Goal: Contribute content: Add original content to the website for others to see

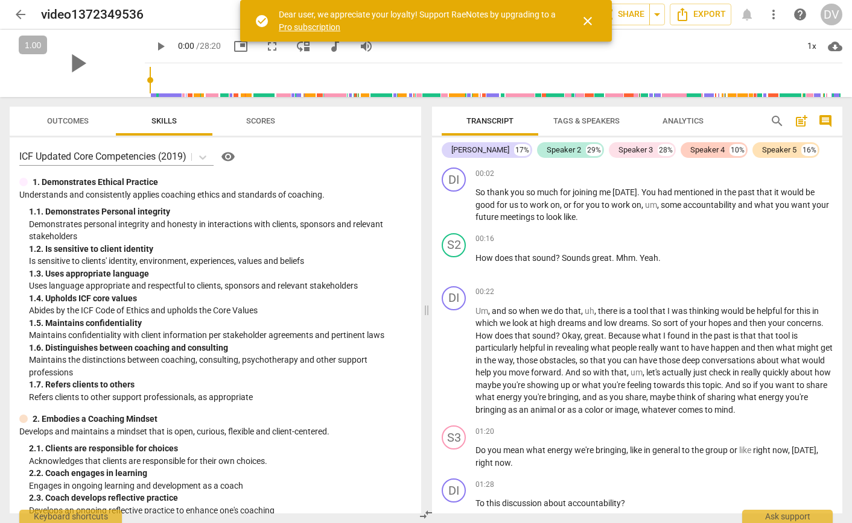
click at [589, 20] on span "close" at bounding box center [587, 21] width 14 height 14
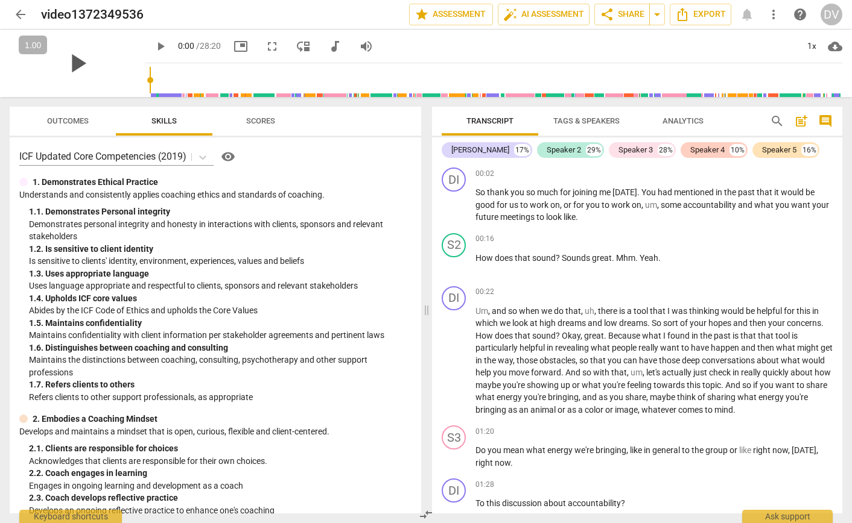
click at [70, 65] on span "play_arrow" at bounding box center [77, 63] width 31 height 31
click at [457, 256] on button "pause" at bounding box center [453, 265] width 19 height 19
type input "21"
drag, startPoint x: 559, startPoint y: 256, endPoint x: 473, endPoint y: 256, distance: 86.2
click at [473, 256] on div "S2 play_arrow pause 00:16 + Add competency keyboard_arrow_right How does that s…" at bounding box center [637, 255] width 410 height 53
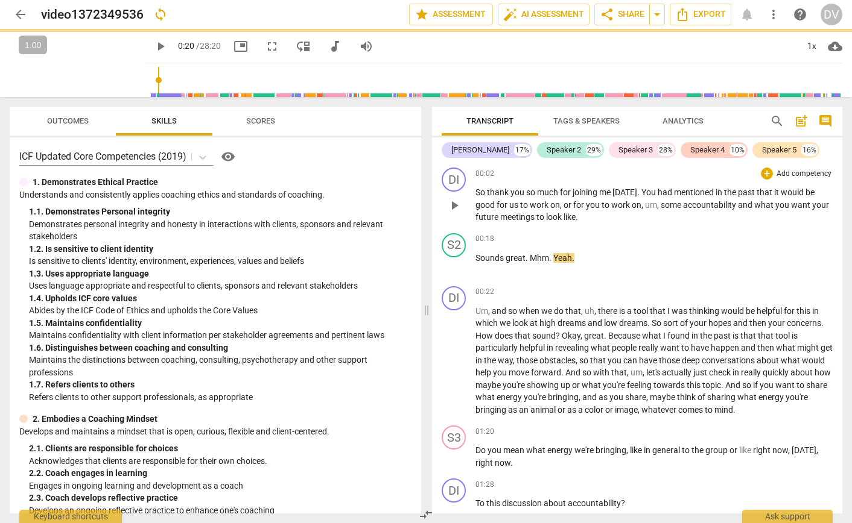
click at [583, 218] on p "So thank you so much for joining me [DATE] . You had mentioned in the past that…" at bounding box center [653, 204] width 357 height 37
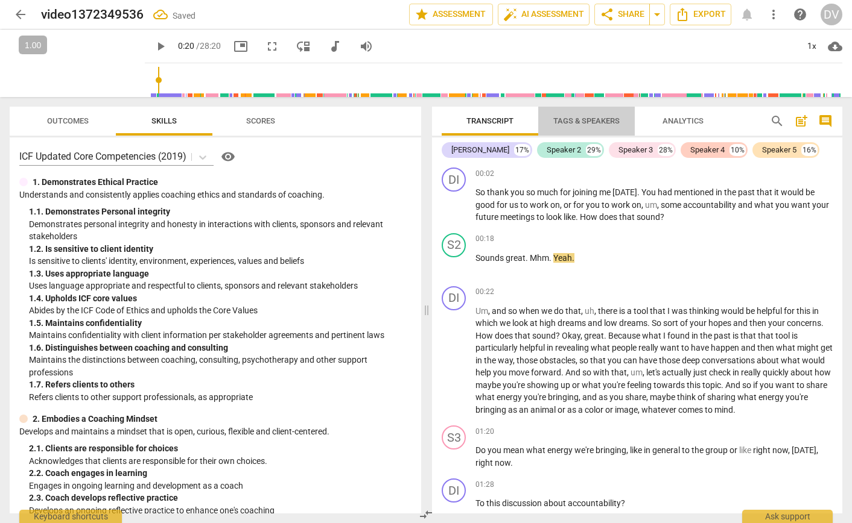
click at [569, 120] on span "Tags & Speakers" at bounding box center [586, 120] width 66 height 9
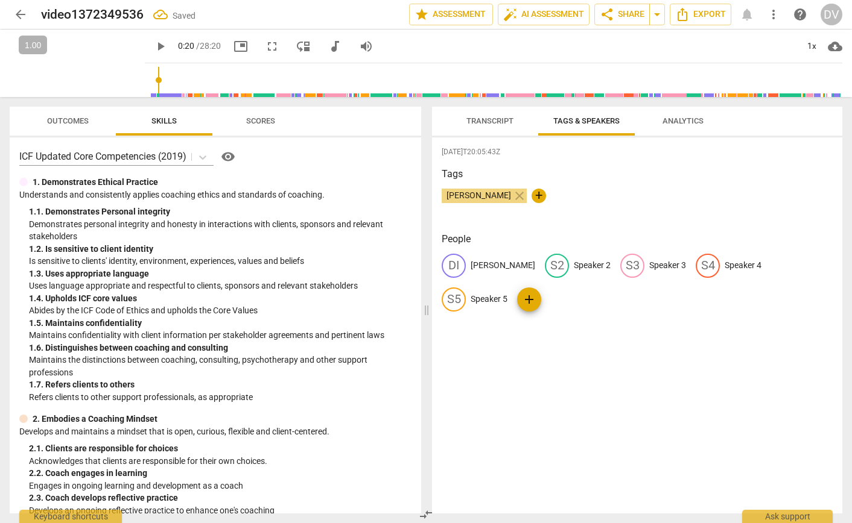
click at [574, 267] on p "Speaker 2" at bounding box center [592, 265] width 37 height 13
type input "[PERSON_NAME]"
click at [580, 406] on div "[DATE]T20:05:43Z Tags [PERSON_NAME] close + People DI [PERSON_NAME] edit [PERSO…" at bounding box center [637, 326] width 410 height 376
click at [494, 122] on span "Transcript" at bounding box center [489, 120] width 47 height 9
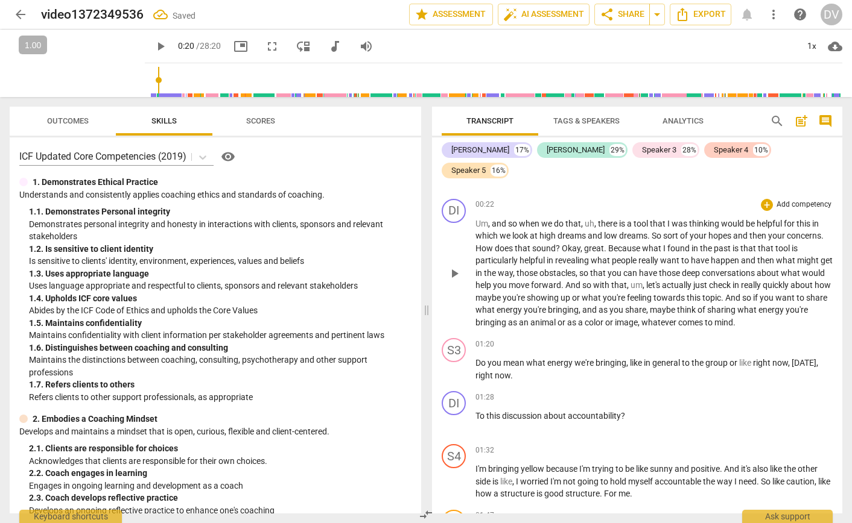
scroll to position [126, 0]
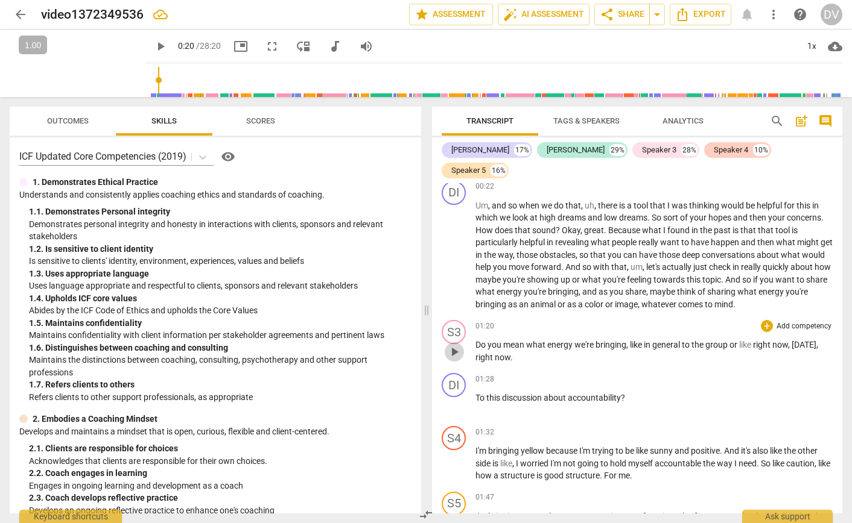
click at [455, 345] on span "play_arrow" at bounding box center [454, 352] width 14 height 14
click at [455, 345] on span "pause" at bounding box center [454, 352] width 14 height 14
type input "85"
click at [107, 54] on div "play_arrow" at bounding box center [77, 64] width 135 height 68
click at [576, 122] on span "Tags & Speakers" at bounding box center [586, 120] width 66 height 9
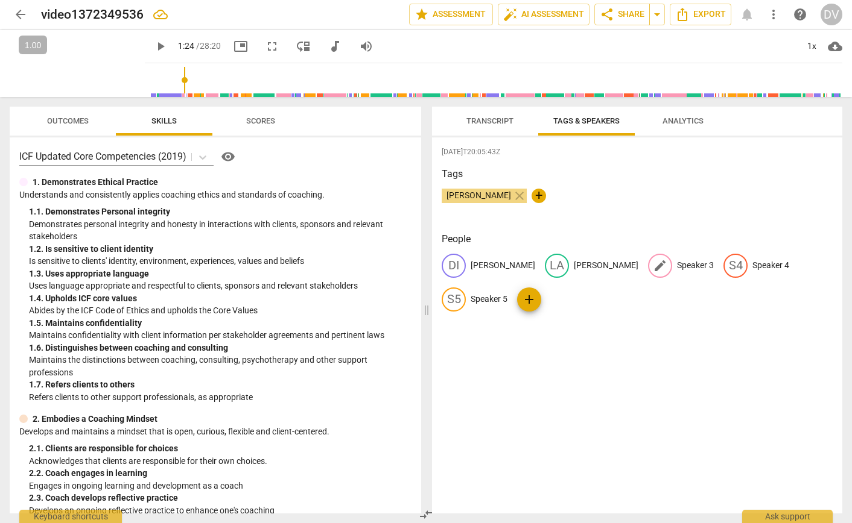
click at [677, 265] on p "Speaker 3" at bounding box center [695, 265] width 37 height 13
type input "Lizzy"
click at [641, 346] on div "[DATE]T20:05:43Z Tags [PERSON_NAME] close + People DI [PERSON_NAME] LA [PERSON_…" at bounding box center [637, 326] width 410 height 376
click at [485, 125] on span "Transcript" at bounding box center [490, 121] width 76 height 16
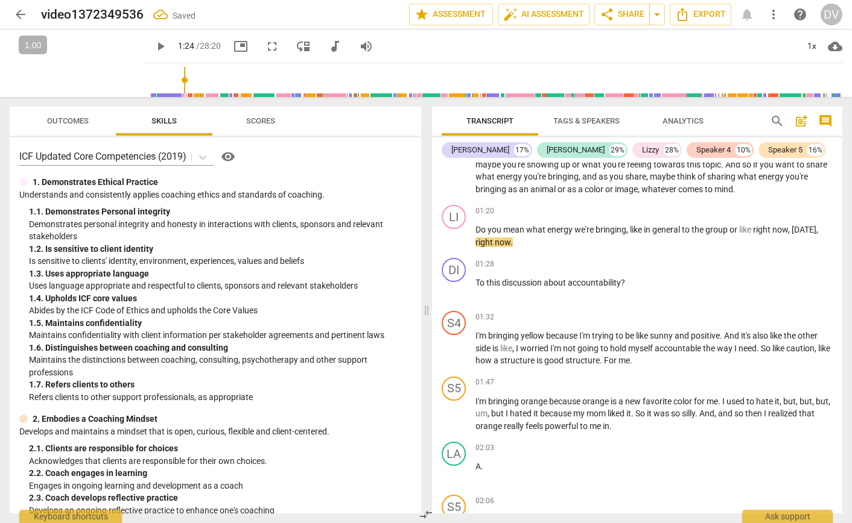
scroll to position [222, 0]
click at [456, 326] on div "S4" at bounding box center [453, 322] width 24 height 24
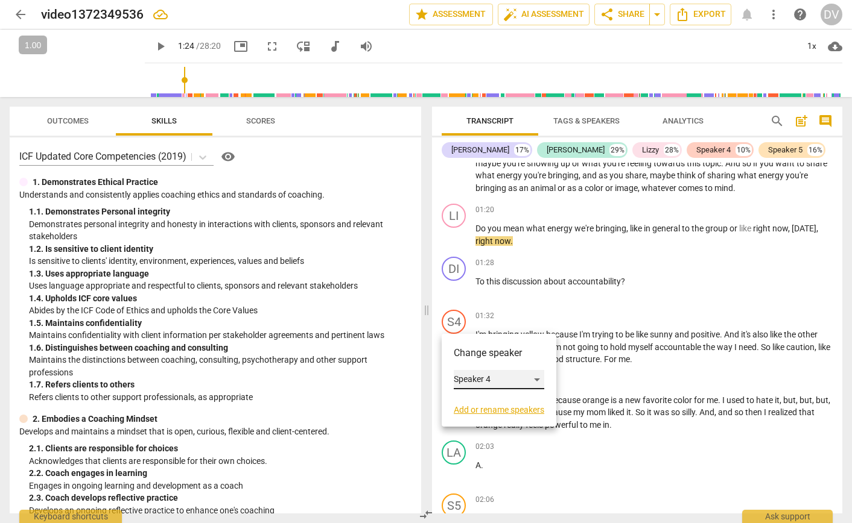
click at [504, 376] on div "Speaker 4" at bounding box center [499, 379] width 90 height 19
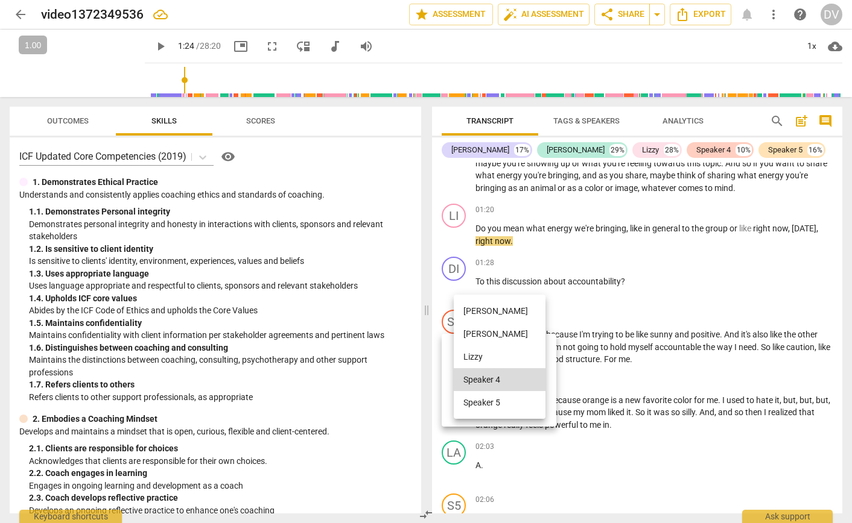
click at [492, 335] on li "[PERSON_NAME]" at bounding box center [500, 334] width 92 height 23
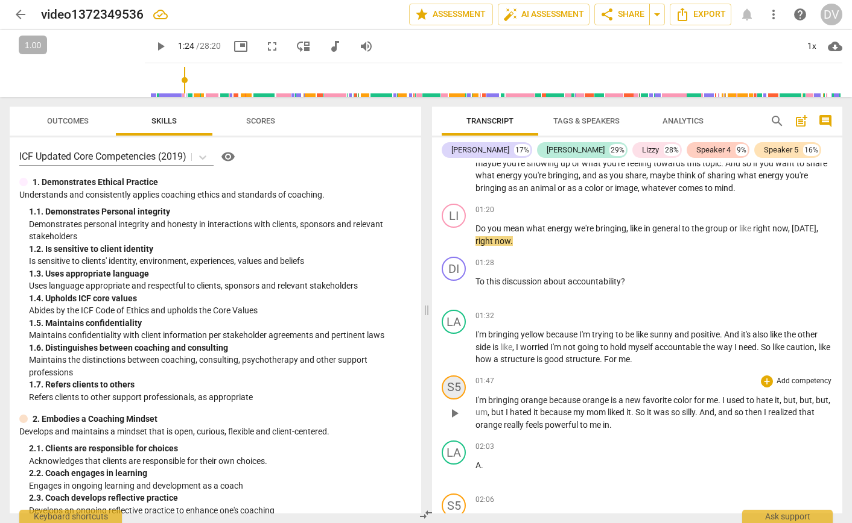
click at [459, 387] on div "S5" at bounding box center [453, 388] width 24 height 24
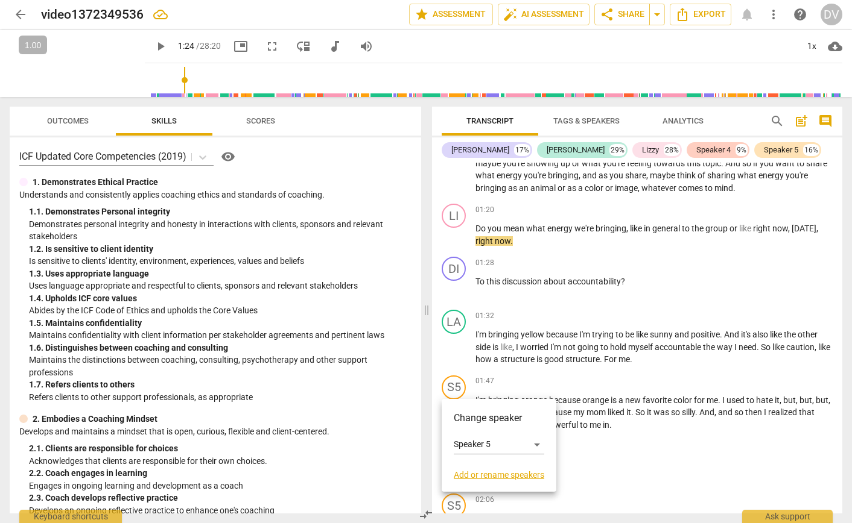
click at [490, 473] on link "Add or rename speakers" at bounding box center [499, 475] width 90 height 10
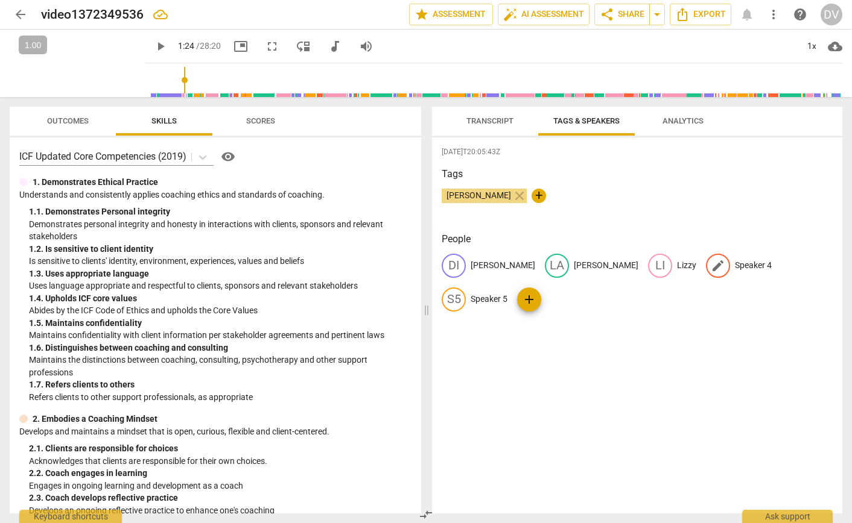
click at [735, 267] on p "Speaker 4" at bounding box center [753, 265] width 37 height 13
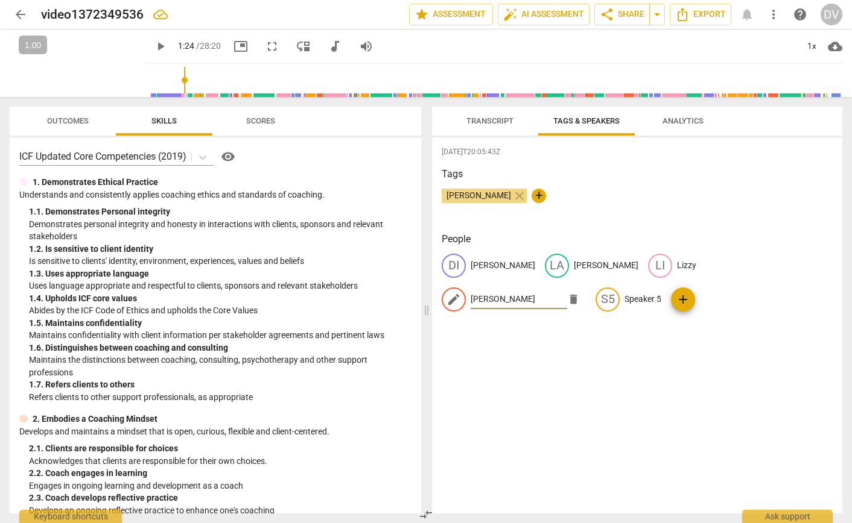
type input "[PERSON_NAME]"
click at [679, 361] on div "[DATE]T20:05:43Z Tags [PERSON_NAME] close + People DI [PERSON_NAME] LA [PERSON_…" at bounding box center [637, 326] width 410 height 376
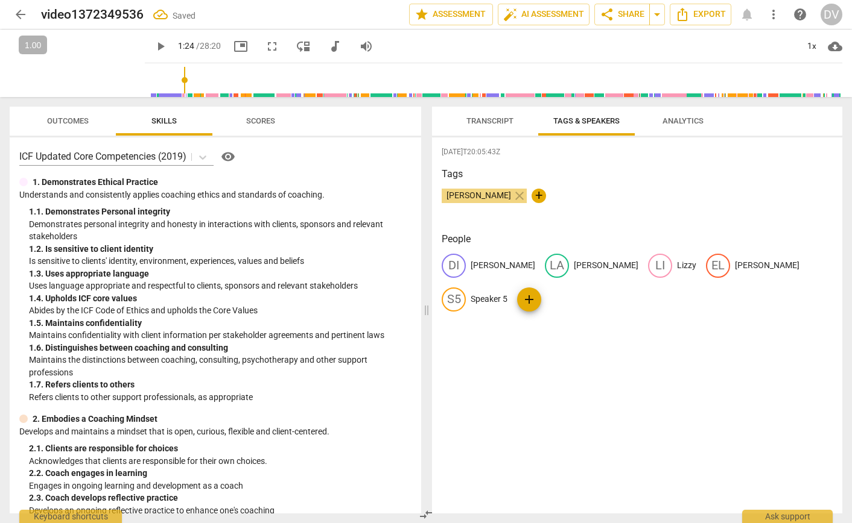
click at [499, 124] on span "Transcript" at bounding box center [489, 120] width 47 height 9
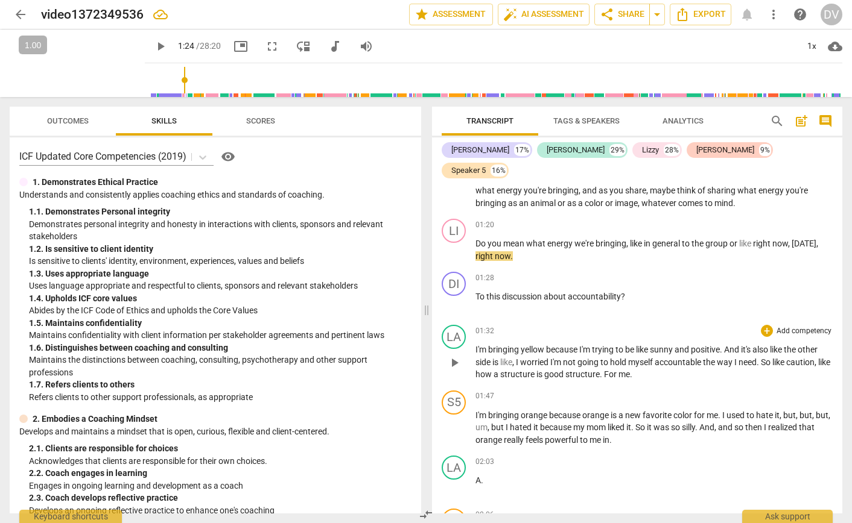
scroll to position [246, 0]
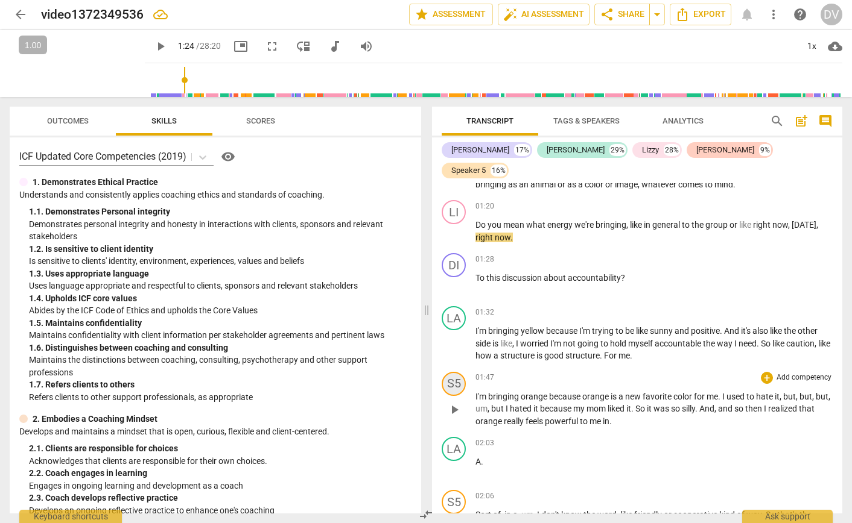
click at [458, 372] on div "S5" at bounding box center [453, 384] width 24 height 24
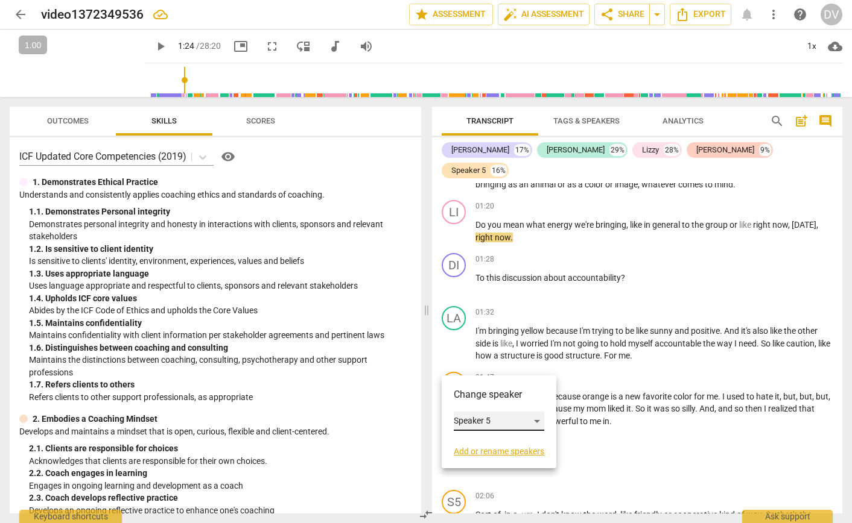
click at [475, 419] on div "Speaker 5" at bounding box center [499, 421] width 90 height 19
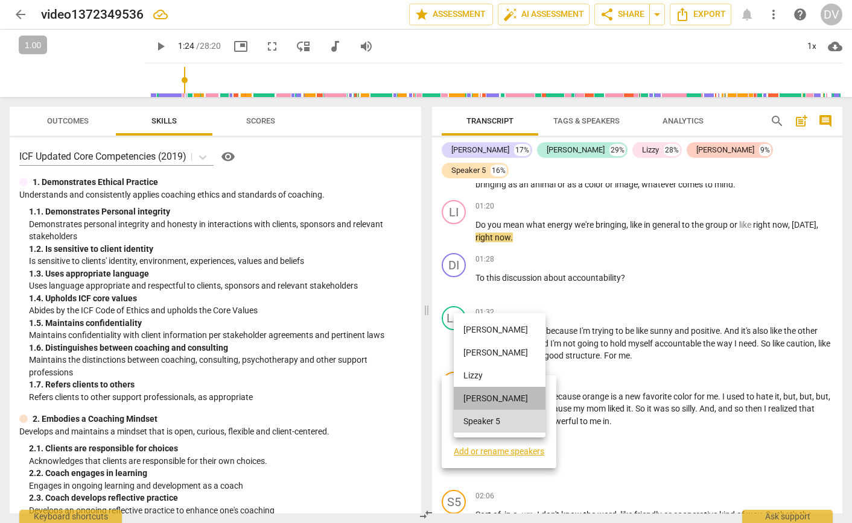
click at [484, 402] on li "[PERSON_NAME]" at bounding box center [500, 398] width 92 height 23
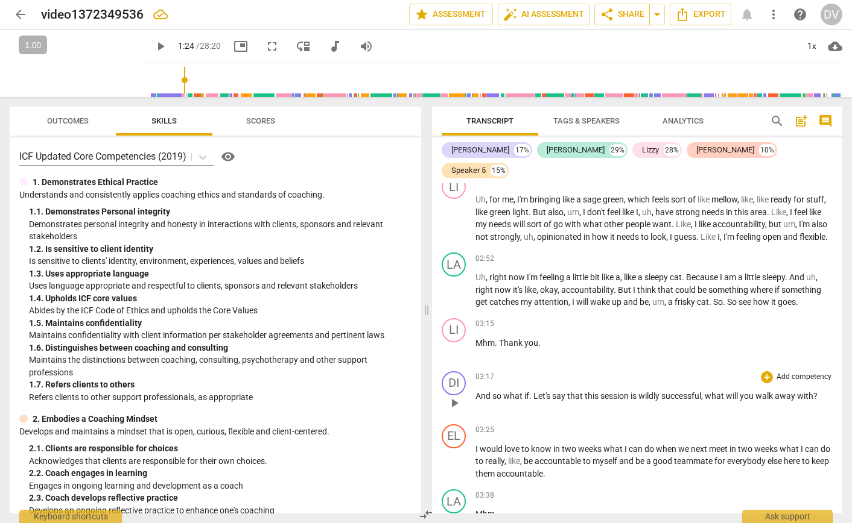
scroll to position [615, 0]
click at [457, 283] on span "play_arrow" at bounding box center [454, 290] width 14 height 14
click at [153, 45] on span "pause" at bounding box center [160, 46] width 14 height 14
click at [454, 283] on span "play_arrow" at bounding box center [454, 290] width 14 height 14
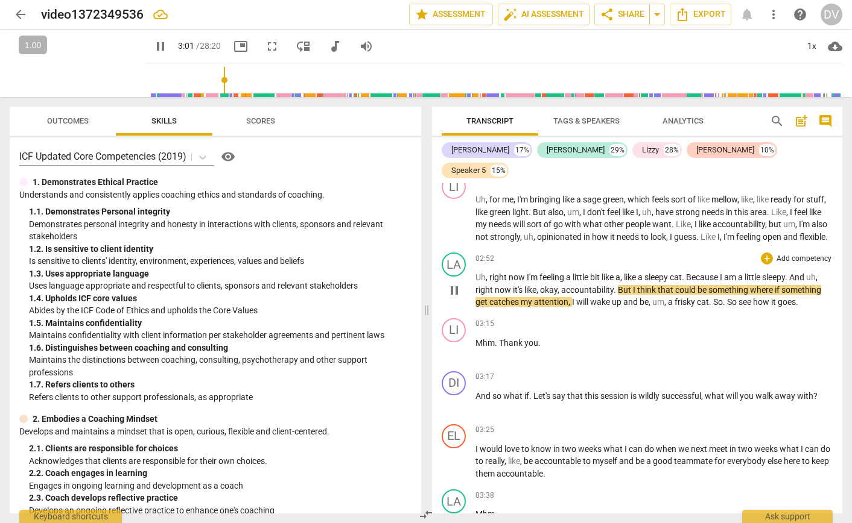
click at [453, 283] on span "pause" at bounding box center [454, 290] width 14 height 14
type input "182"
click at [455, 256] on div "LA" at bounding box center [453, 265] width 24 height 24
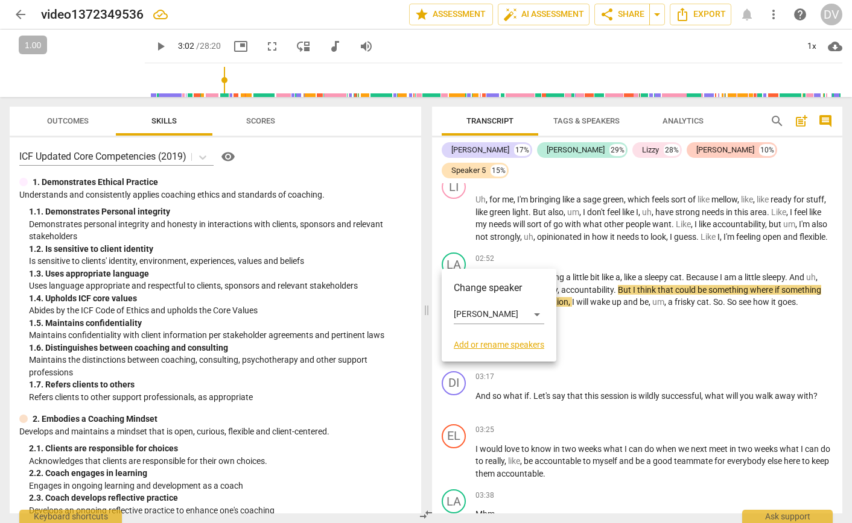
click at [511, 346] on link "Add or rename speakers" at bounding box center [499, 345] width 90 height 10
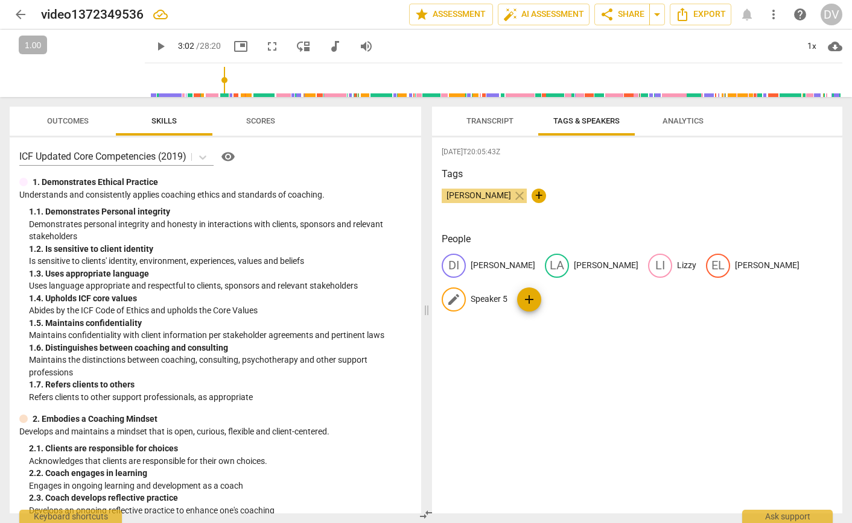
click at [507, 293] on p "Speaker 5" at bounding box center [488, 299] width 37 height 13
type input "Summer"
click at [596, 182] on div "Tags [PERSON_NAME] close +" at bounding box center [636, 194] width 391 height 55
click at [500, 119] on span "Transcript" at bounding box center [489, 120] width 47 height 9
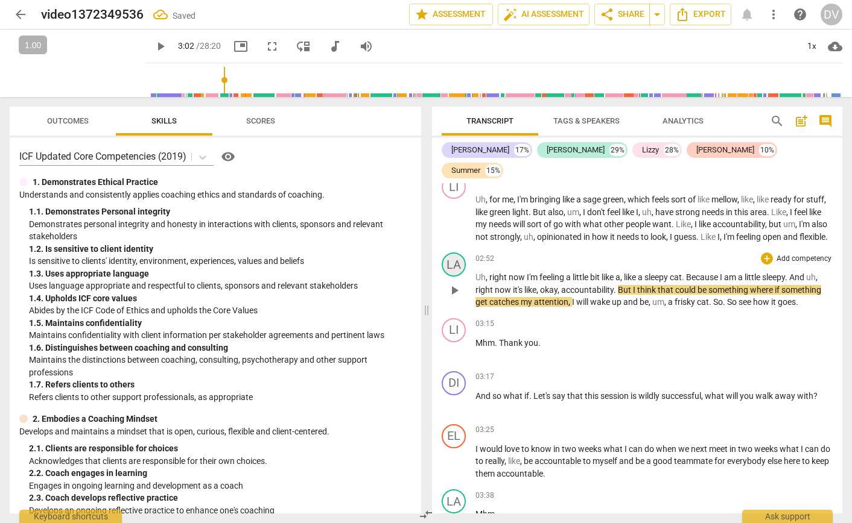
click at [457, 255] on div "LA" at bounding box center [453, 265] width 24 height 24
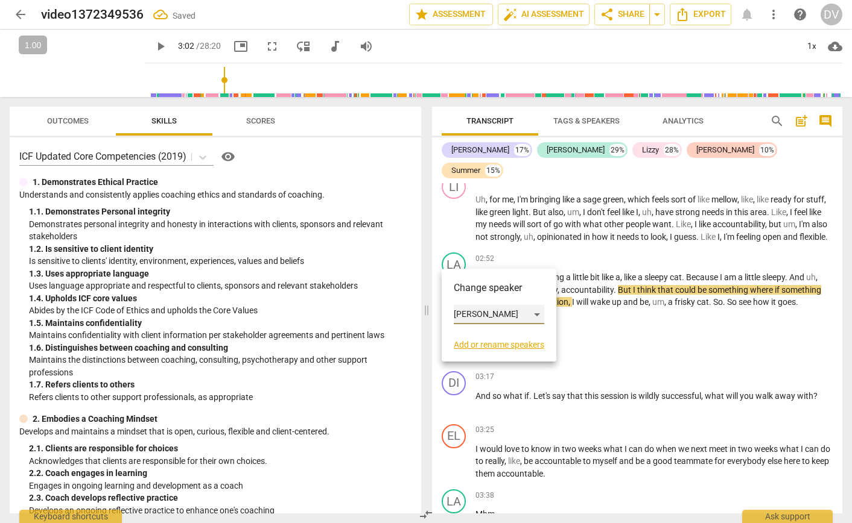
click at [494, 312] on div "[PERSON_NAME]" at bounding box center [499, 314] width 90 height 19
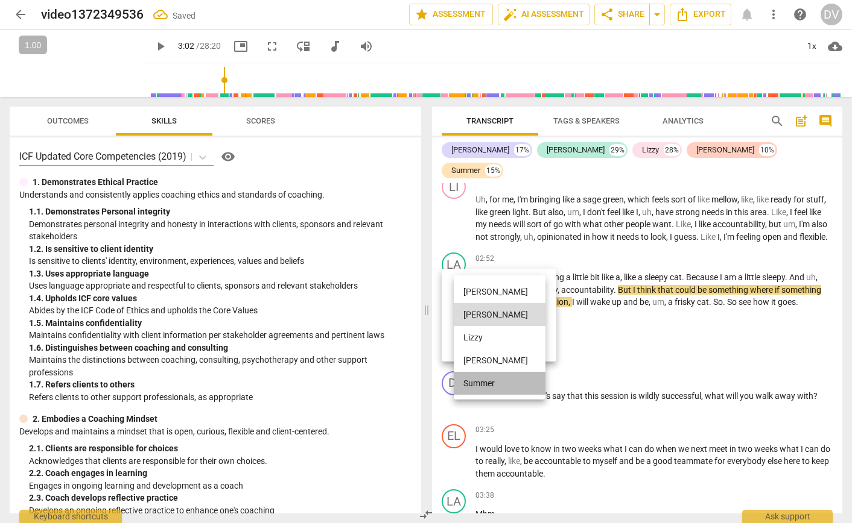
click at [500, 381] on li "Summer" at bounding box center [500, 383] width 92 height 23
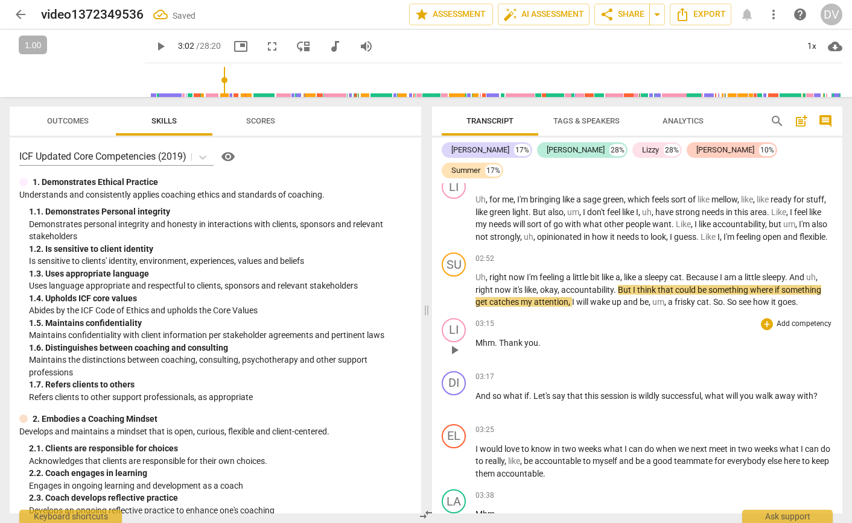
click at [613, 326] on div "03:15 + Add competency keyboard_arrow_right Mhm . Thank you ." at bounding box center [653, 339] width 357 height 43
drag, startPoint x: 500, startPoint y: 336, endPoint x: 539, endPoint y: 336, distance: 39.2
click at [540, 337] on p "Mhm . Thank you ." at bounding box center [653, 343] width 357 height 13
drag, startPoint x: 476, startPoint y: 390, endPoint x: 489, endPoint y: 390, distance: 12.7
click at [489, 391] on span "And" at bounding box center [483, 396] width 17 height 10
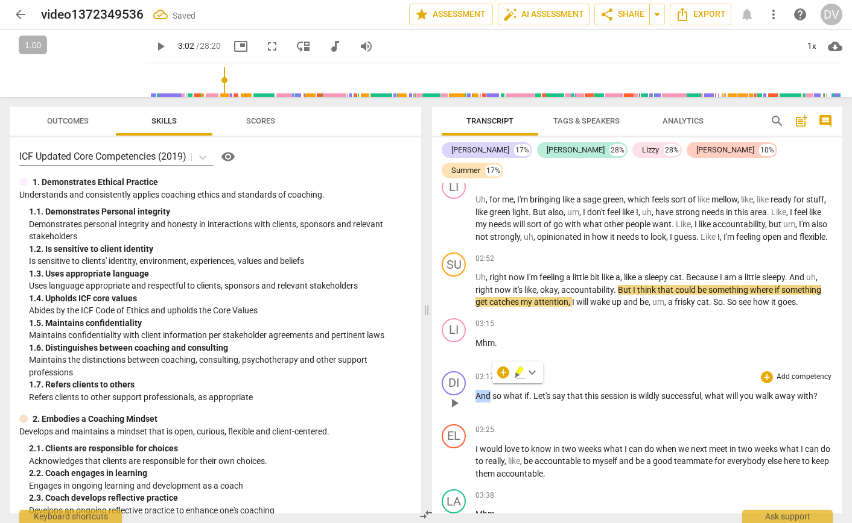
paste p
drag, startPoint x: 557, startPoint y: 388, endPoint x: 520, endPoint y: 390, distance: 36.8
click at [520, 390] on p "Thank you. so what if . Let's say that this session is wildly successful , what…" at bounding box center [653, 402] width 357 height 25
click at [452, 425] on div "EL" at bounding box center [453, 437] width 24 height 24
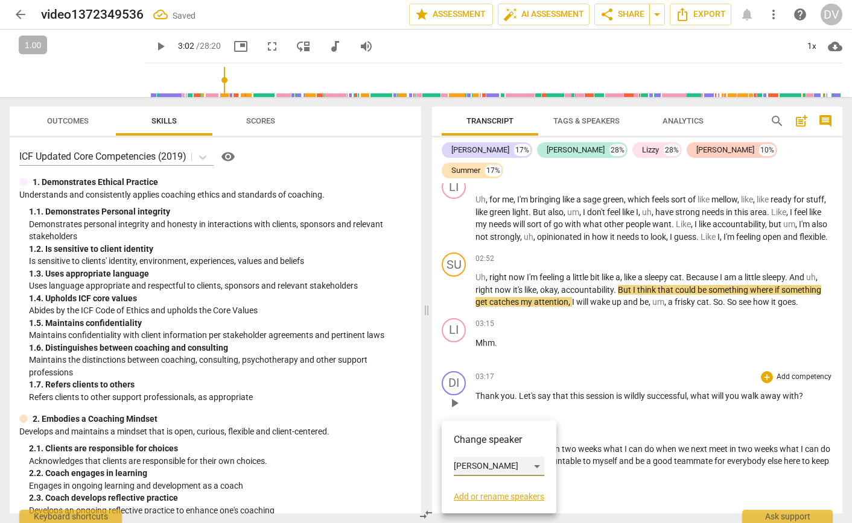
click at [475, 468] on div "[PERSON_NAME]" at bounding box center [499, 466] width 90 height 19
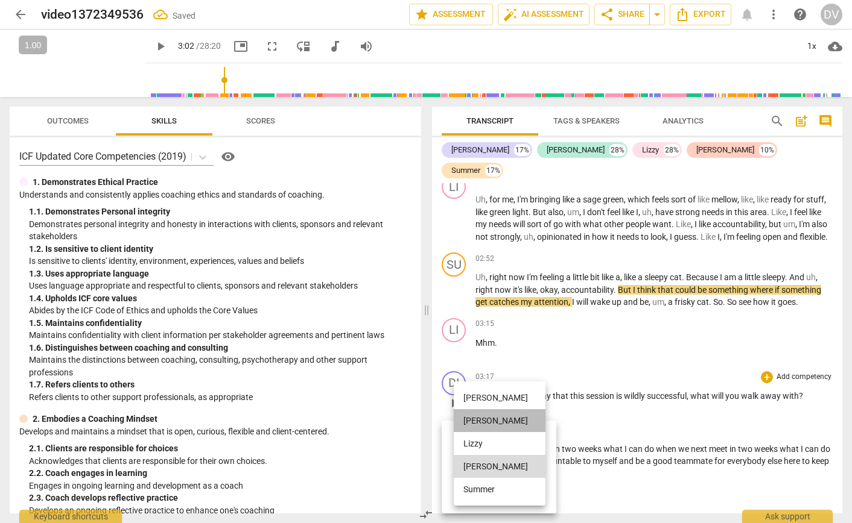
click at [470, 425] on li "[PERSON_NAME]" at bounding box center [500, 421] width 92 height 23
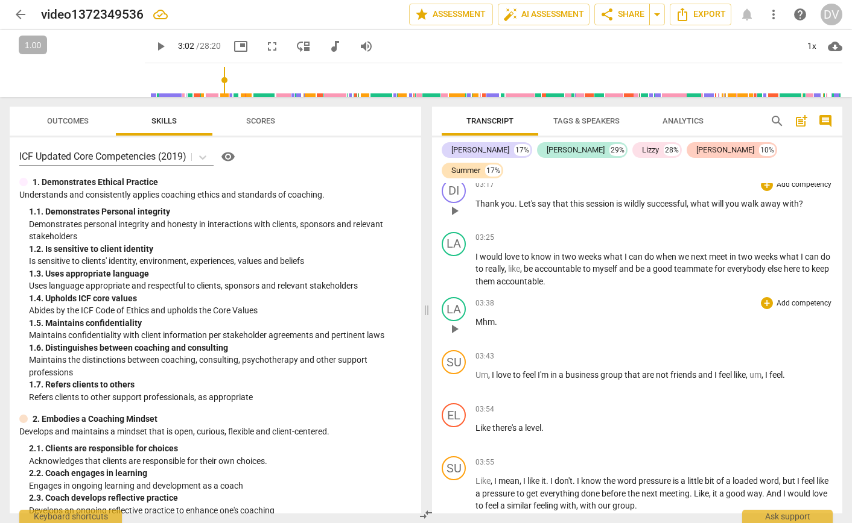
scroll to position [832, 0]
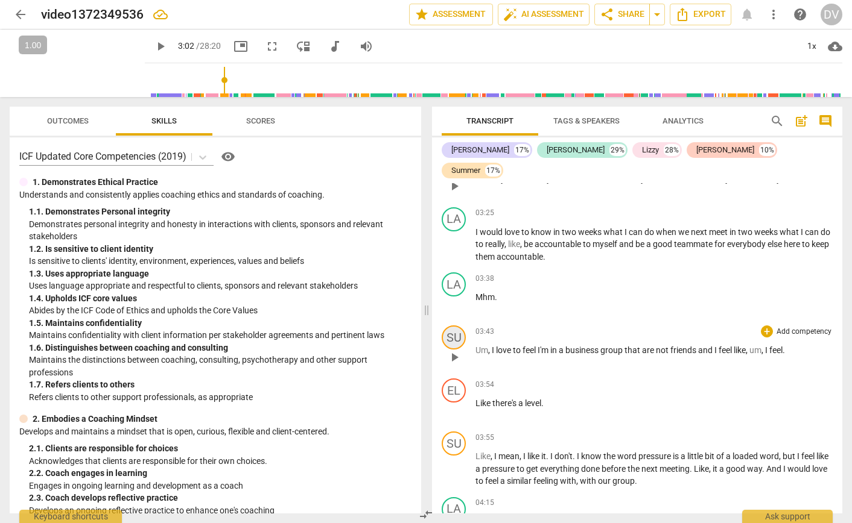
click at [455, 337] on div "SU" at bounding box center [453, 338] width 24 height 24
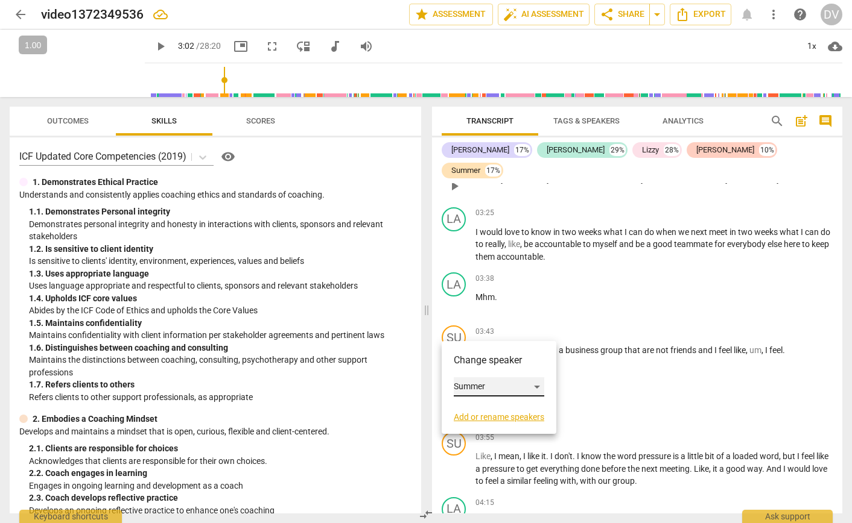
click at [472, 384] on div "Summer" at bounding box center [499, 387] width 90 height 19
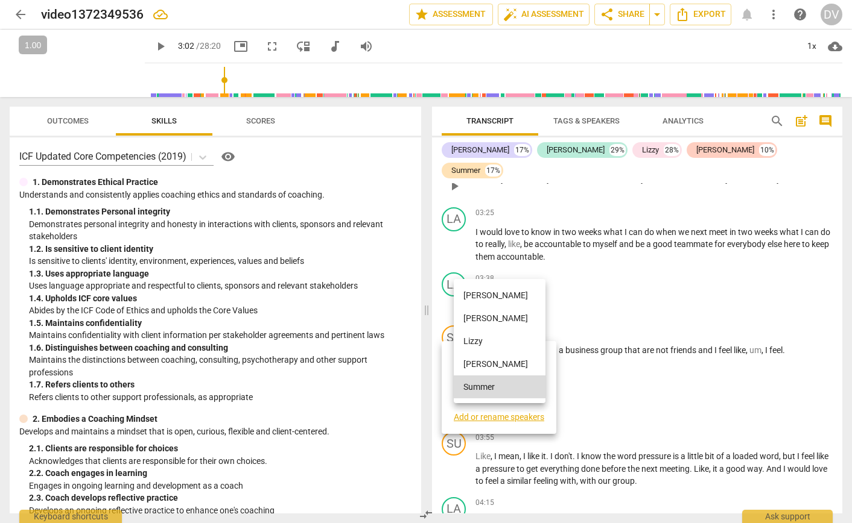
click at [479, 365] on li "[PERSON_NAME]" at bounding box center [500, 364] width 92 height 23
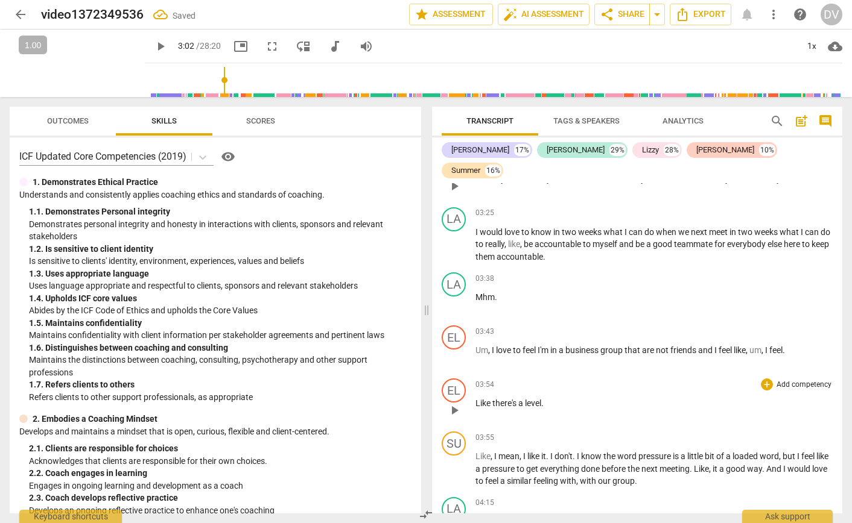
click at [664, 397] on p "Like there's a level ." at bounding box center [653, 403] width 357 height 13
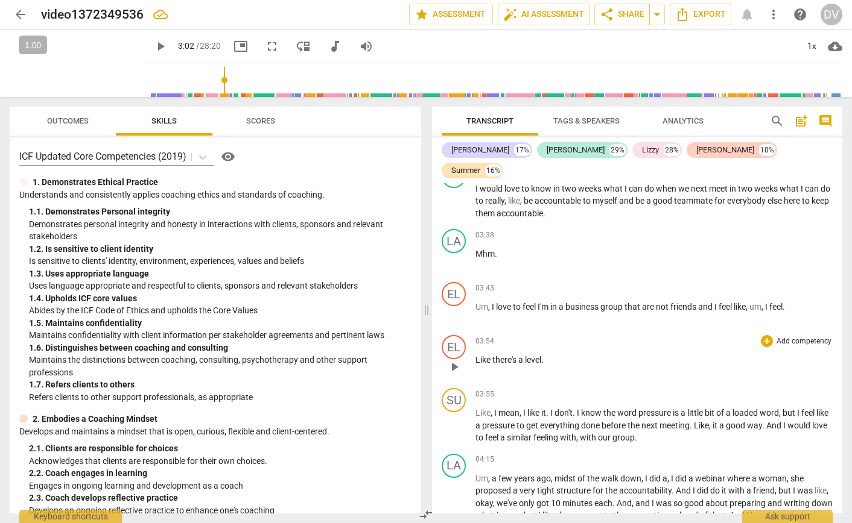
scroll to position [876, 0]
click at [448, 390] on div "SU" at bounding box center [453, 400] width 24 height 24
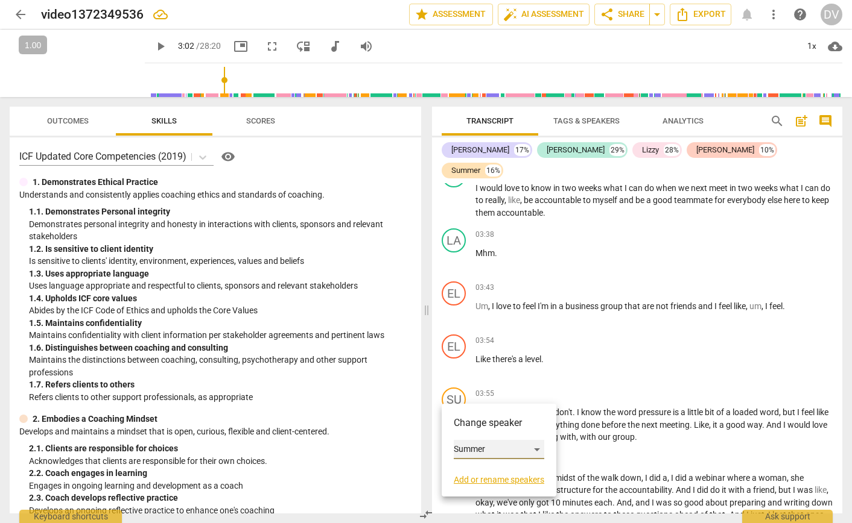
click at [487, 449] on div "Summer" at bounding box center [499, 449] width 90 height 19
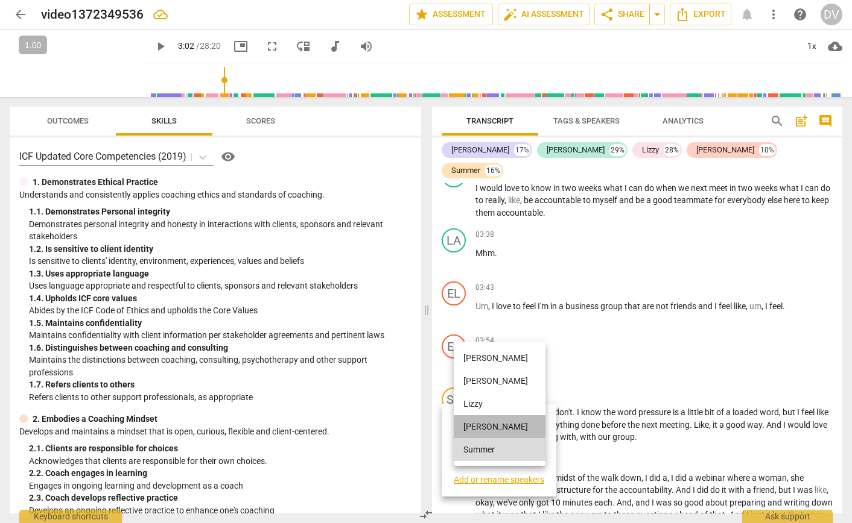
click at [488, 426] on li "[PERSON_NAME]" at bounding box center [500, 427] width 92 height 23
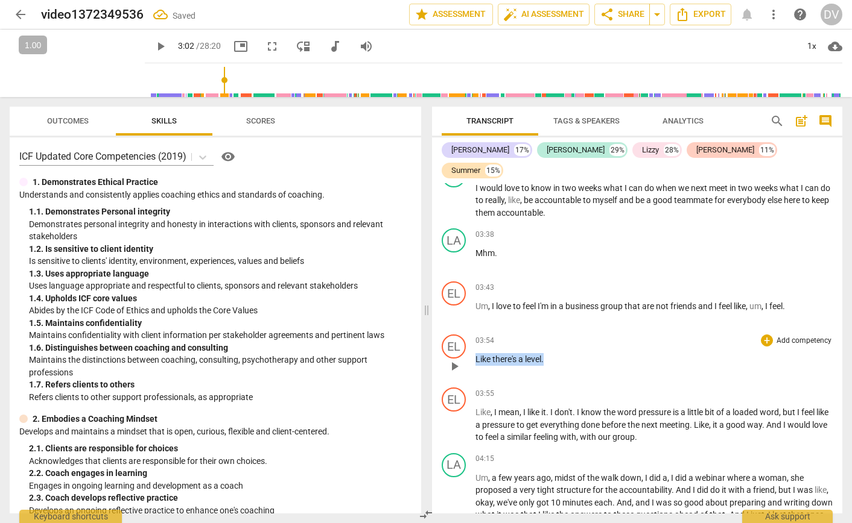
drag, startPoint x: 545, startPoint y: 349, endPoint x: 473, endPoint y: 346, distance: 71.2
click at [473, 346] on div "EL play_arrow pause 03:54 + Add competency keyboard_arrow_right Like there's a …" at bounding box center [637, 356] width 410 height 53
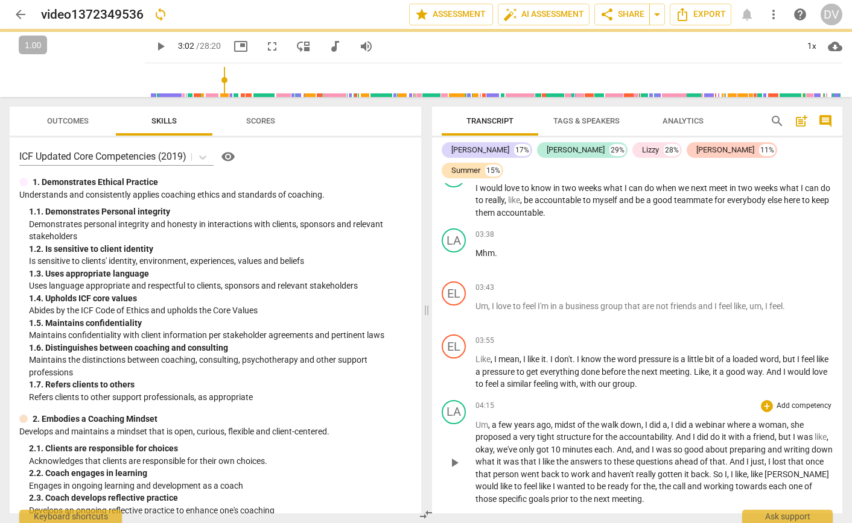
click at [474, 403] on div "DI play_arrow pause 00:02 + Add competency keyboard_arrow_right So thank you so…" at bounding box center [637, 348] width 410 height 330
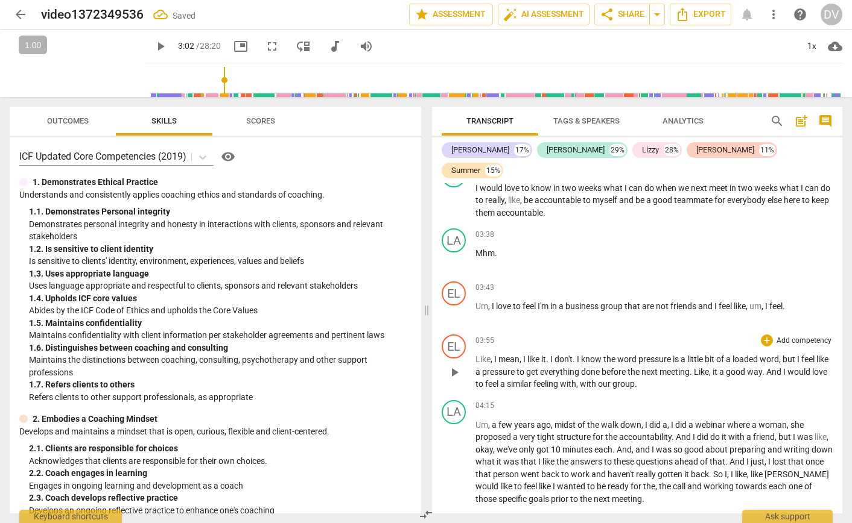
click at [476, 355] on span "Like" at bounding box center [482, 360] width 15 height 10
paste p "To enrich screen reader interactions, please activate Accessibility in Grammarl…"
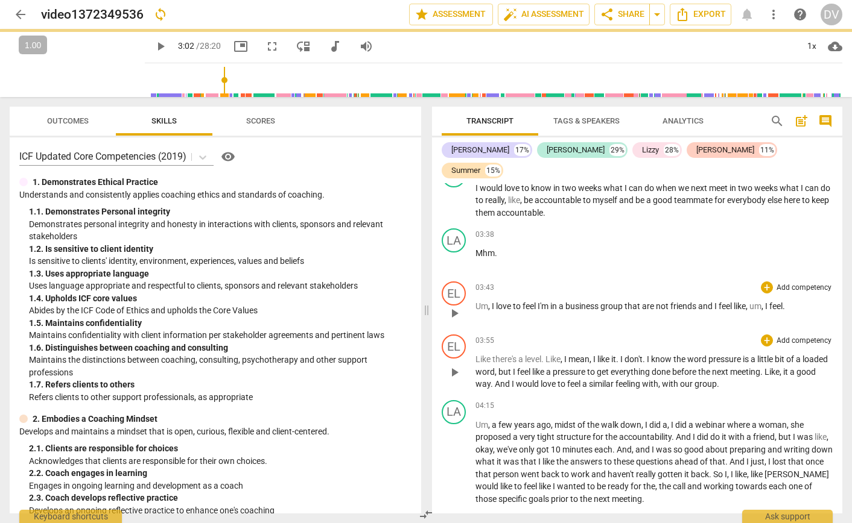
click at [616, 316] on div "03:43 + Add competency keyboard_arrow_right Um , I love to feel I'm in a busine…" at bounding box center [653, 303] width 357 height 43
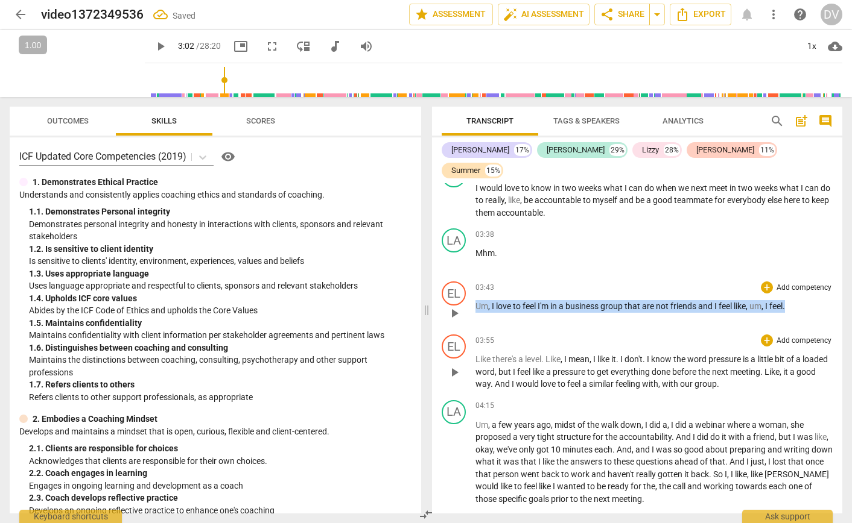
drag, startPoint x: 797, startPoint y: 299, endPoint x: 470, endPoint y: 292, distance: 327.0
click at [469, 293] on div "EL play_arrow pause 03:43 + Add competency keyboard_arrow_right Um , I love to …" at bounding box center [637, 303] width 410 height 53
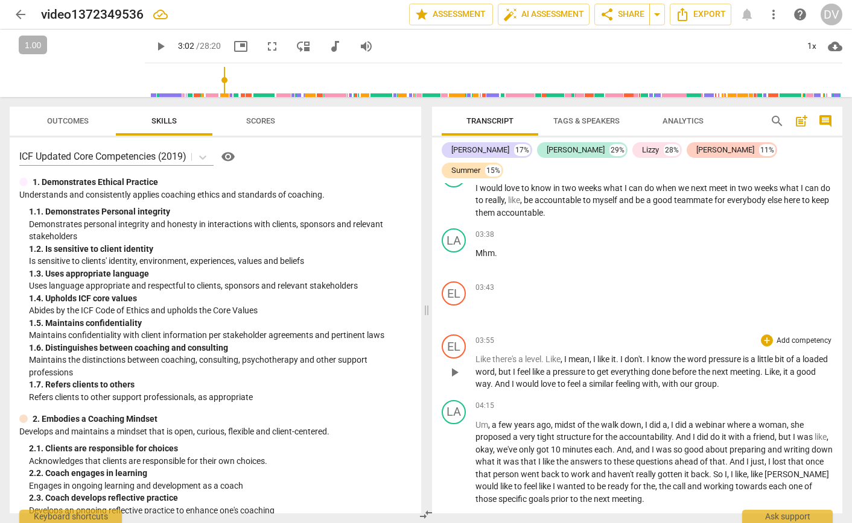
click at [476, 355] on span "Like" at bounding box center [483, 360] width 17 height 10
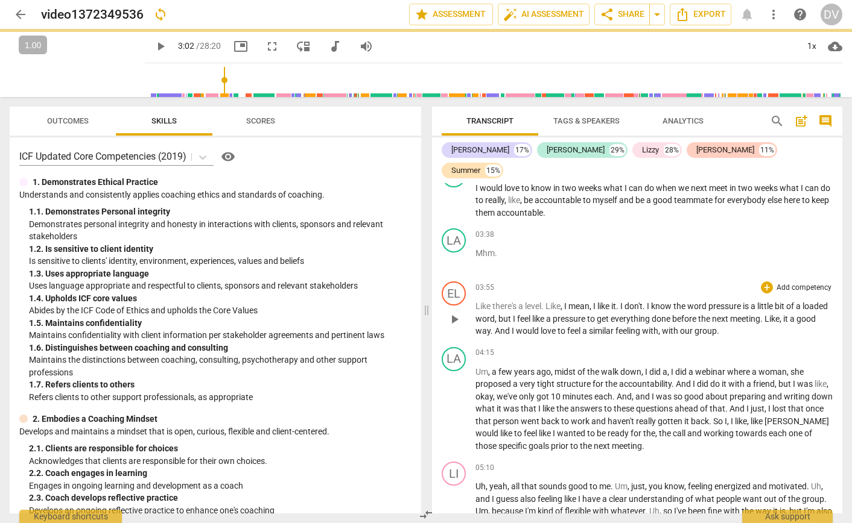
scroll to position [823, 0]
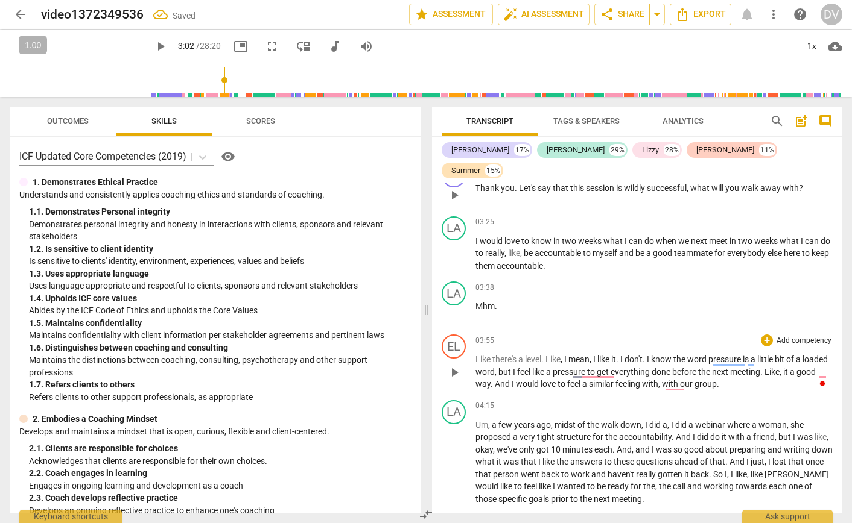
paste p "To enrich screen reader interactions, please activate Accessibility in Grammarl…"
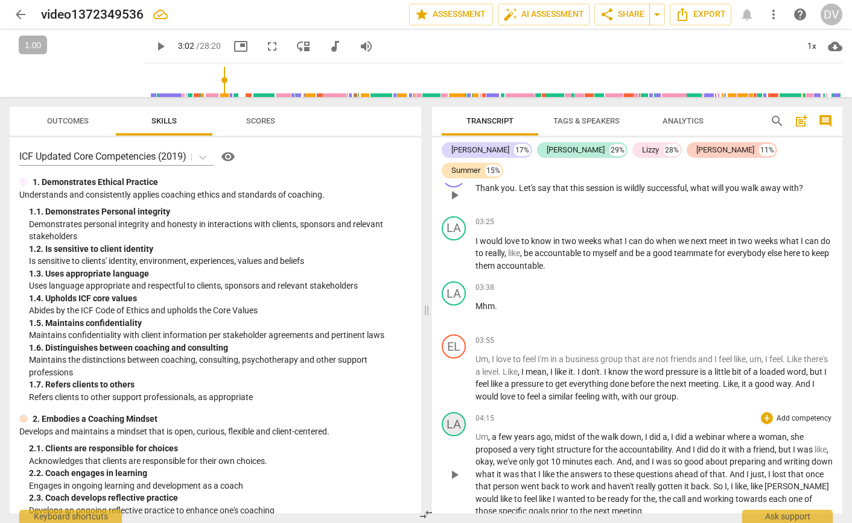
click at [455, 414] on div "LA" at bounding box center [453, 425] width 24 height 24
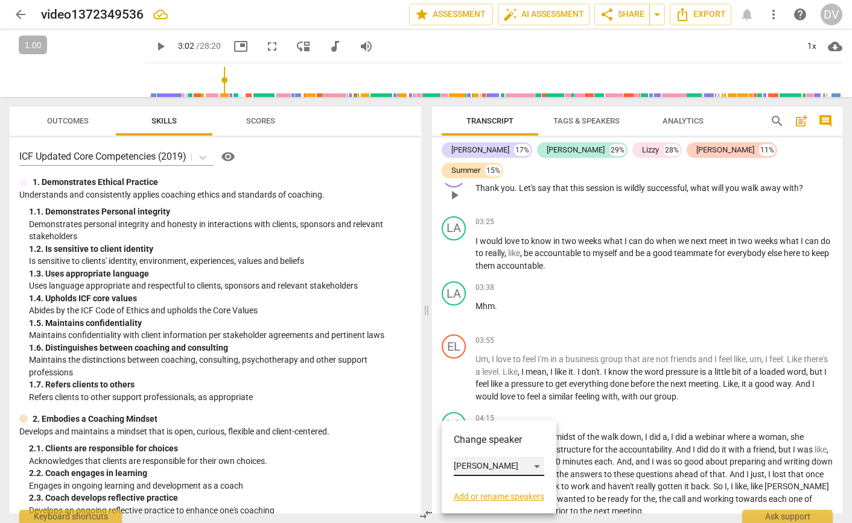
click at [477, 470] on div "[PERSON_NAME]" at bounding box center [499, 466] width 90 height 19
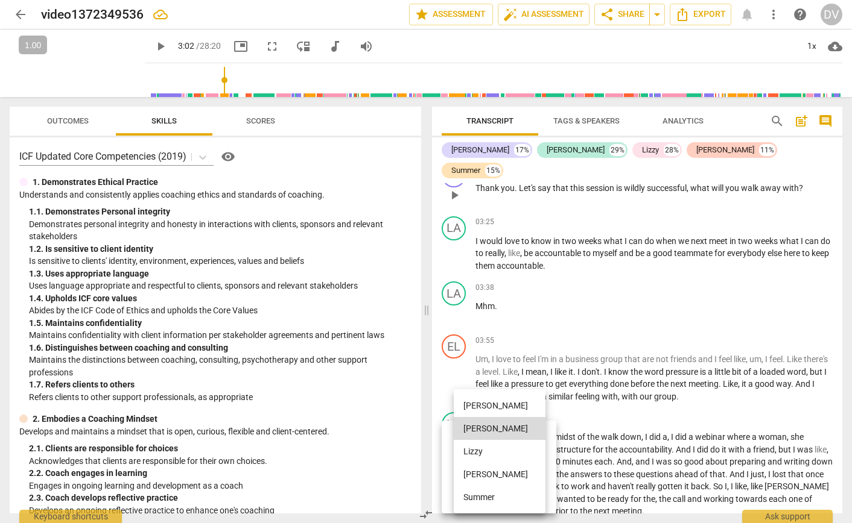
click at [492, 495] on li "Summer" at bounding box center [500, 497] width 92 height 23
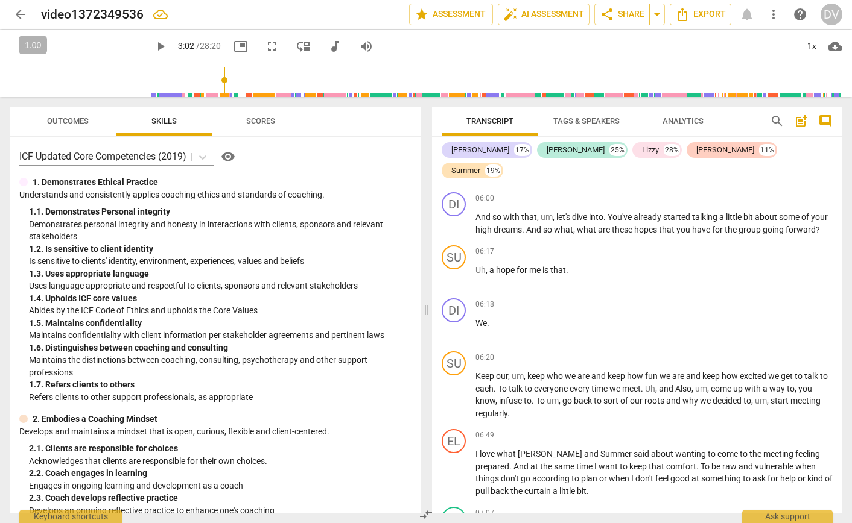
scroll to position [1354, 0]
click at [574, 275] on p "Uh , a hope for me is that ." at bounding box center [653, 270] width 357 height 13
drag, startPoint x: 475, startPoint y: 278, endPoint x: 578, endPoint y: 271, distance: 103.4
click at [578, 271] on p "Uh , a hope for me is that ." at bounding box center [653, 270] width 357 height 13
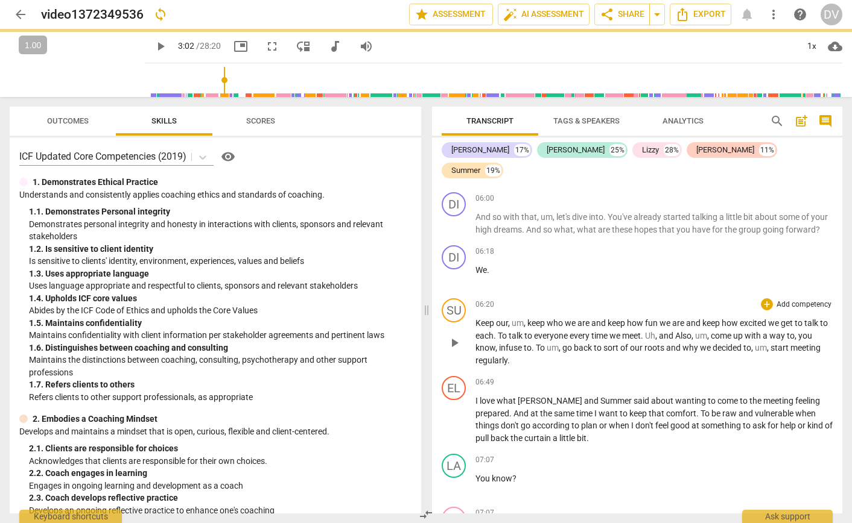
click at [475, 328] on span "Keep" at bounding box center [485, 323] width 21 height 10
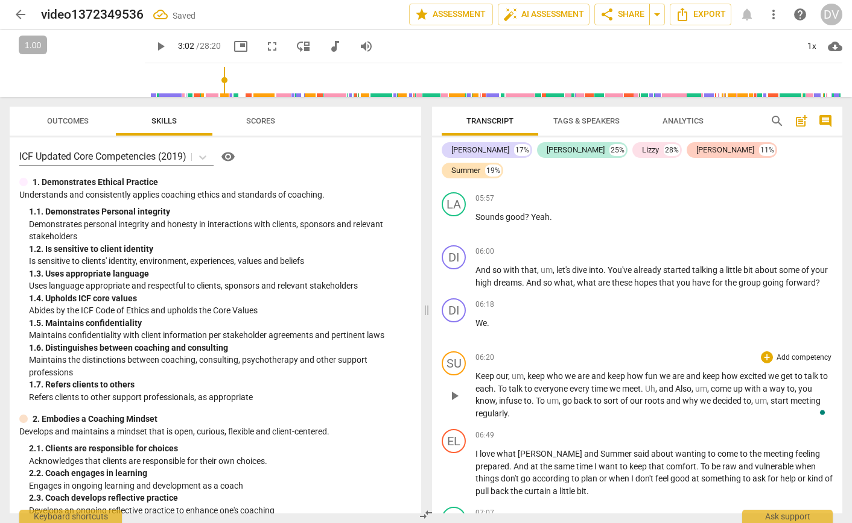
paste p "To enrich screen reader interactions, please activate Accessibility in Grammarl…"
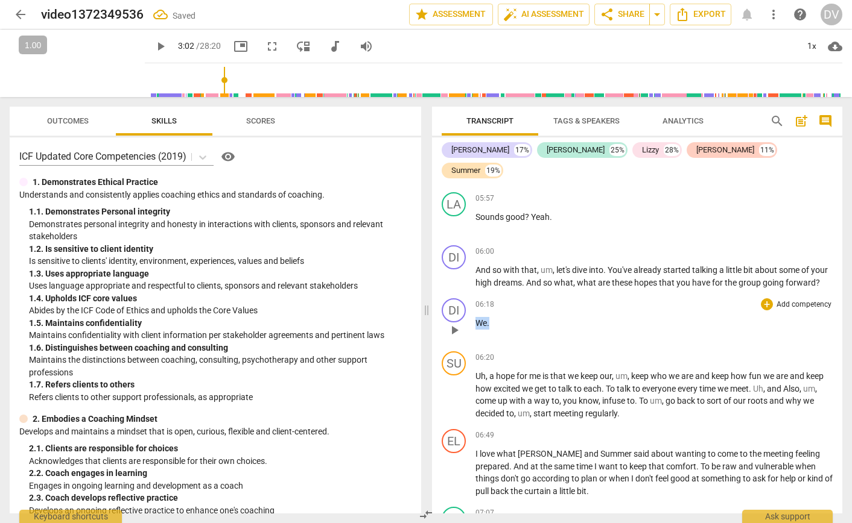
drag, startPoint x: 493, startPoint y: 326, endPoint x: 472, endPoint y: 327, distance: 21.1
click at [472, 327] on div "DI play_arrow pause 06:18 + Add competency keyboard_arrow_right We ." at bounding box center [637, 320] width 410 height 53
click at [455, 369] on div "SU play_arrow pause" at bounding box center [458, 386] width 34 height 68
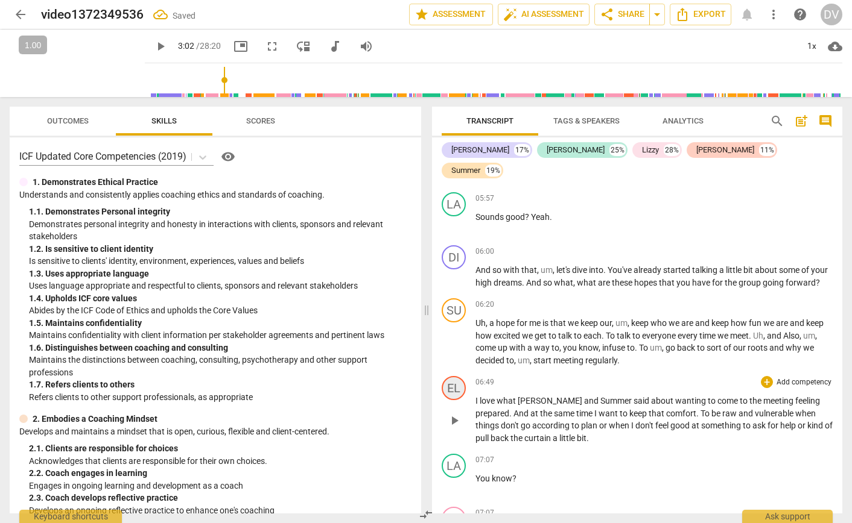
click at [454, 387] on div "EL" at bounding box center [453, 388] width 24 height 24
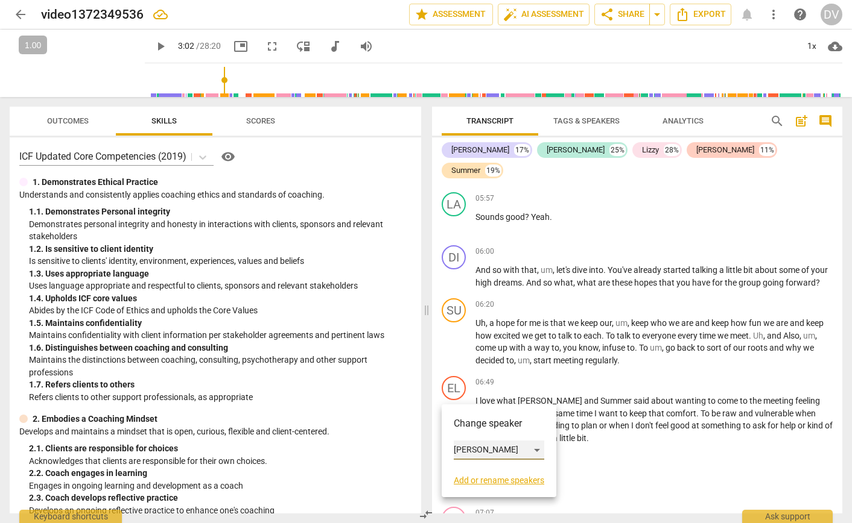
click at [486, 453] on div "[PERSON_NAME]" at bounding box center [499, 450] width 90 height 19
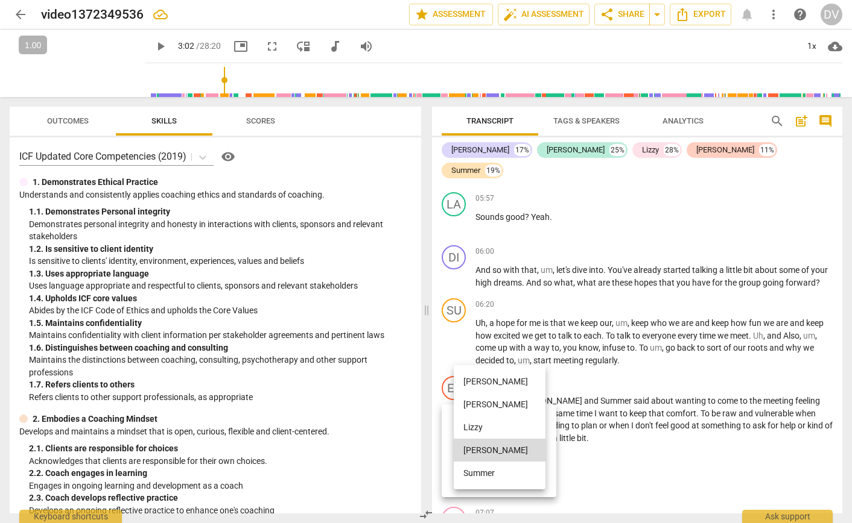
click at [484, 403] on li "[PERSON_NAME]" at bounding box center [500, 404] width 92 height 23
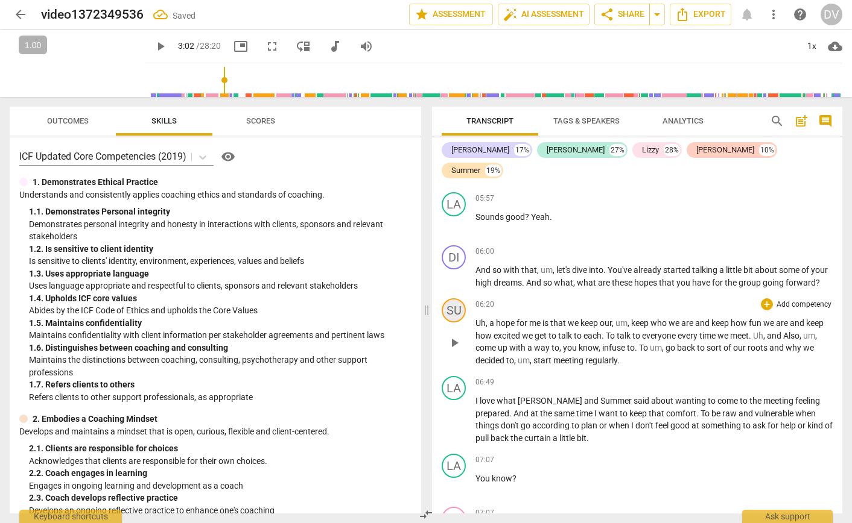
click at [455, 320] on div "SU" at bounding box center [453, 311] width 24 height 24
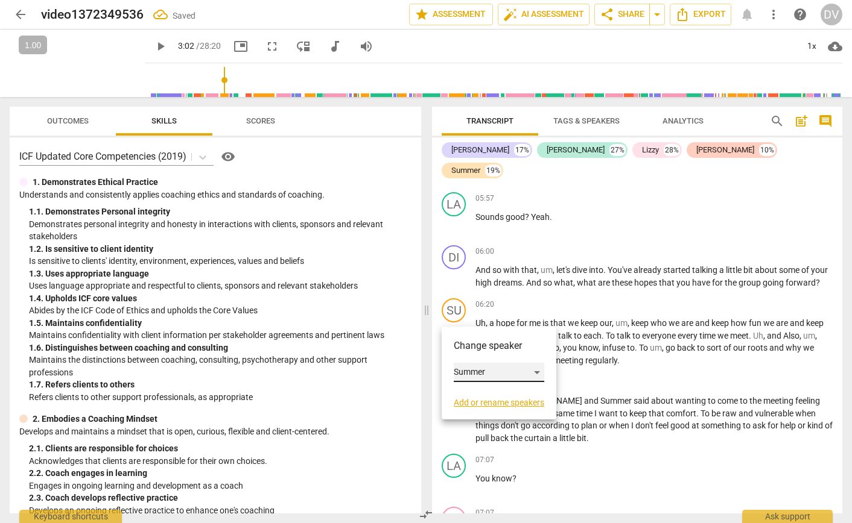
click at [468, 368] on div "Summer" at bounding box center [499, 372] width 90 height 19
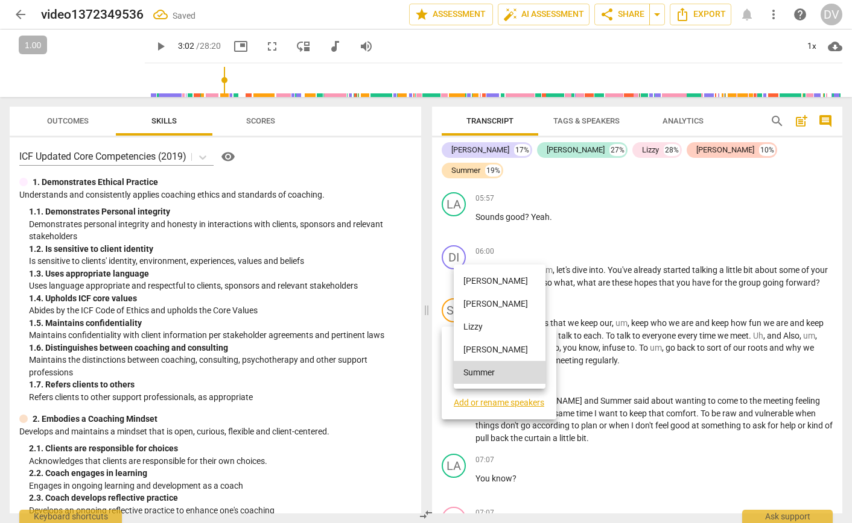
click at [473, 349] on li "[PERSON_NAME]" at bounding box center [500, 349] width 92 height 23
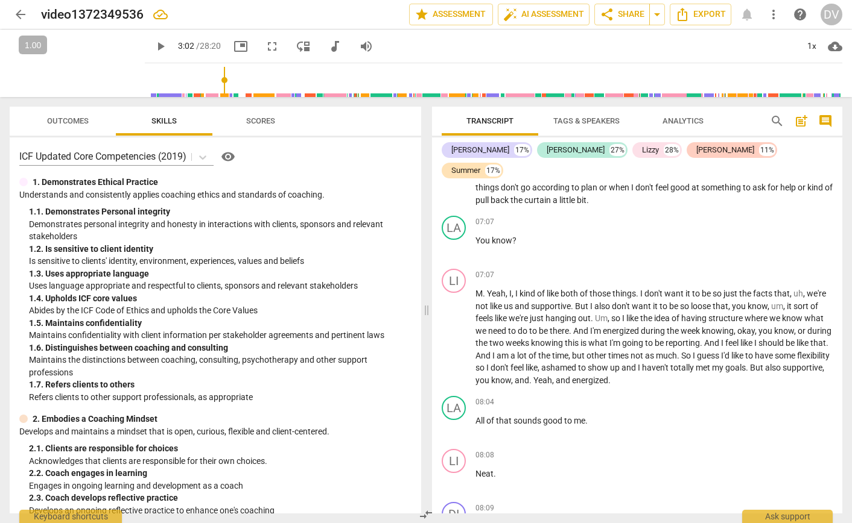
scroll to position [1538, 0]
drag, startPoint x: 519, startPoint y: 244, endPoint x: 473, endPoint y: 245, distance: 45.9
click at [473, 245] on div "LA play_arrow pause 07:07 + Add competency keyboard_arrow_right You know ?" at bounding box center [637, 238] width 410 height 53
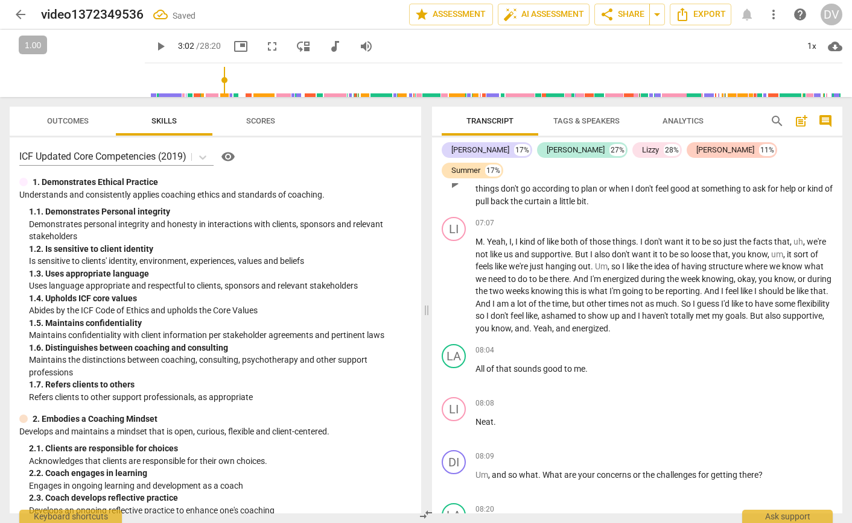
click at [560, 206] on p "I love what [PERSON_NAME] and [PERSON_NAME] said about wanting to come to the m…" at bounding box center [653, 182] width 357 height 49
click at [662, 352] on div "08:04 + Add competency keyboard_arrow_right" at bounding box center [653, 350] width 357 height 12
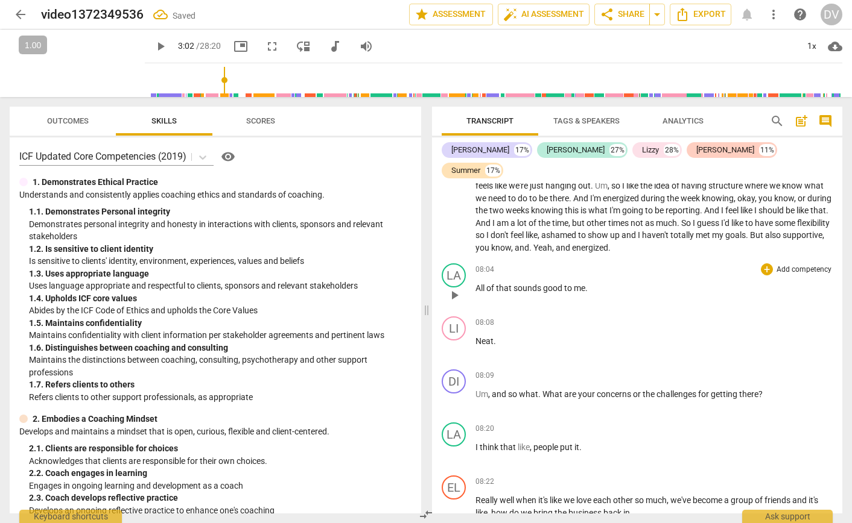
scroll to position [1625, 0]
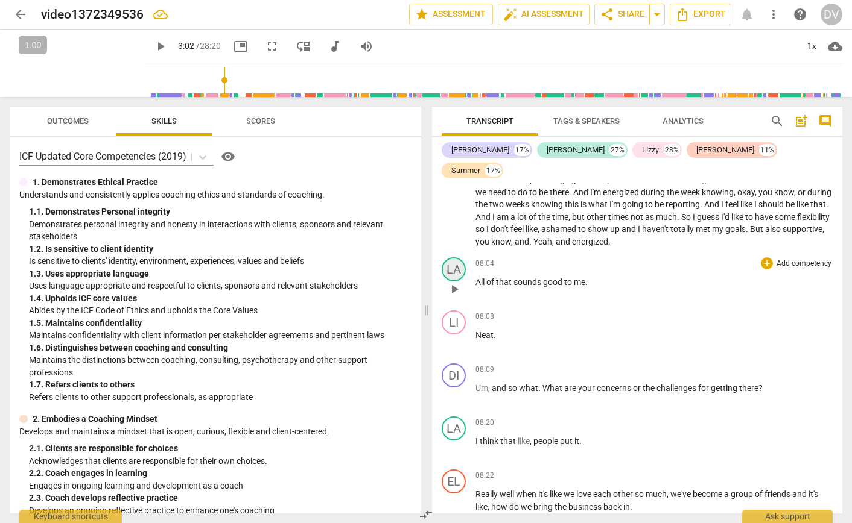
click at [453, 271] on div "LA" at bounding box center [453, 270] width 24 height 24
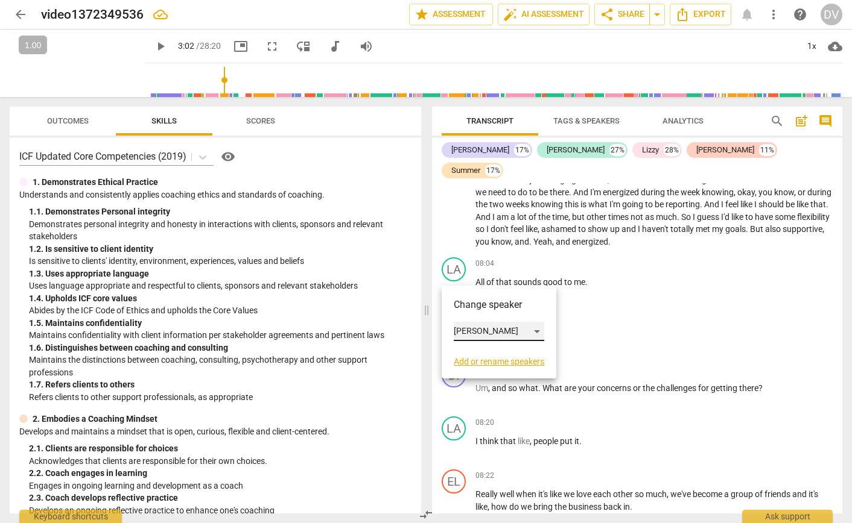
click at [466, 331] on div "[PERSON_NAME]" at bounding box center [499, 331] width 90 height 19
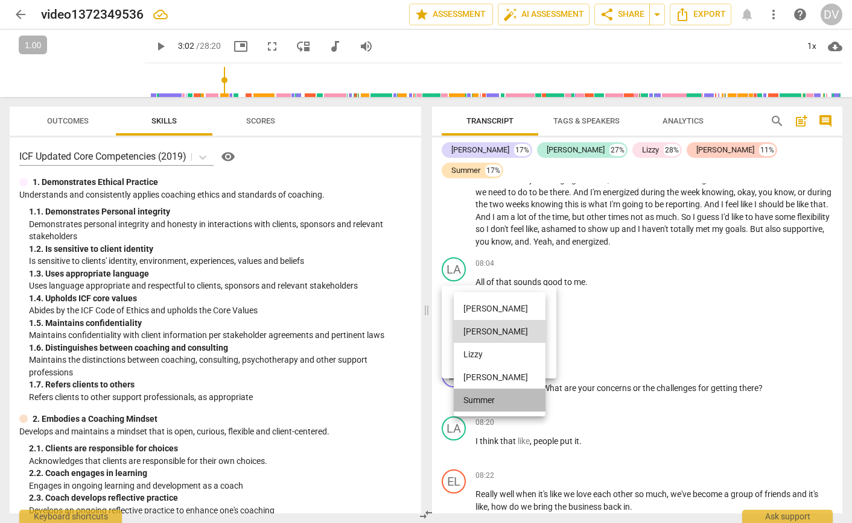
click at [485, 398] on li "Summer" at bounding box center [500, 400] width 92 height 23
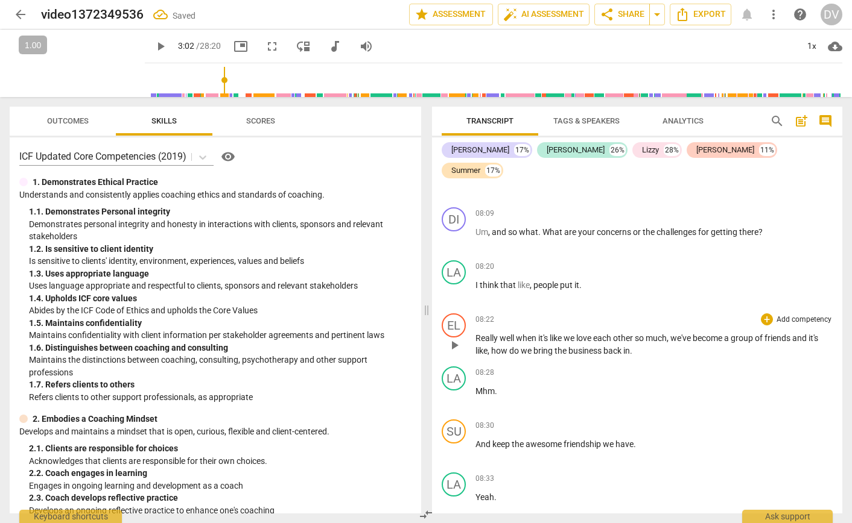
scroll to position [1782, 0]
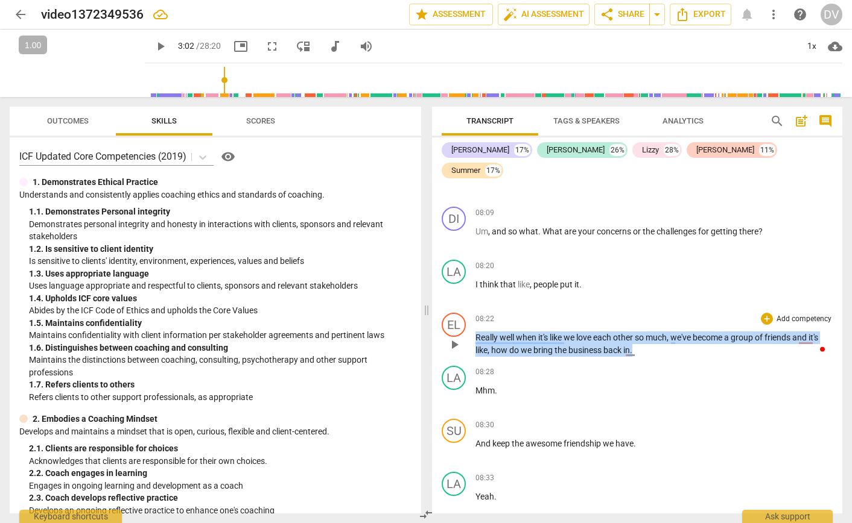
drag, startPoint x: 640, startPoint y: 355, endPoint x: 468, endPoint y: 341, distance: 173.0
click at [468, 340] on div "EL play_arrow pause 08:22 + Add competency keyboard_arrow_right Really well whe…" at bounding box center [637, 334] width 410 height 53
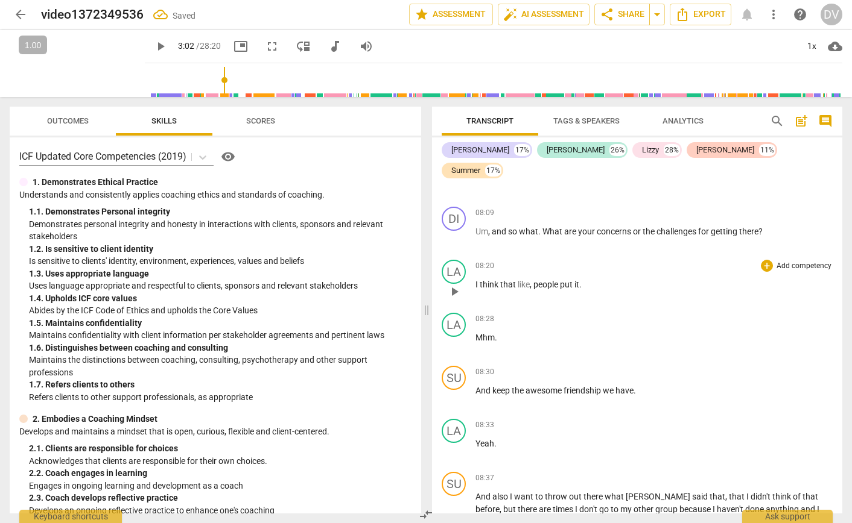
click at [588, 289] on p "I think that like , people put it ." at bounding box center [653, 285] width 357 height 13
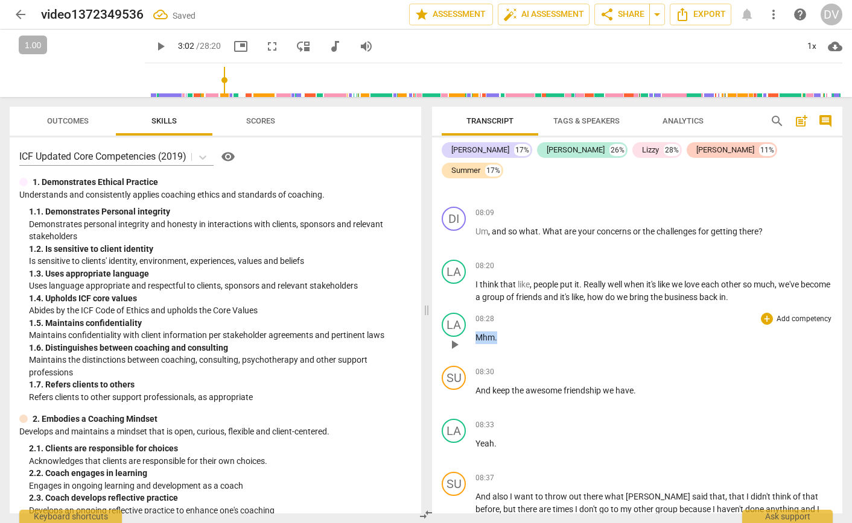
drag, startPoint x: 504, startPoint y: 346, endPoint x: 467, endPoint y: 344, distance: 36.2
click at [467, 344] on div "LA play_arrow pause 08:28 + Add competency keyboard_arrow_right Mhm ." at bounding box center [637, 334] width 410 height 53
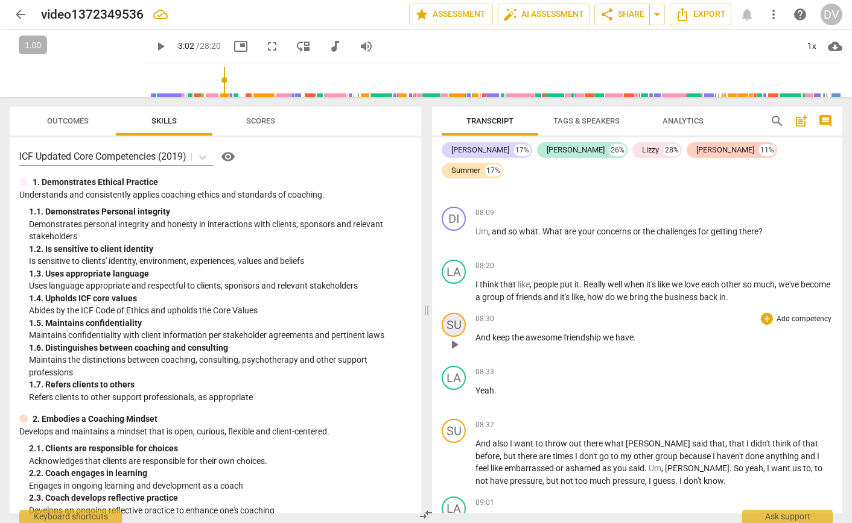
click at [453, 328] on div "SU" at bounding box center [453, 325] width 24 height 24
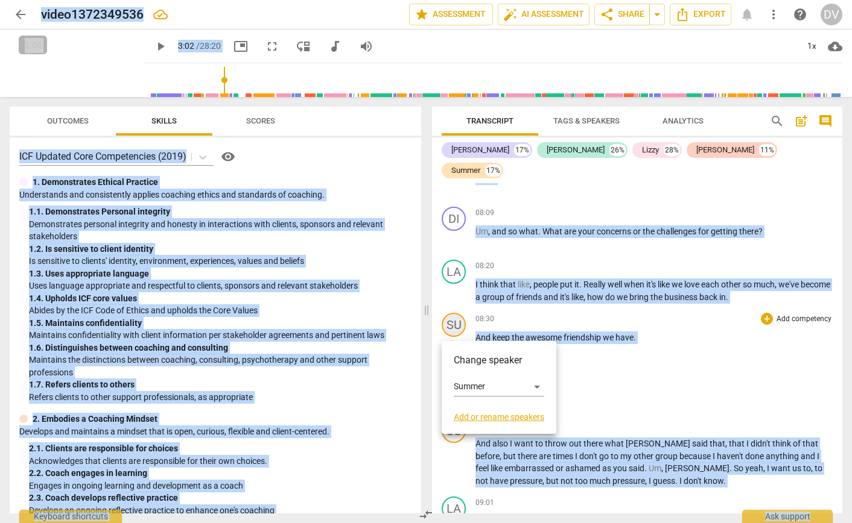
click at [453, 328] on div at bounding box center [426, 261] width 852 height 523
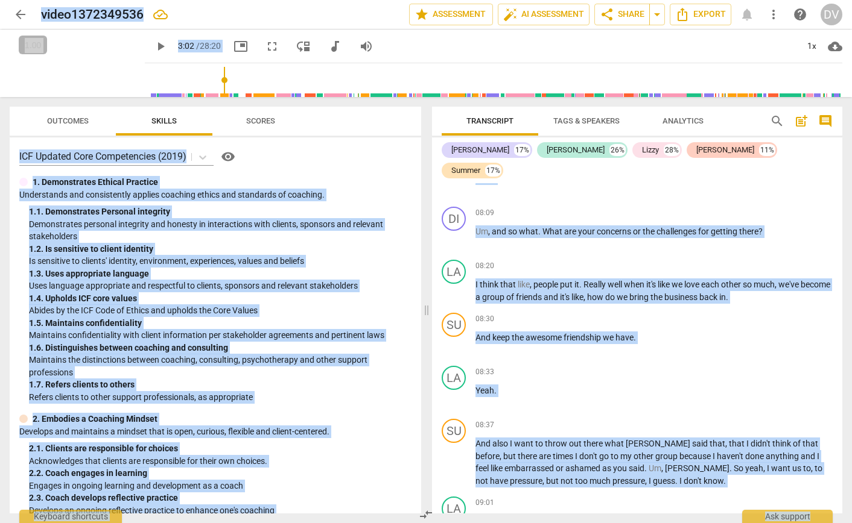
click at [452, 327] on div "SU" at bounding box center [453, 325] width 24 height 24
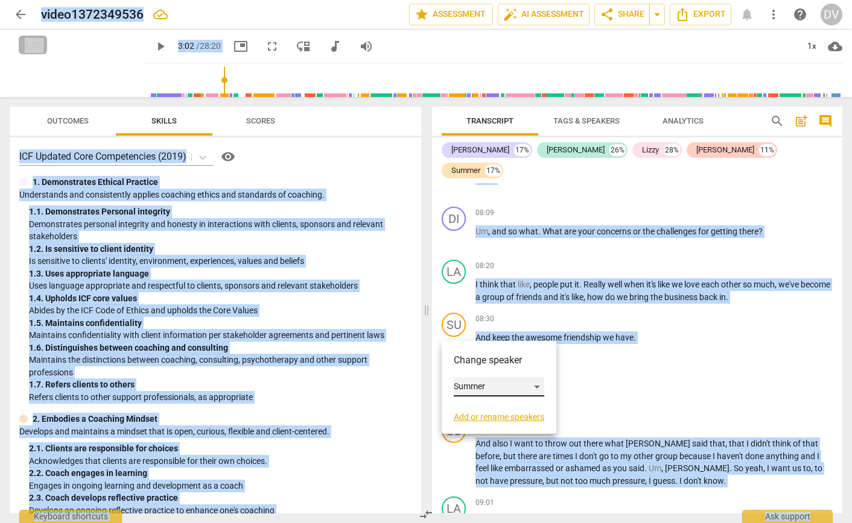
click at [472, 385] on div "Summer" at bounding box center [499, 387] width 90 height 19
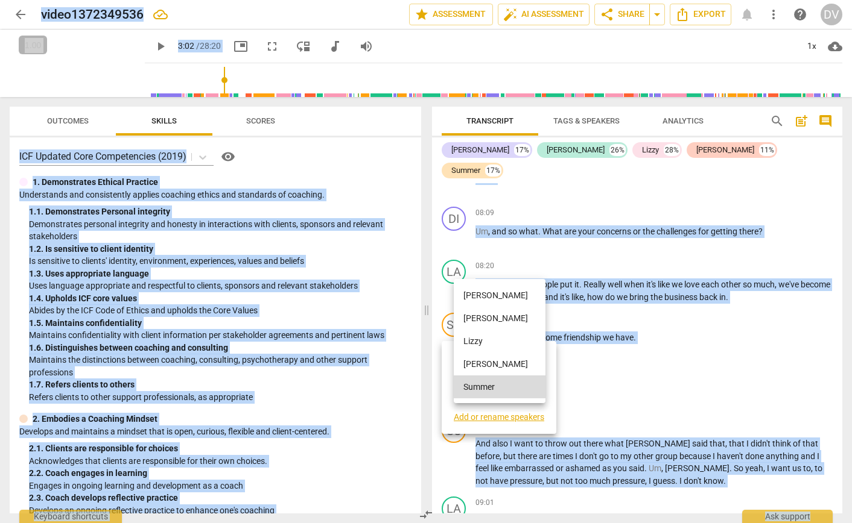
click at [475, 368] on li "[PERSON_NAME]" at bounding box center [500, 364] width 92 height 23
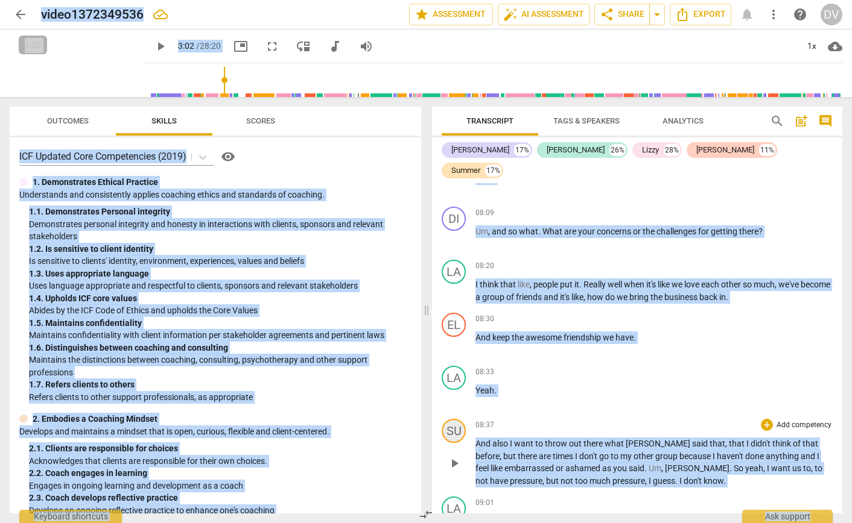
click at [458, 434] on div "SU" at bounding box center [453, 431] width 24 height 24
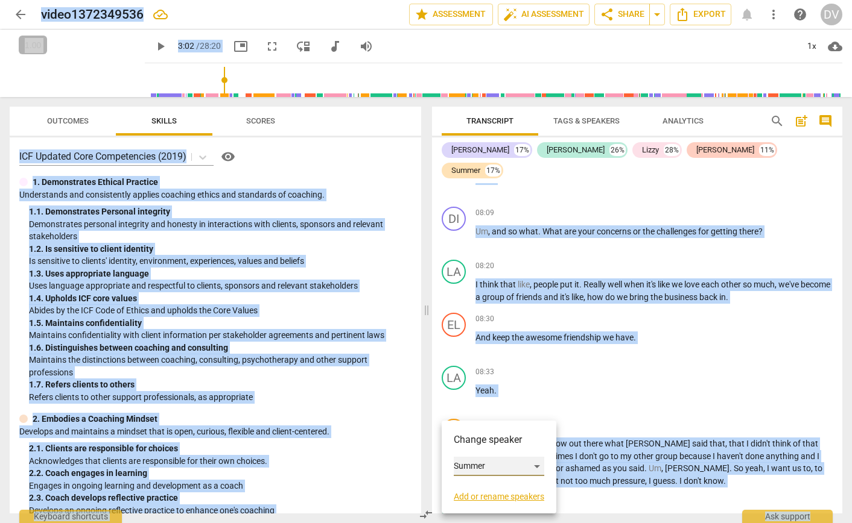
click at [481, 463] on div "Summer" at bounding box center [499, 466] width 90 height 19
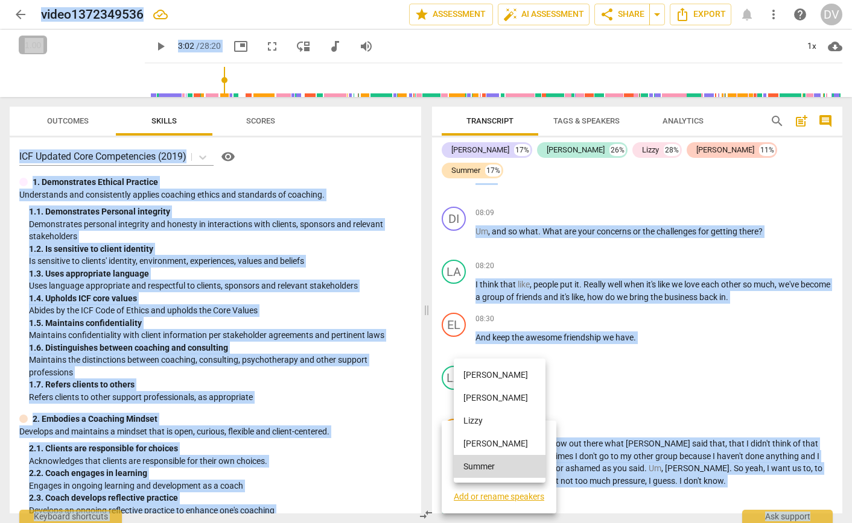
click at [487, 443] on li "[PERSON_NAME]" at bounding box center [500, 443] width 92 height 23
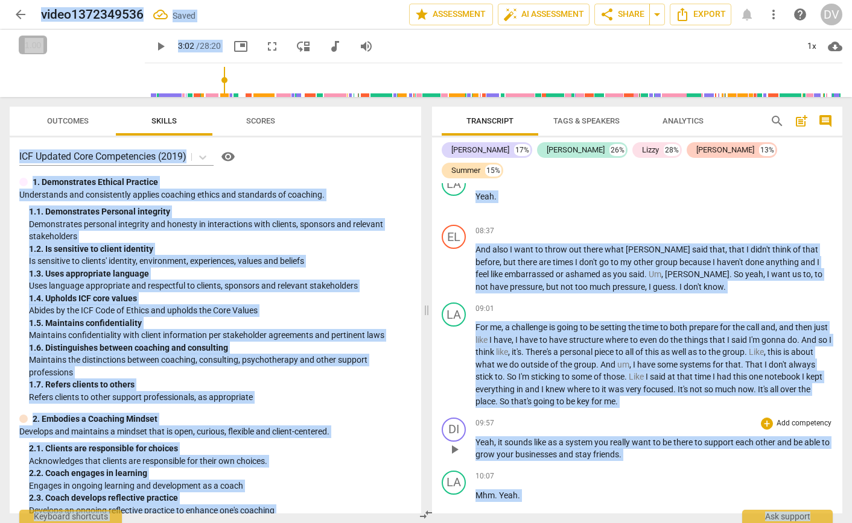
scroll to position [1977, 0]
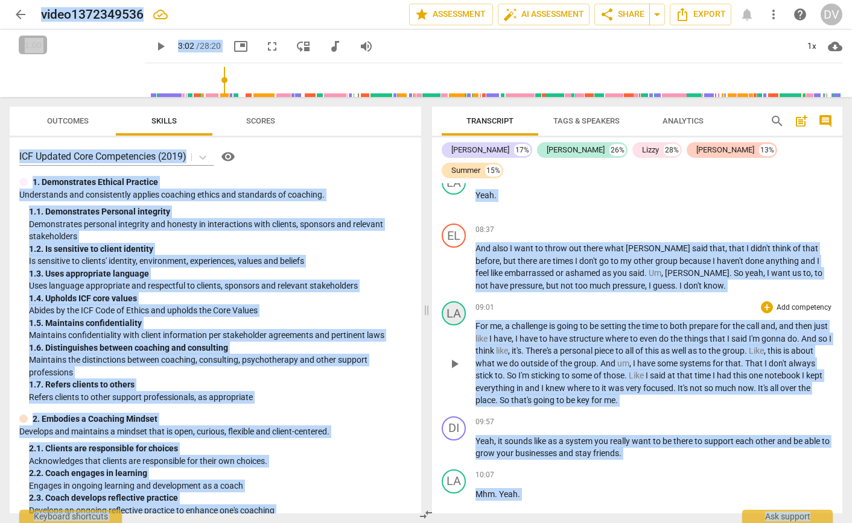
click at [447, 314] on div "LA" at bounding box center [453, 314] width 24 height 24
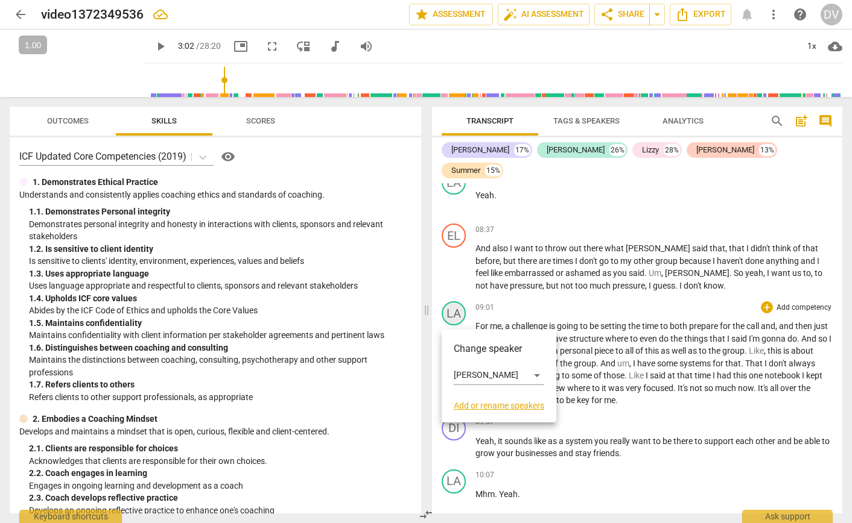
click at [447, 314] on div at bounding box center [426, 261] width 852 height 523
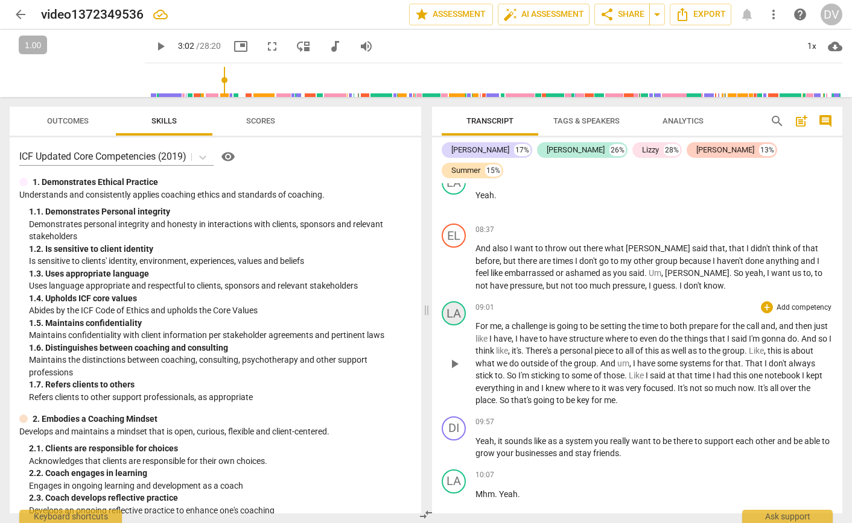
click at [447, 314] on div "LA" at bounding box center [453, 314] width 24 height 24
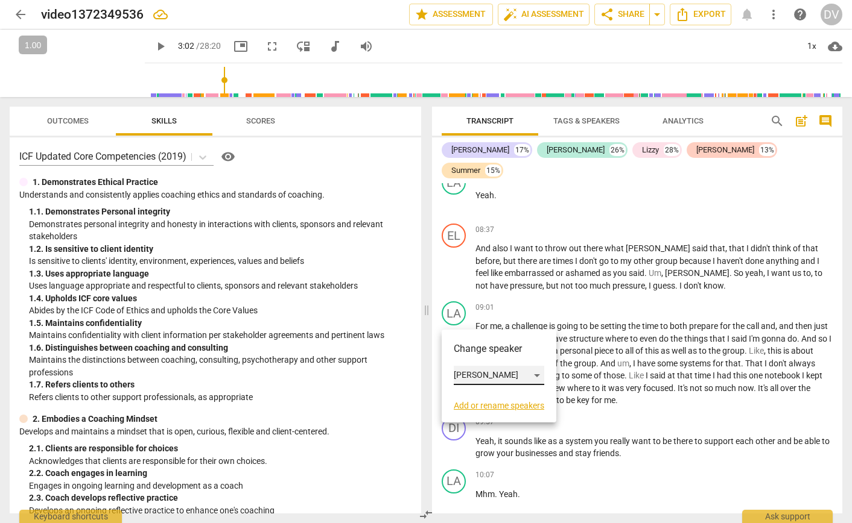
click at [463, 375] on div "[PERSON_NAME]" at bounding box center [499, 375] width 90 height 19
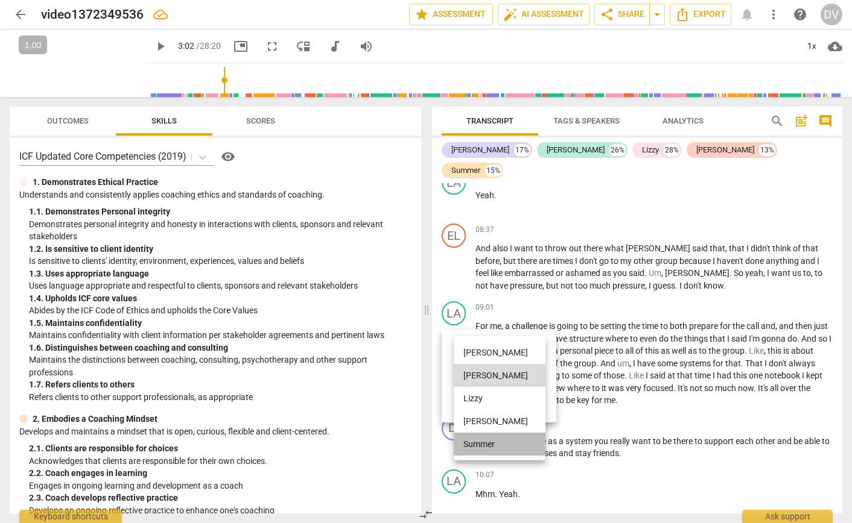
click at [468, 441] on li "Summer" at bounding box center [500, 444] width 92 height 23
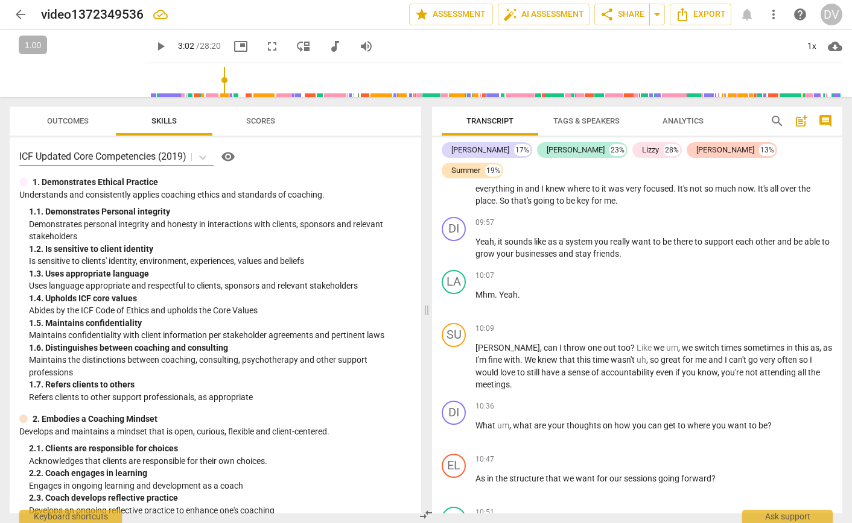
scroll to position [2207, 0]
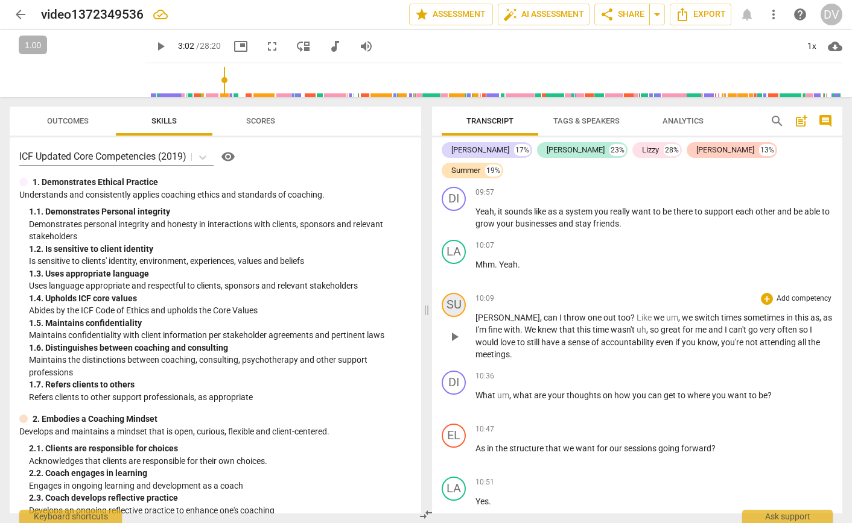
click at [455, 308] on div "SU" at bounding box center [453, 305] width 24 height 24
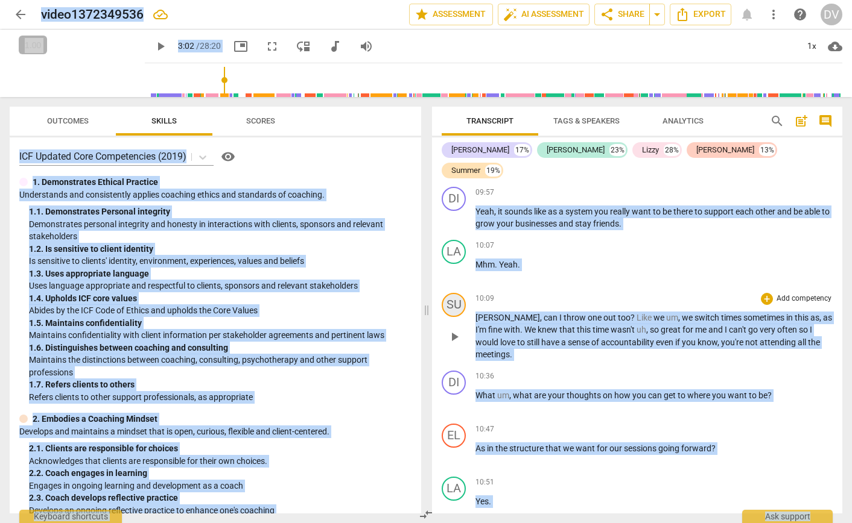
click at [455, 308] on div "SU" at bounding box center [453, 305] width 24 height 24
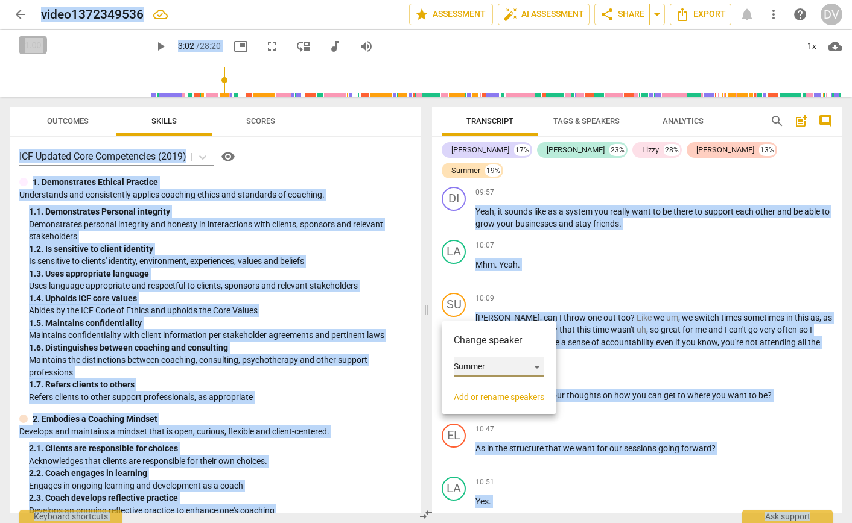
click at [471, 365] on div "Summer" at bounding box center [499, 367] width 90 height 19
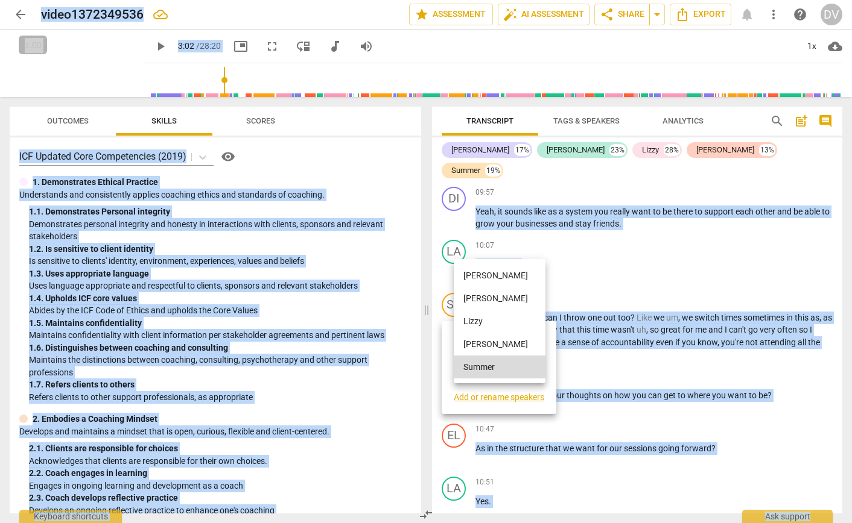
click at [475, 347] on li "[PERSON_NAME]" at bounding box center [500, 344] width 92 height 23
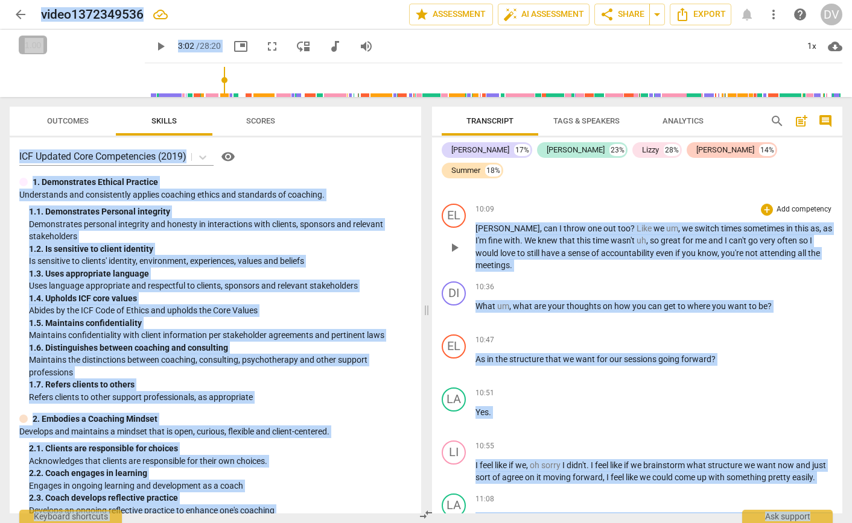
scroll to position [2297, 0]
click at [449, 341] on div "EL" at bounding box center [453, 346] width 24 height 24
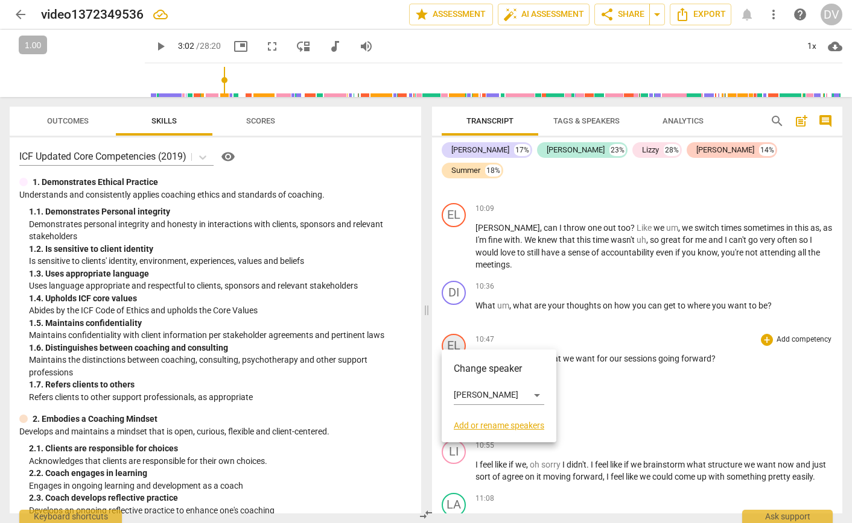
click at [449, 341] on div at bounding box center [426, 261] width 852 height 523
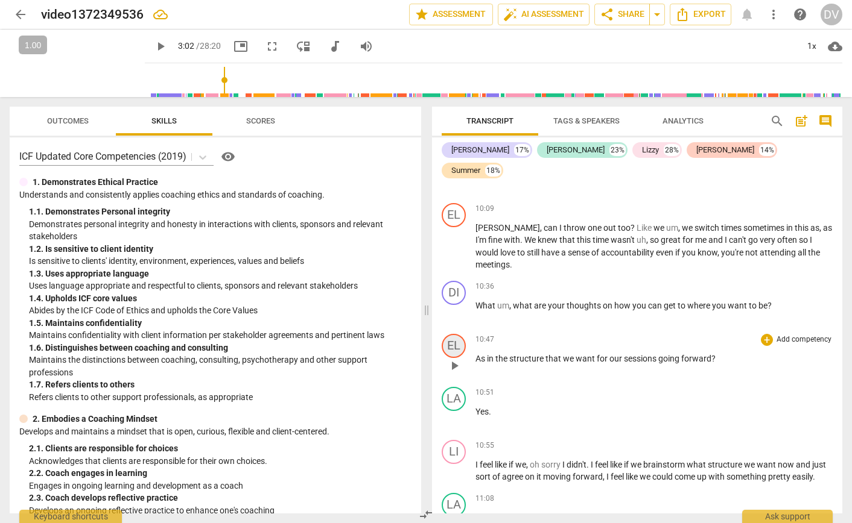
click at [450, 343] on div "EL" at bounding box center [453, 346] width 24 height 24
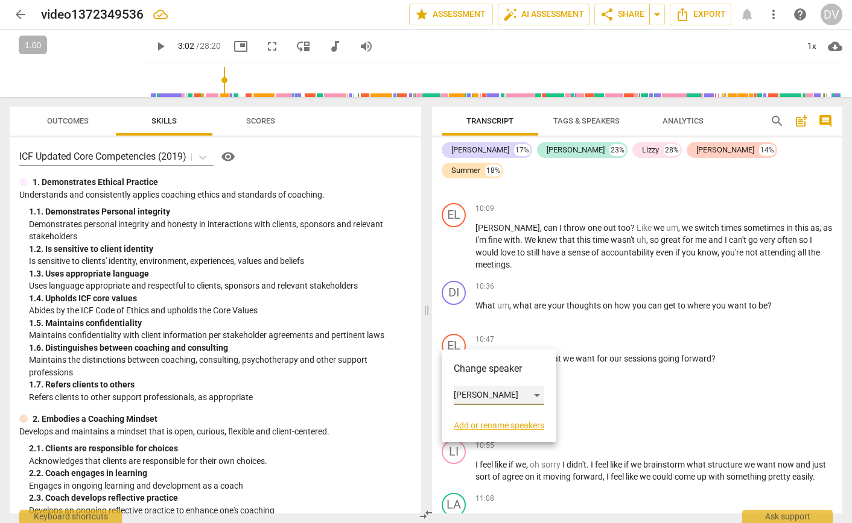
click at [478, 397] on div "[PERSON_NAME]" at bounding box center [499, 395] width 90 height 19
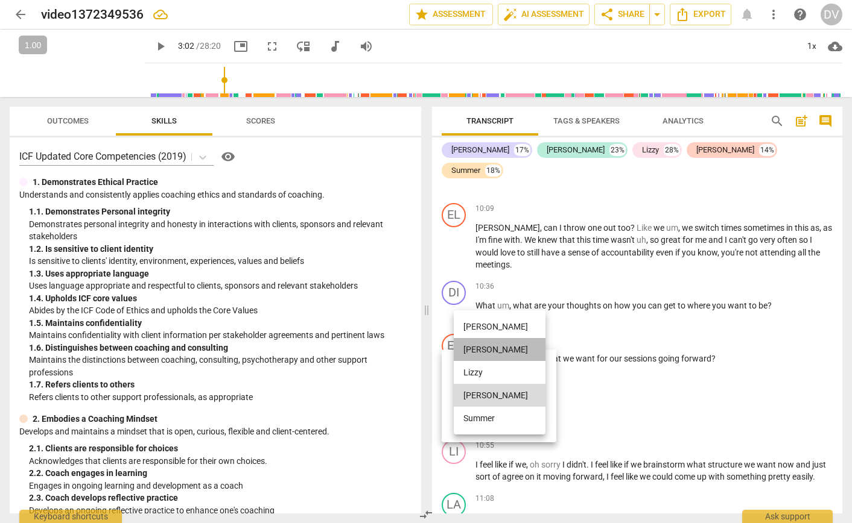
click at [472, 351] on li "[PERSON_NAME]" at bounding box center [500, 349] width 92 height 23
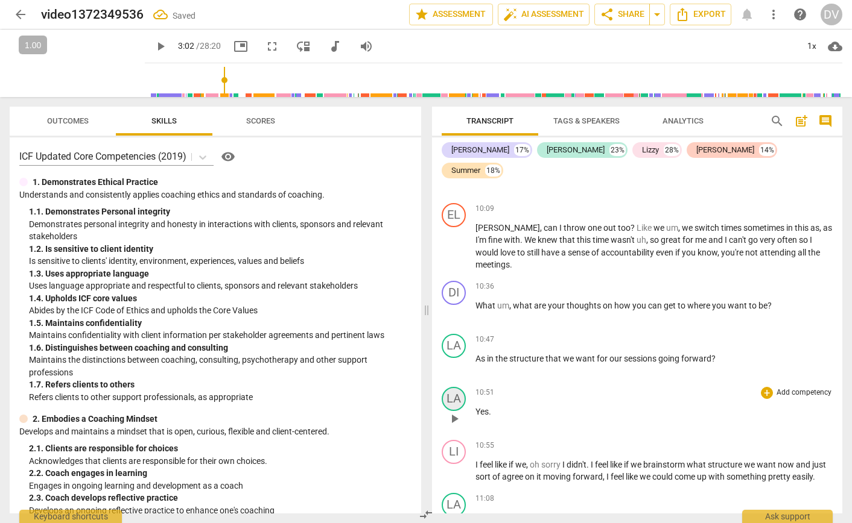
click at [460, 389] on div "LA" at bounding box center [453, 399] width 24 height 24
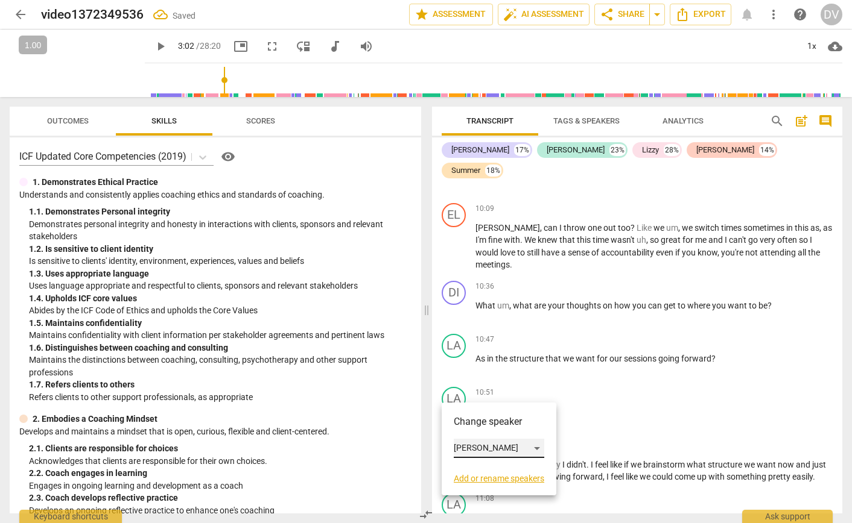
click at [462, 446] on div "[PERSON_NAME]" at bounding box center [499, 448] width 90 height 19
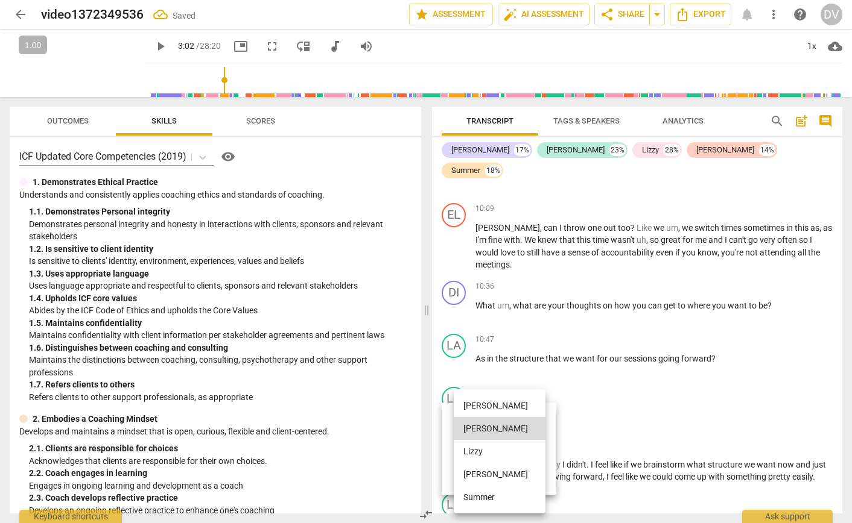
click at [479, 410] on li "[PERSON_NAME]" at bounding box center [500, 405] width 92 height 23
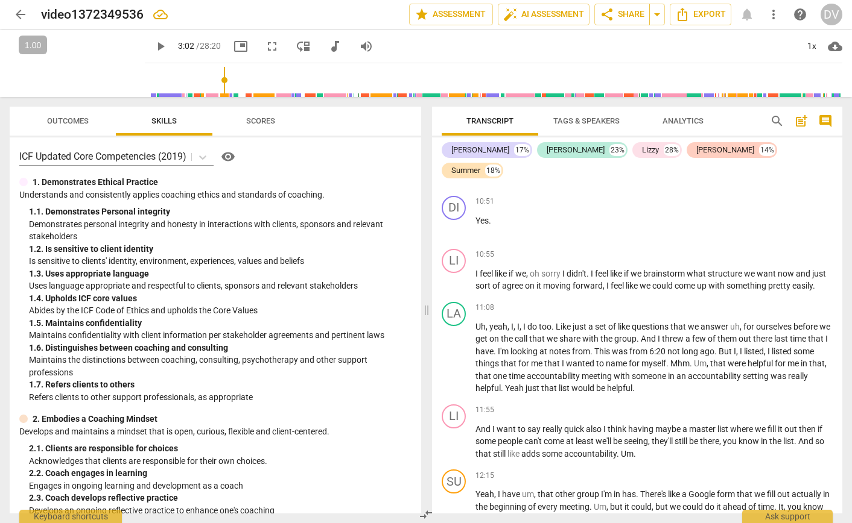
scroll to position [2488, 0]
click at [453, 316] on div "LA" at bounding box center [453, 314] width 24 height 24
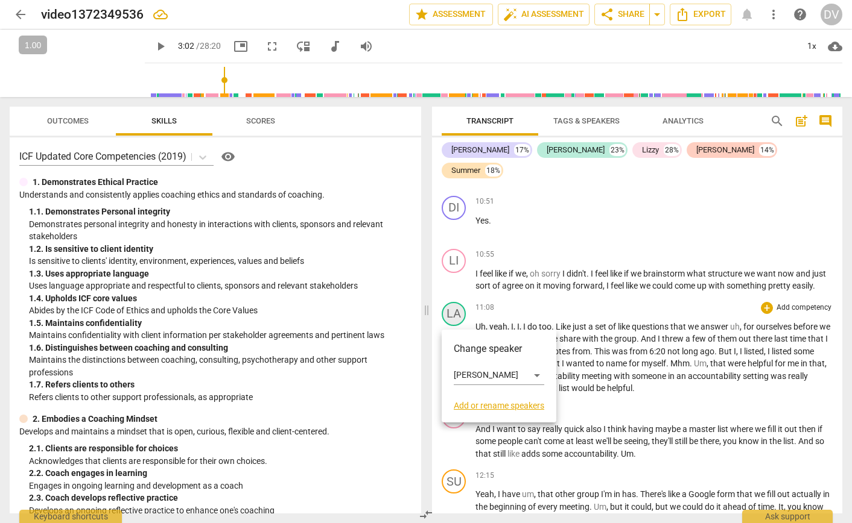
click at [453, 316] on div at bounding box center [426, 261] width 852 height 523
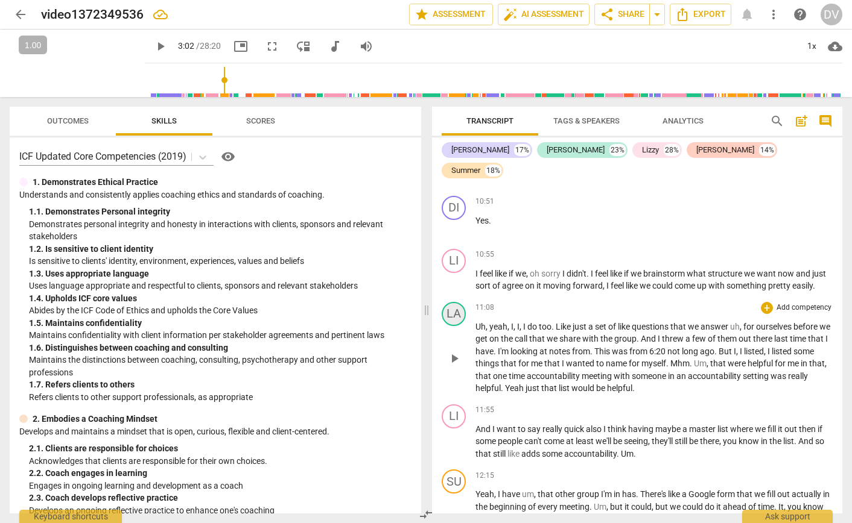
click at [453, 316] on div "LA" at bounding box center [453, 314] width 24 height 24
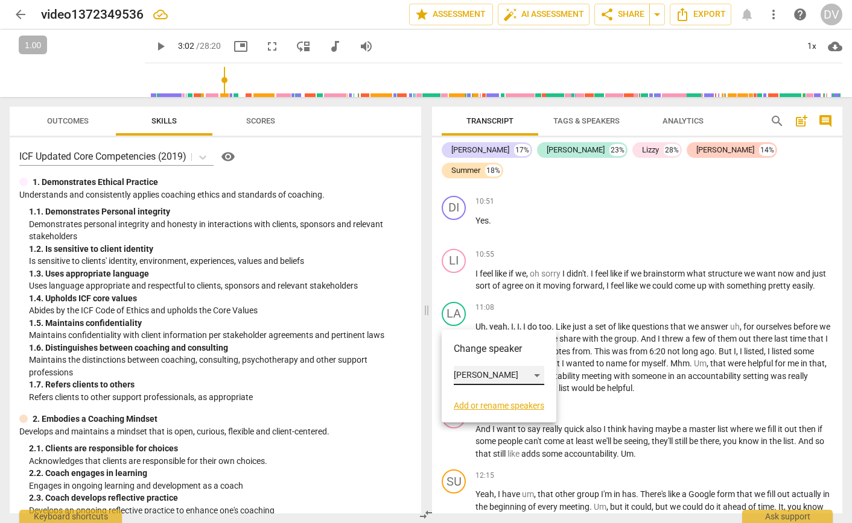
click at [468, 372] on div "[PERSON_NAME]" at bounding box center [499, 375] width 90 height 19
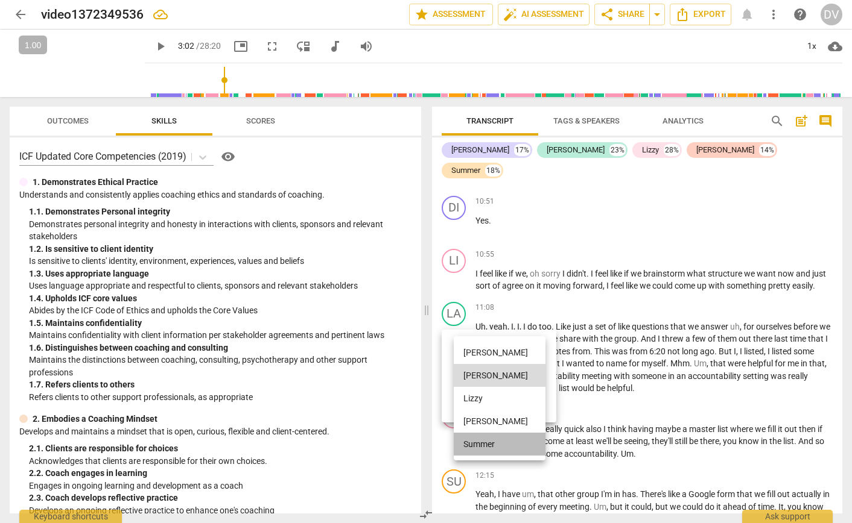
click at [484, 443] on li "Summer" at bounding box center [500, 444] width 92 height 23
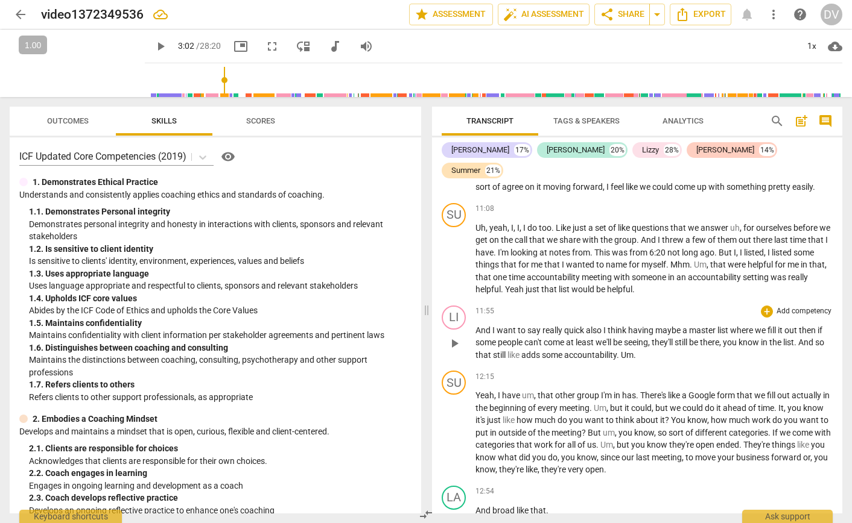
scroll to position [2589, 0]
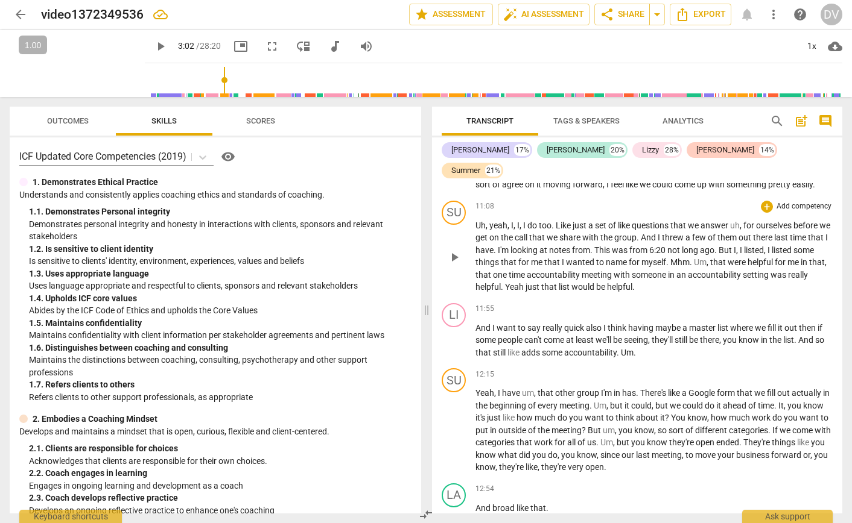
click at [667, 255] on span "6:20" at bounding box center [658, 250] width 18 height 10
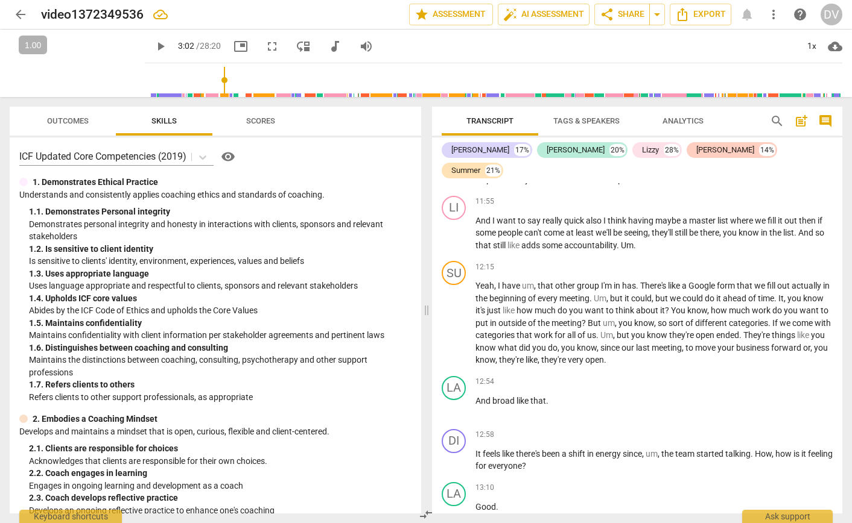
scroll to position [2698, 0]
click at [460, 279] on div "SU" at bounding box center [453, 272] width 24 height 24
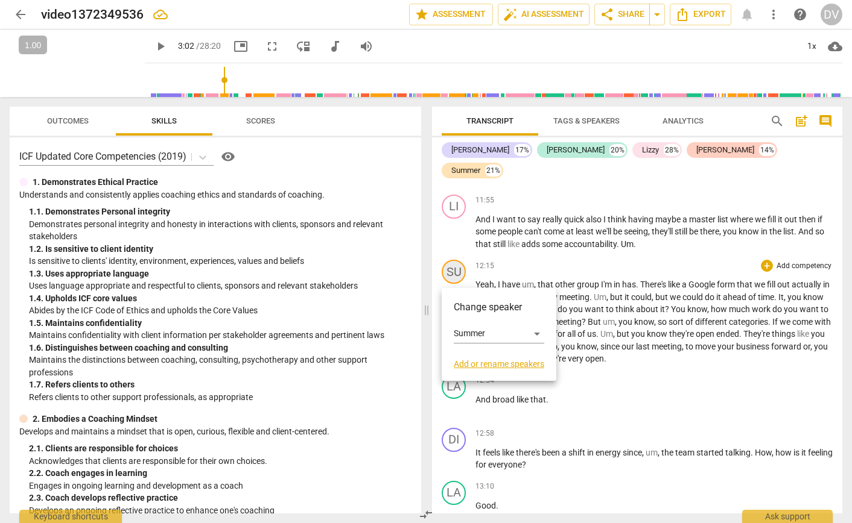
click at [460, 279] on div at bounding box center [426, 261] width 852 height 523
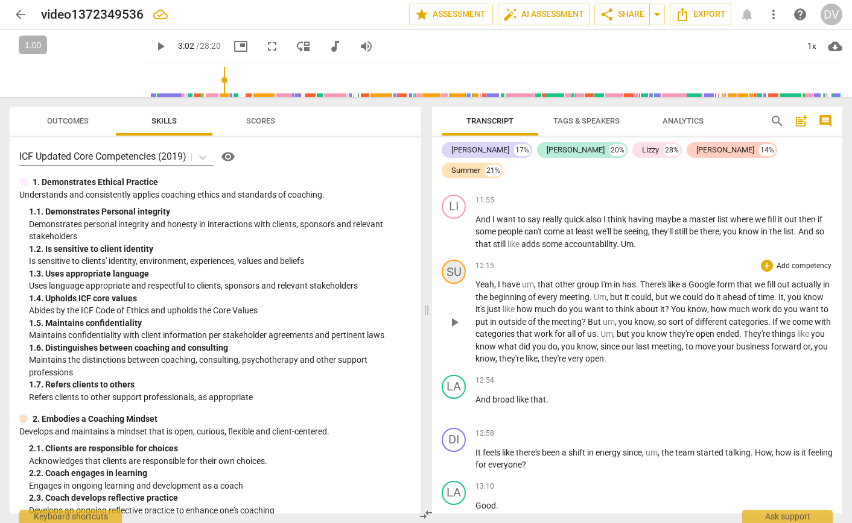
click at [460, 279] on div "SU" at bounding box center [453, 272] width 24 height 24
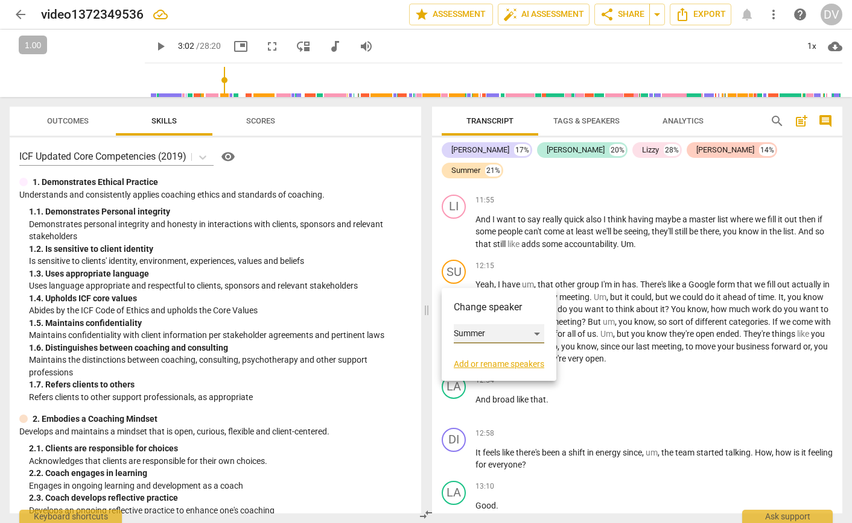
click at [466, 334] on div "Summer" at bounding box center [499, 333] width 90 height 19
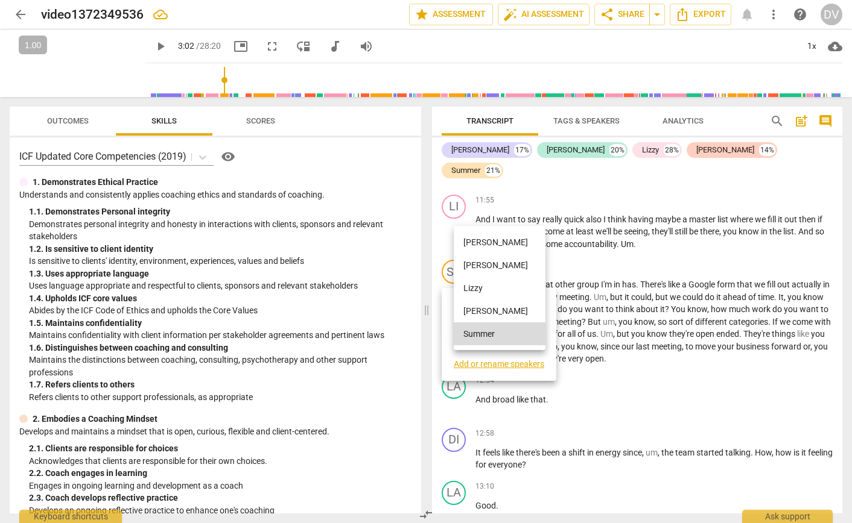
click at [469, 309] on li "[PERSON_NAME]" at bounding box center [500, 311] width 92 height 23
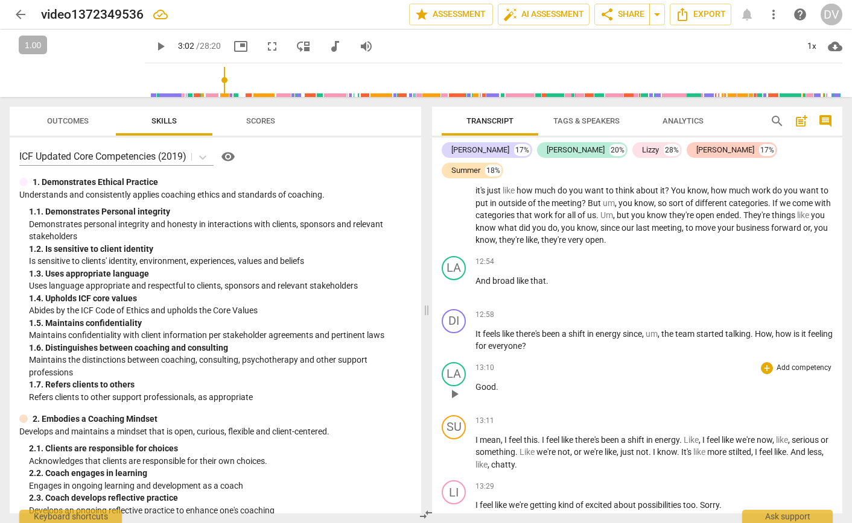
scroll to position [2819, 0]
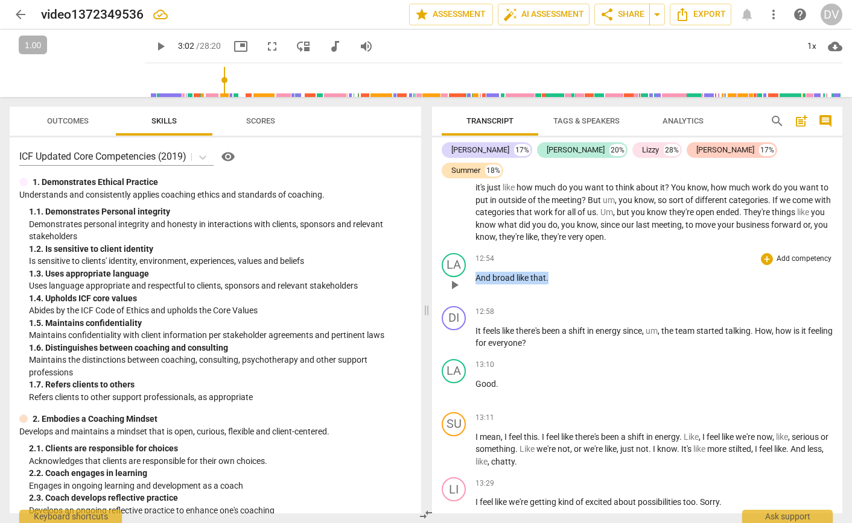
drag, startPoint x: 478, startPoint y: 283, endPoint x: 556, endPoint y: 280, distance: 78.5
click at [556, 280] on p "And broad like that ." at bounding box center [653, 278] width 357 height 13
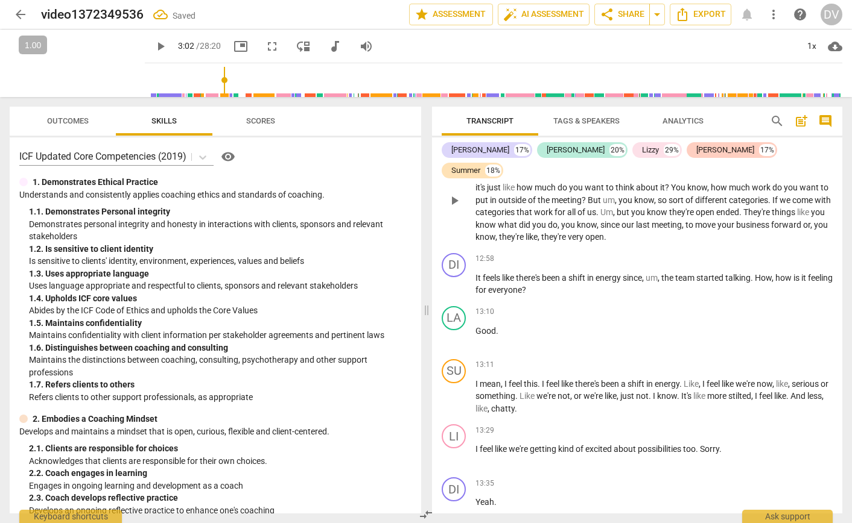
click at [675, 242] on p "Yeah , I have um , that other group I'm in has . There's like a Google form tha…" at bounding box center [653, 200] width 357 height 87
click at [458, 375] on div "SU" at bounding box center [453, 371] width 24 height 24
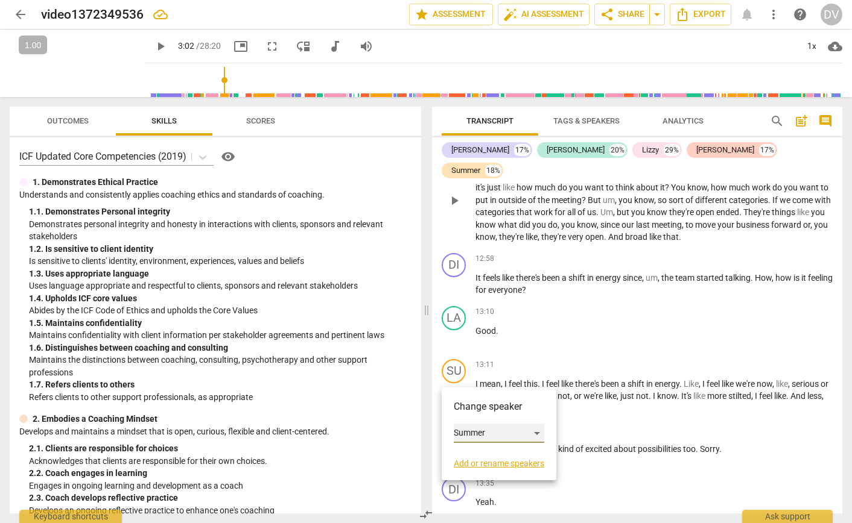
click at [472, 431] on div "Summer" at bounding box center [499, 433] width 90 height 19
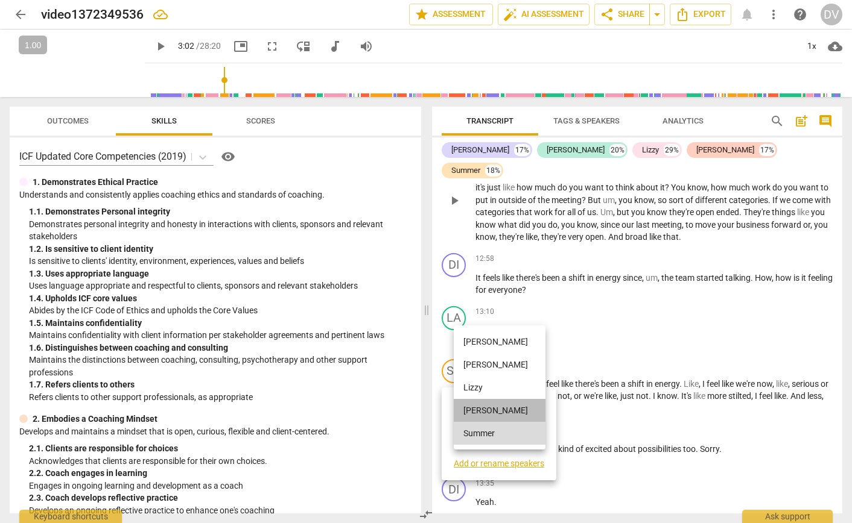
click at [474, 411] on li "[PERSON_NAME]" at bounding box center [500, 410] width 92 height 23
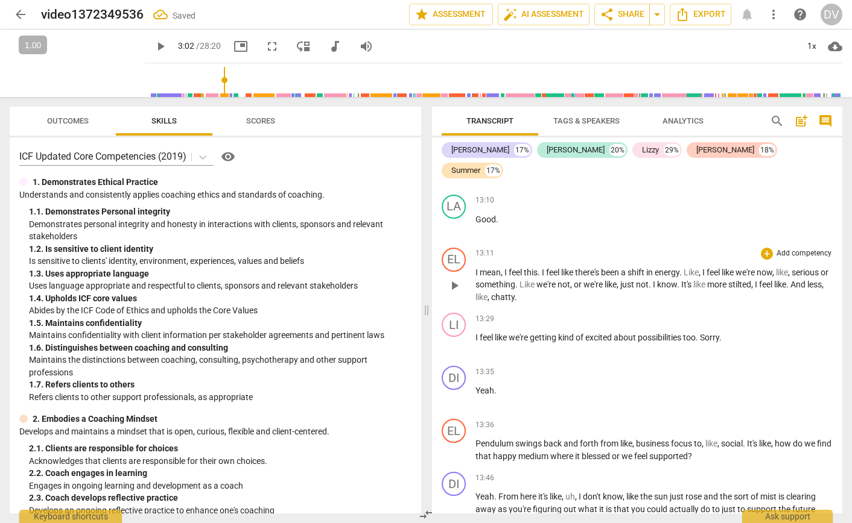
scroll to position [2985, 0]
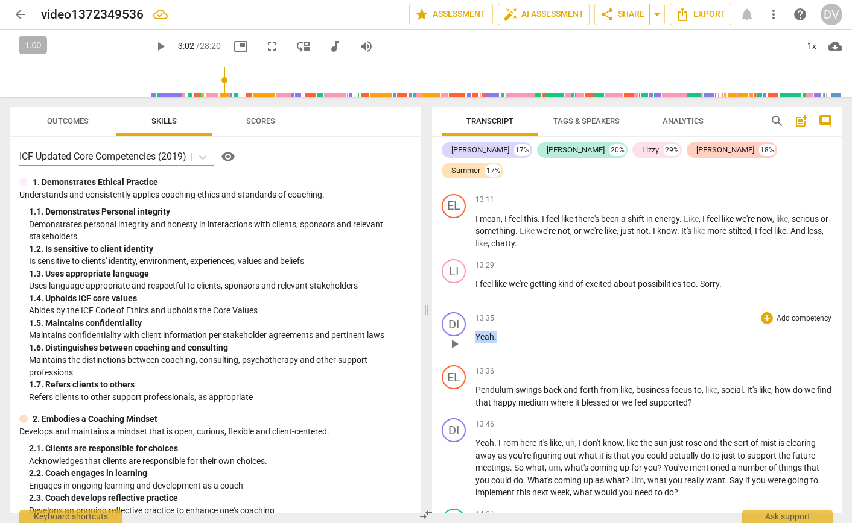
drag, startPoint x: 504, startPoint y: 340, endPoint x: 473, endPoint y: 342, distance: 30.9
click at [473, 341] on div "DI play_arrow pause 13:35 + Add competency keyboard_arrow_right Yeah ." at bounding box center [637, 334] width 410 height 53
click at [476, 394] on span "Pendulum" at bounding box center [495, 390] width 40 height 10
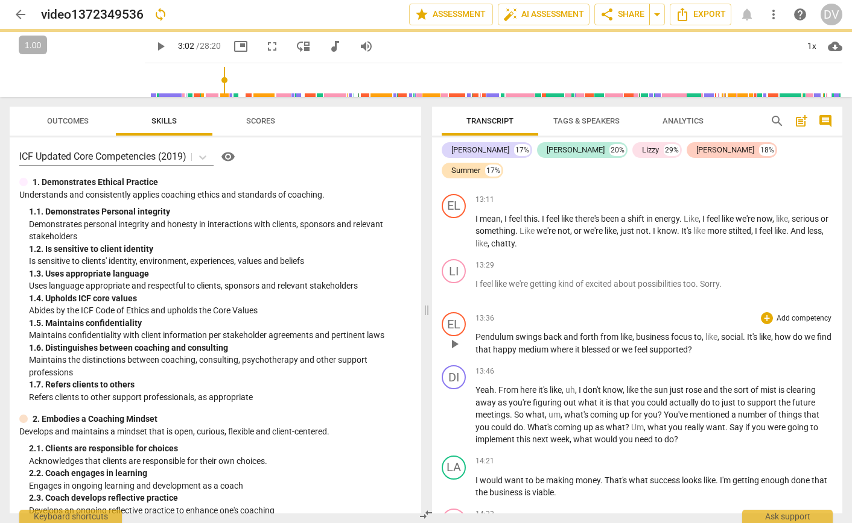
scroll to position [2932, 0]
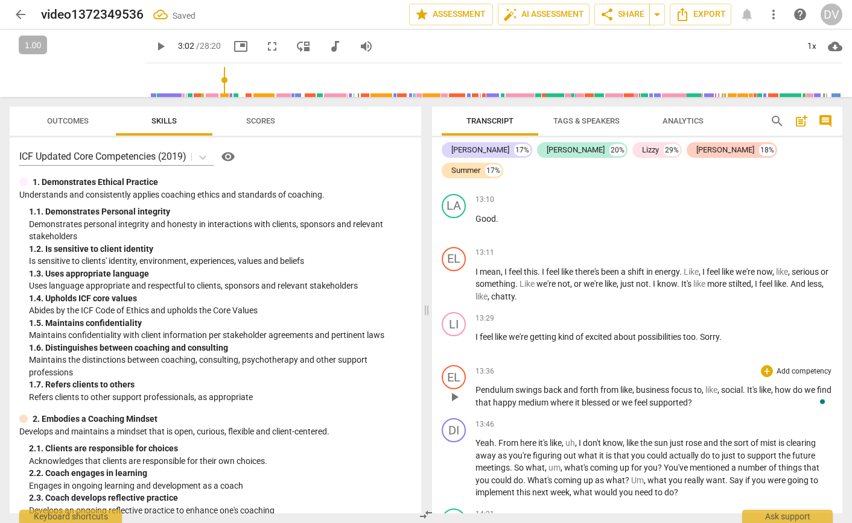
paste p "To enrich screen reader interactions, please activate Accessibility in Grammarl…"
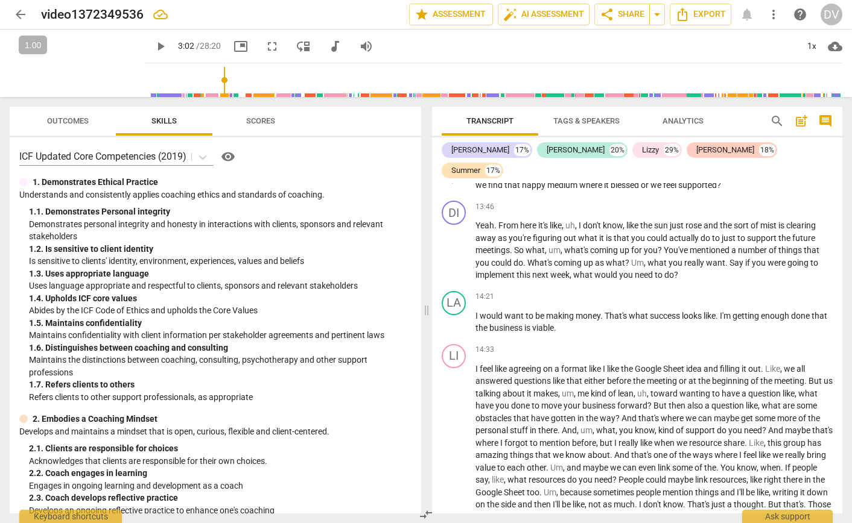
scroll to position [3150, 0]
click at [453, 306] on div "LA" at bounding box center [453, 303] width 24 height 24
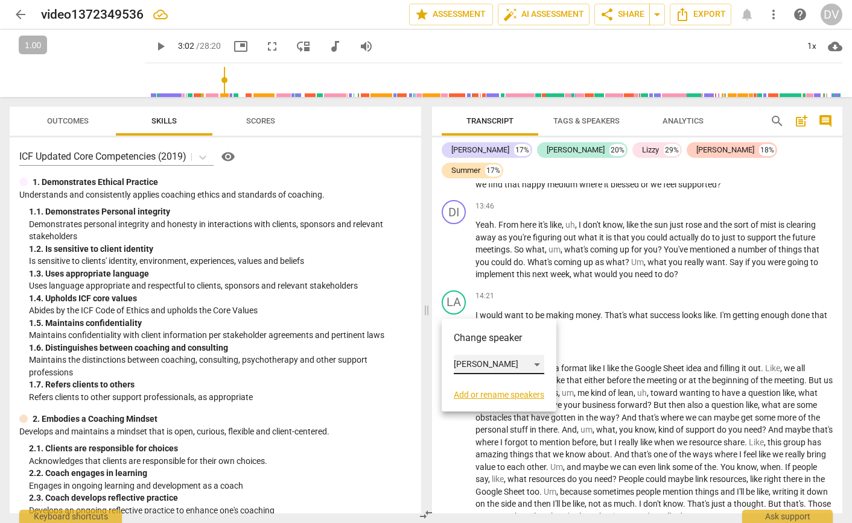
click at [463, 361] on div "[PERSON_NAME]" at bounding box center [499, 364] width 90 height 19
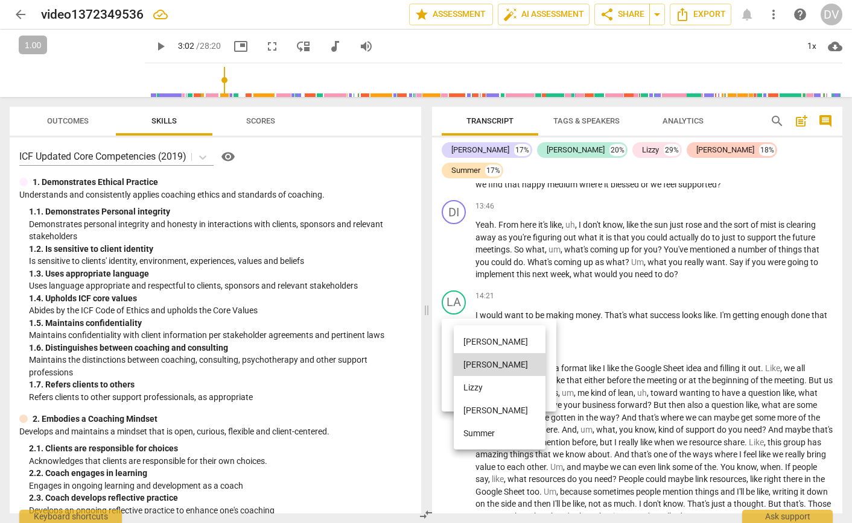
click at [475, 429] on li "Summer" at bounding box center [500, 433] width 92 height 23
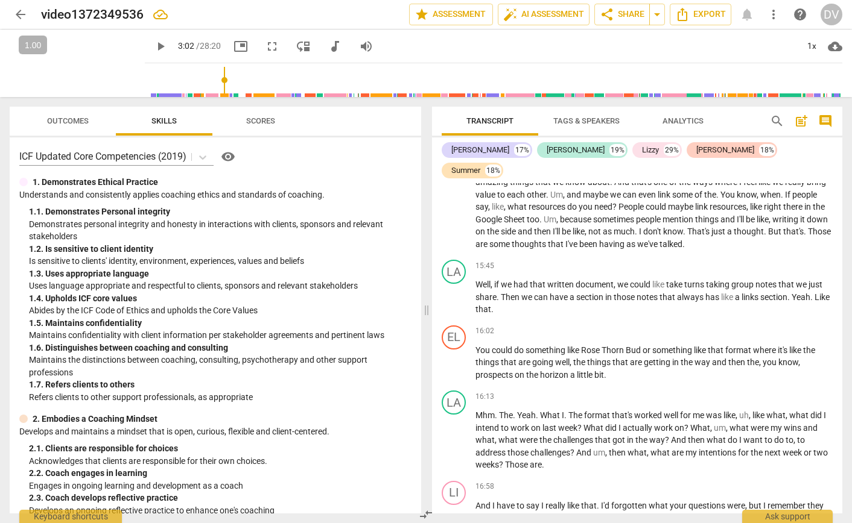
scroll to position [3424, 0]
click at [454, 278] on div "LA" at bounding box center [453, 271] width 24 height 24
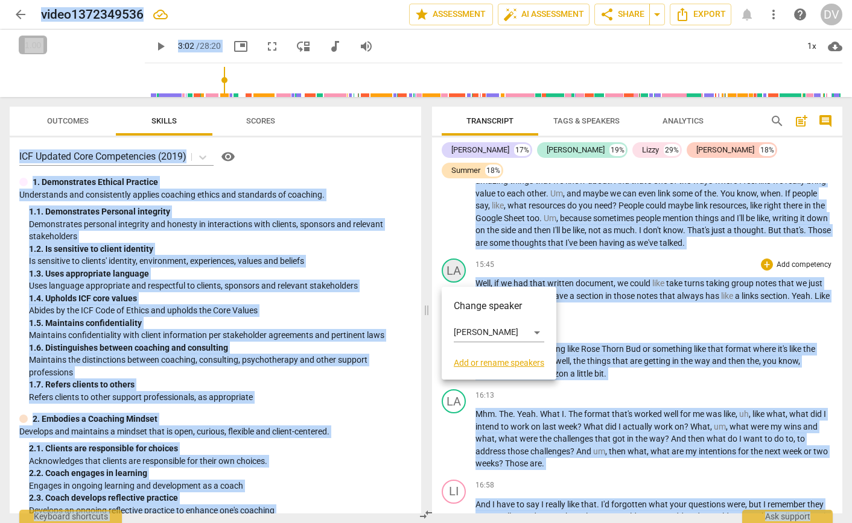
click at [454, 278] on div at bounding box center [426, 261] width 852 height 523
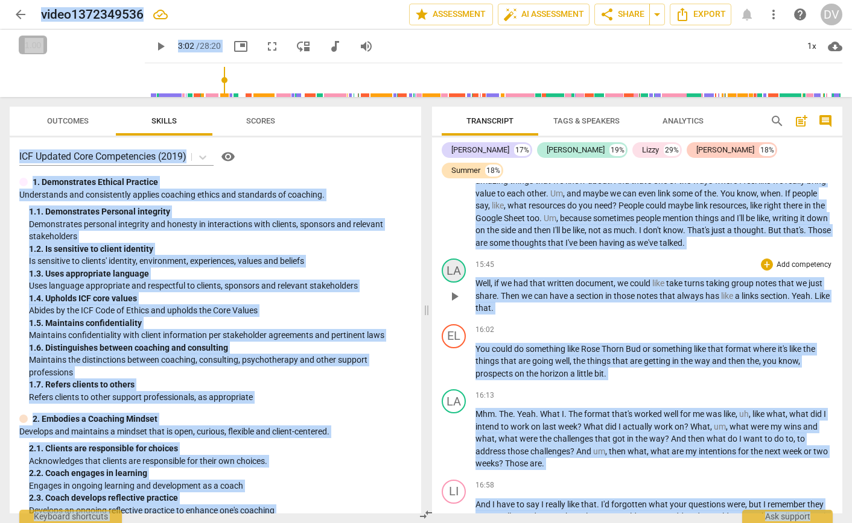
click at [454, 278] on div "LA" at bounding box center [453, 271] width 24 height 24
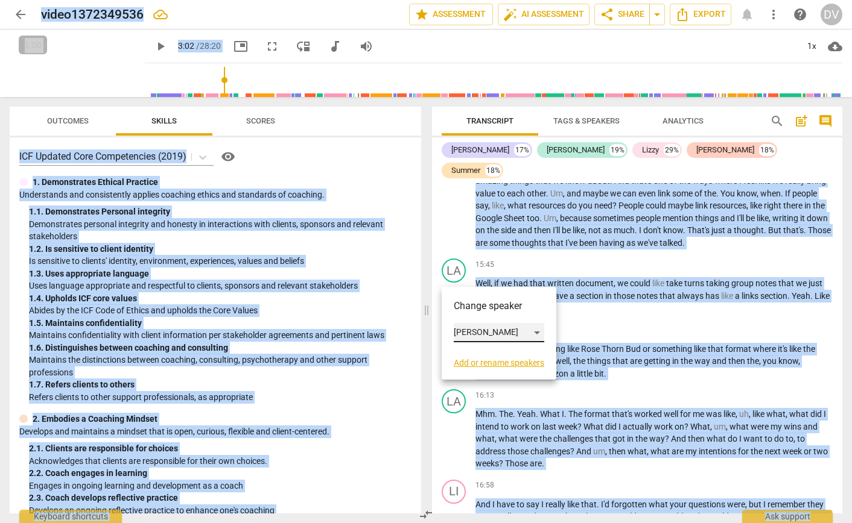
click at [464, 332] on div "[PERSON_NAME]" at bounding box center [499, 332] width 90 height 19
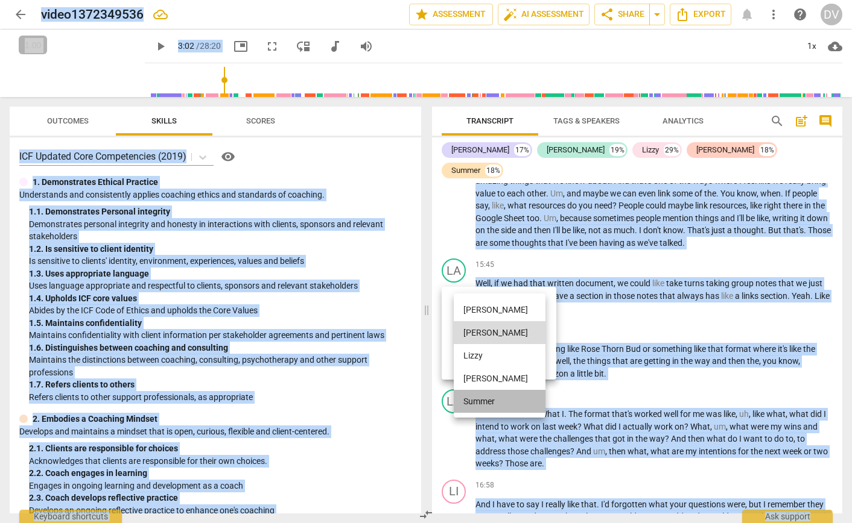
drag, startPoint x: 476, startPoint y: 402, endPoint x: 469, endPoint y: 400, distance: 7.5
click at [476, 402] on li "Summer" at bounding box center [500, 401] width 92 height 23
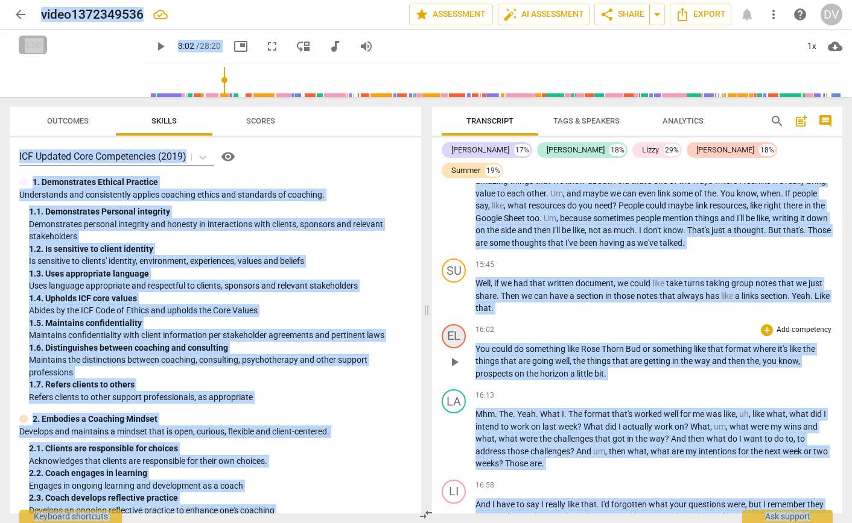
click at [454, 337] on div "EL" at bounding box center [453, 336] width 24 height 24
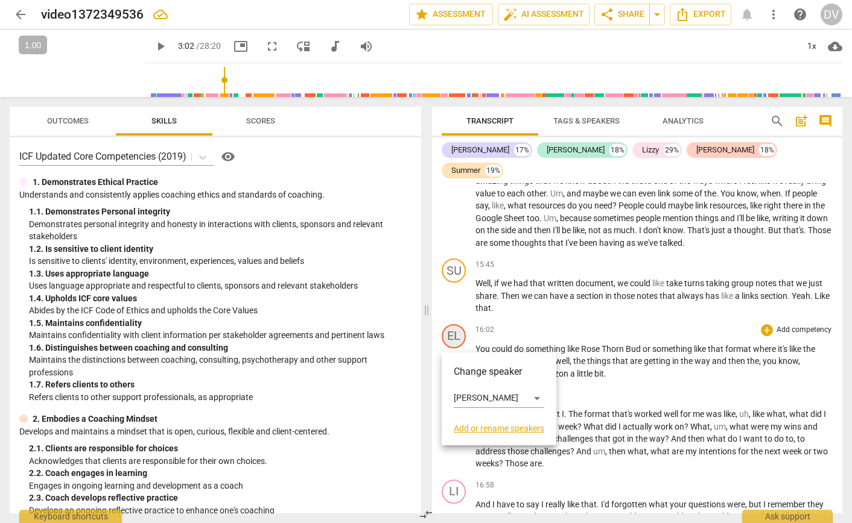
click at [454, 337] on div at bounding box center [426, 261] width 852 height 523
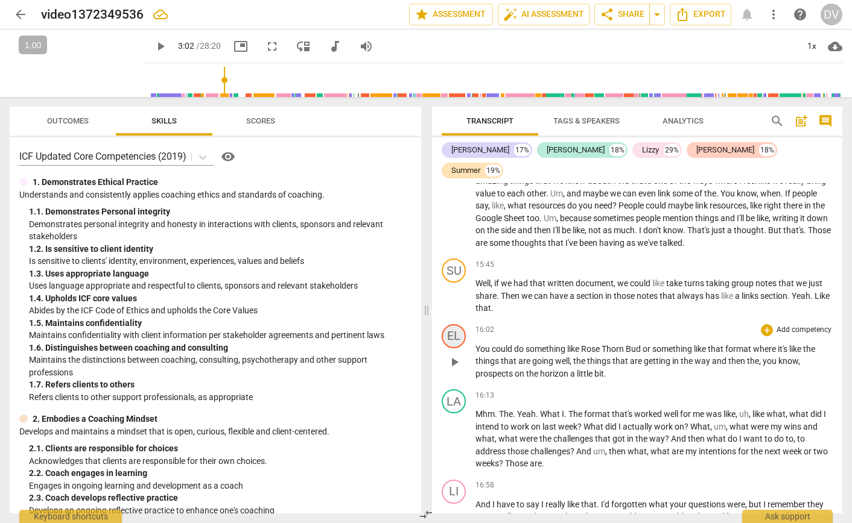
click at [454, 337] on div "EL" at bounding box center [453, 336] width 24 height 24
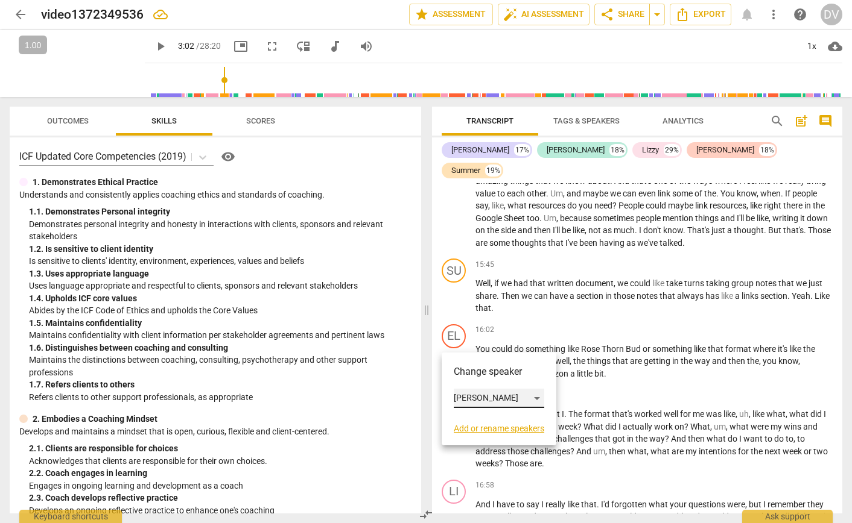
click at [471, 398] on div "[PERSON_NAME]" at bounding box center [499, 398] width 90 height 19
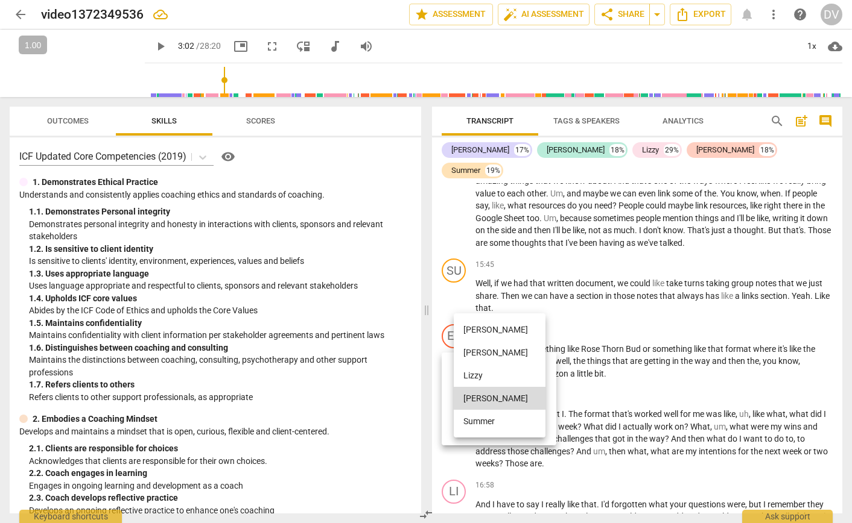
click at [470, 353] on li "[PERSON_NAME]" at bounding box center [500, 352] width 92 height 23
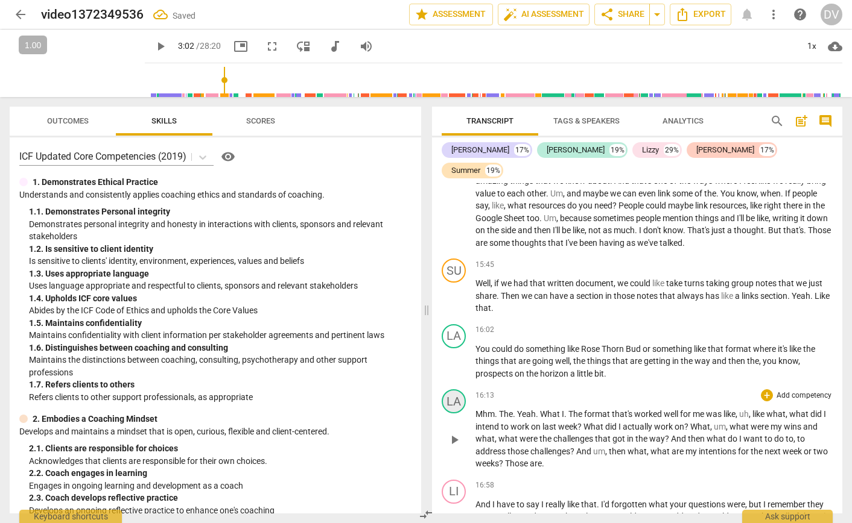
click at [455, 406] on div "LA" at bounding box center [453, 402] width 24 height 24
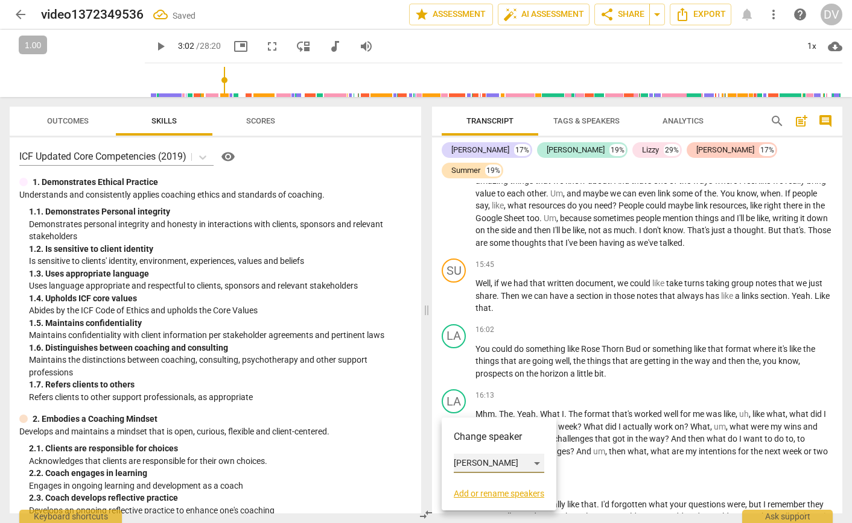
click at [478, 465] on div "[PERSON_NAME]" at bounding box center [499, 463] width 90 height 19
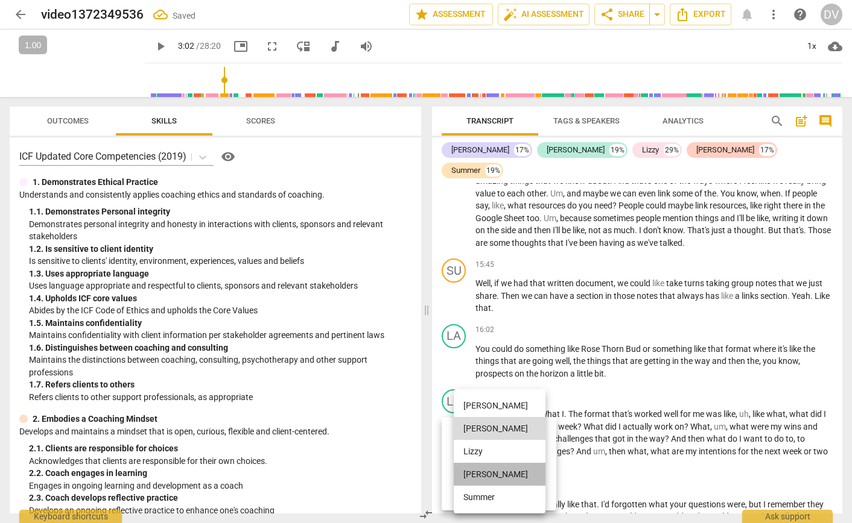
drag, startPoint x: 478, startPoint y: 471, endPoint x: 470, endPoint y: 467, distance: 8.9
click at [478, 471] on li "[PERSON_NAME]" at bounding box center [500, 474] width 92 height 23
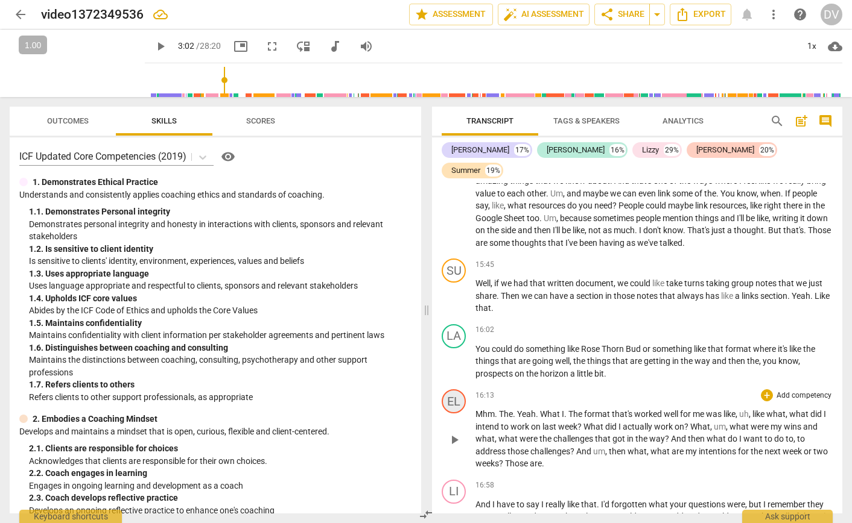
click at [455, 405] on div "EL" at bounding box center [453, 402] width 24 height 24
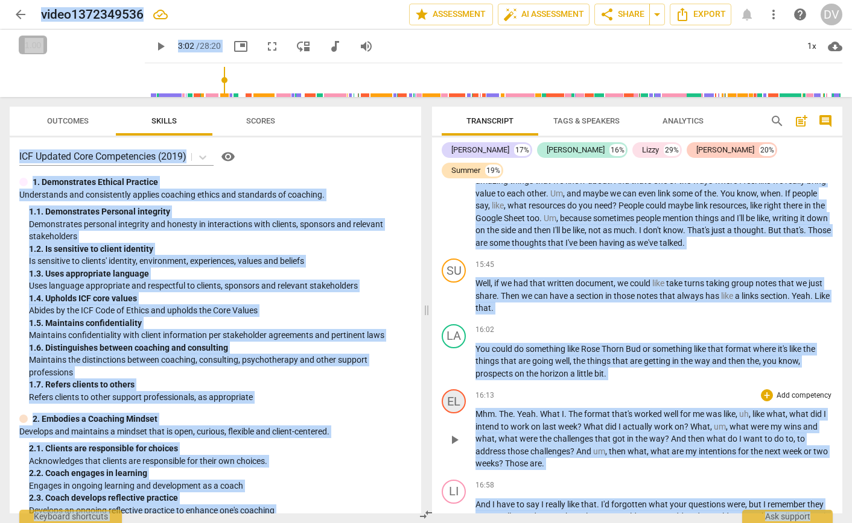
click at [455, 405] on div "EL" at bounding box center [453, 402] width 24 height 24
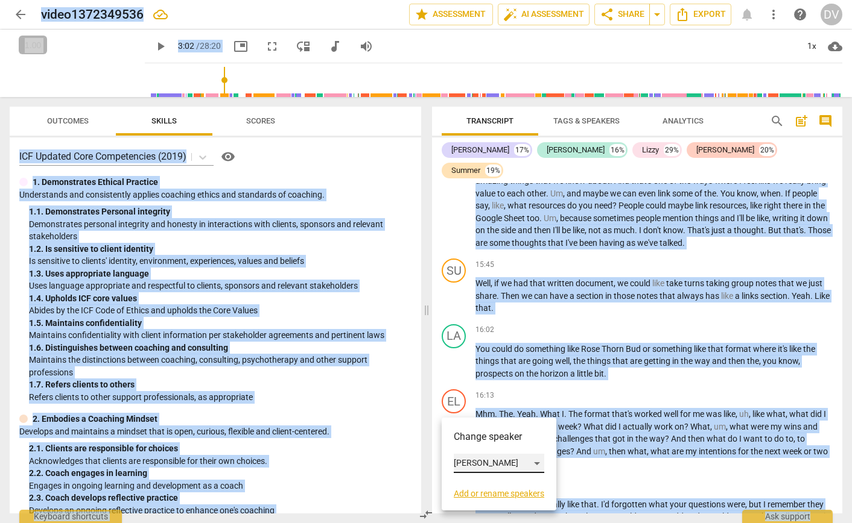
click at [475, 458] on div "[PERSON_NAME]" at bounding box center [499, 463] width 90 height 19
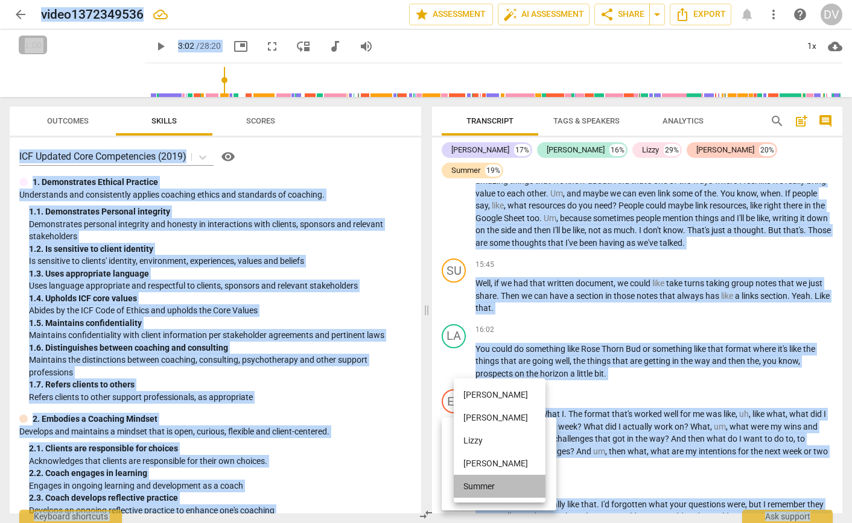
drag, startPoint x: 483, startPoint y: 481, endPoint x: 492, endPoint y: 470, distance: 14.2
click at [483, 481] on li "Summer" at bounding box center [500, 486] width 92 height 23
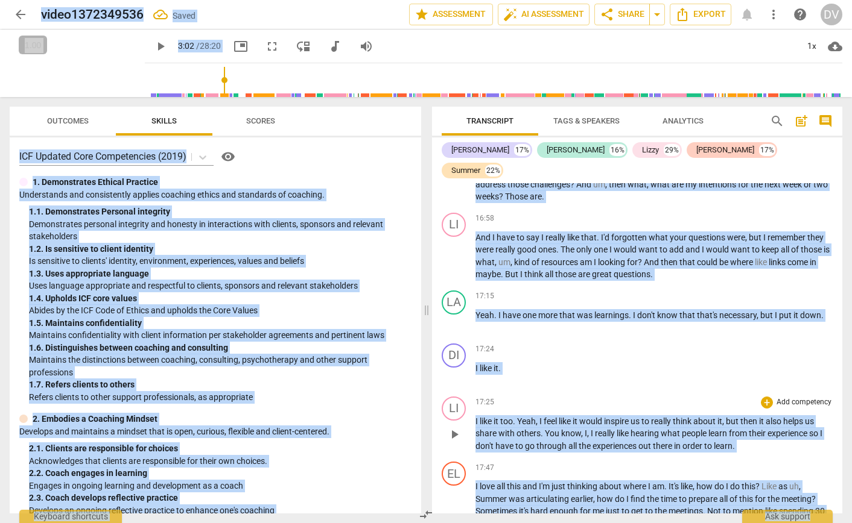
scroll to position [3692, 0]
click at [458, 305] on div "LA" at bounding box center [453, 302] width 24 height 24
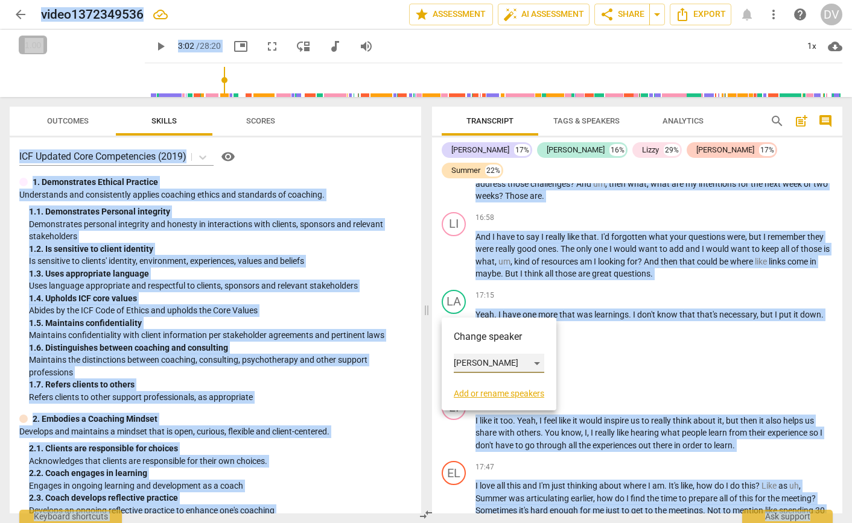
click at [467, 359] on div "[PERSON_NAME]" at bounding box center [499, 363] width 90 height 19
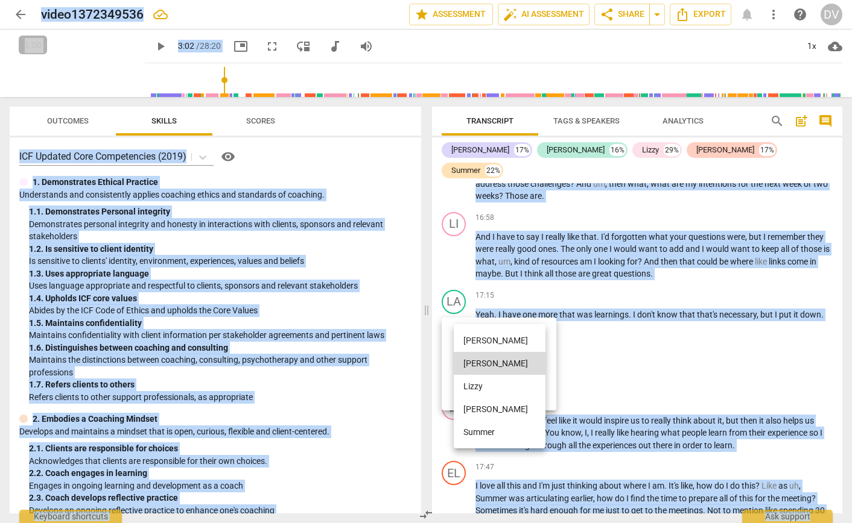
click at [475, 428] on li "Summer" at bounding box center [500, 432] width 92 height 23
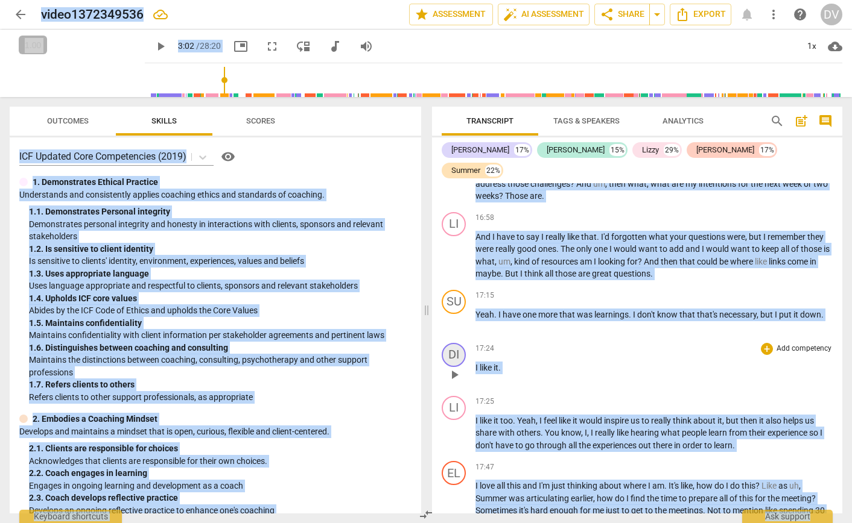
click at [455, 359] on div "DI" at bounding box center [453, 355] width 24 height 24
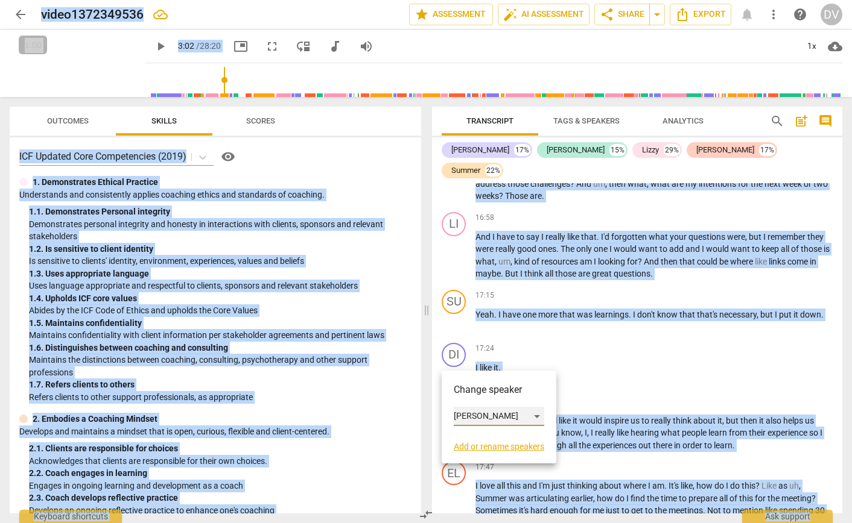
click at [489, 416] on div "[PERSON_NAME]" at bounding box center [499, 416] width 90 height 19
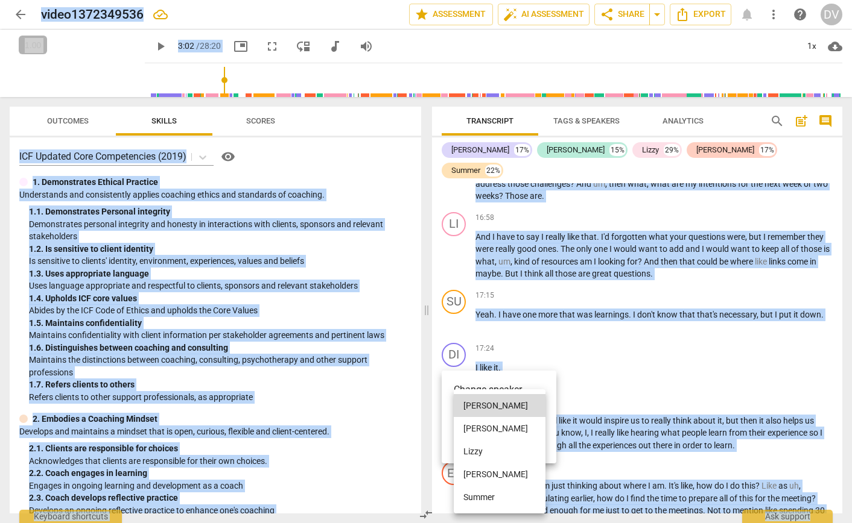
click at [475, 473] on li "[PERSON_NAME]" at bounding box center [500, 474] width 92 height 23
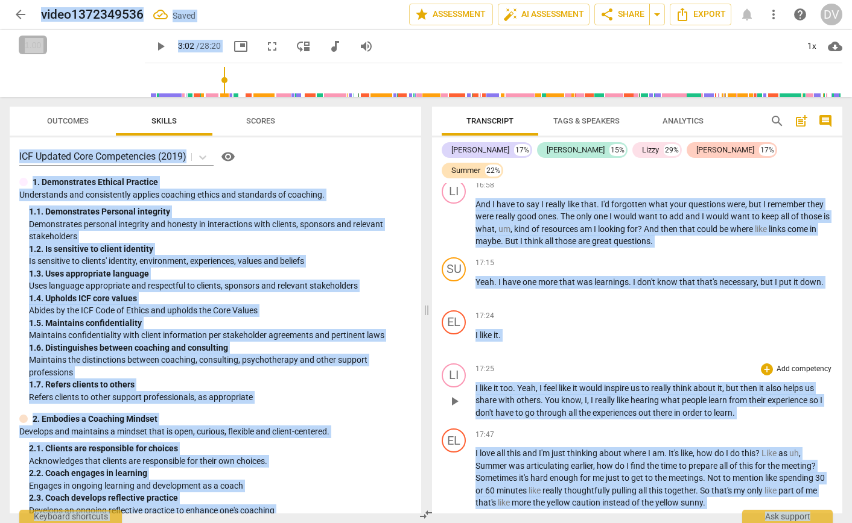
scroll to position [3917, 0]
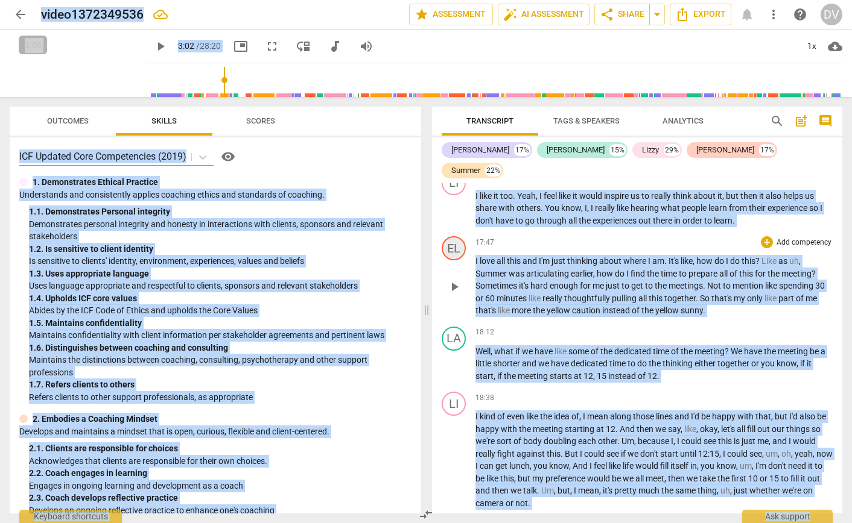
click at [453, 249] on div "EL" at bounding box center [453, 248] width 24 height 24
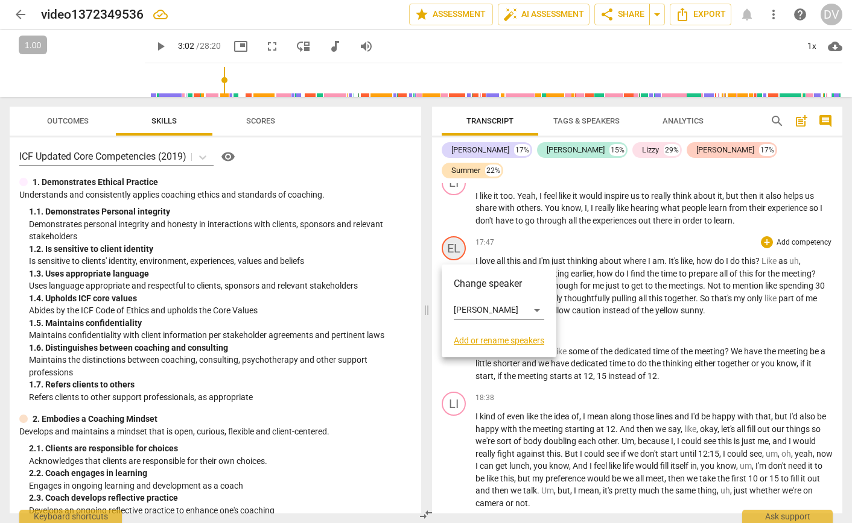
click at [453, 249] on div at bounding box center [426, 261] width 852 height 523
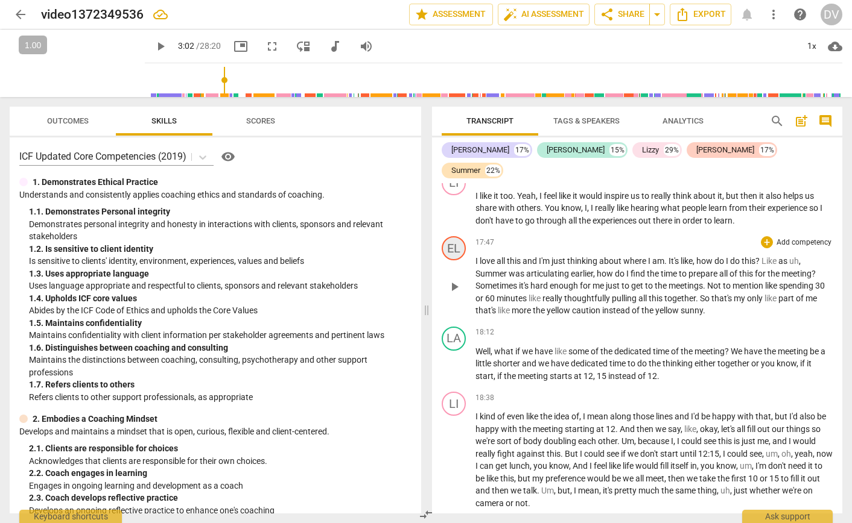
click at [453, 249] on div "EL" at bounding box center [453, 248] width 24 height 24
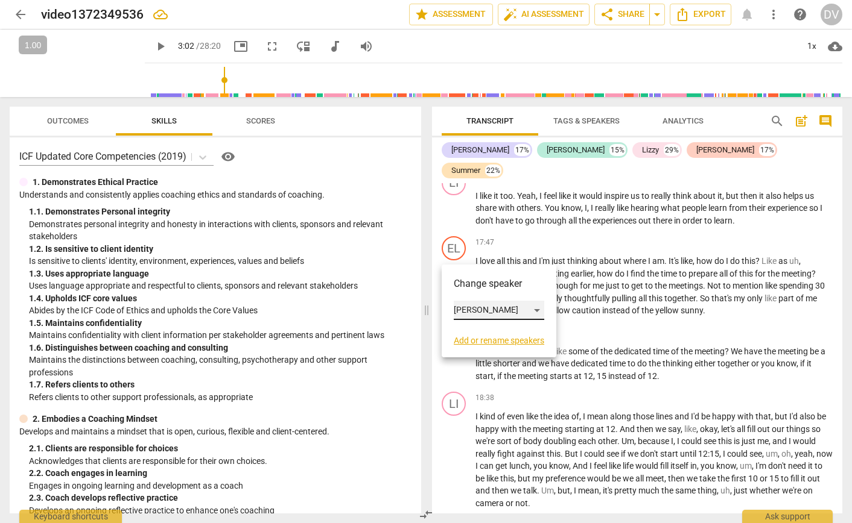
click at [474, 310] on div "[PERSON_NAME]" at bounding box center [499, 310] width 90 height 19
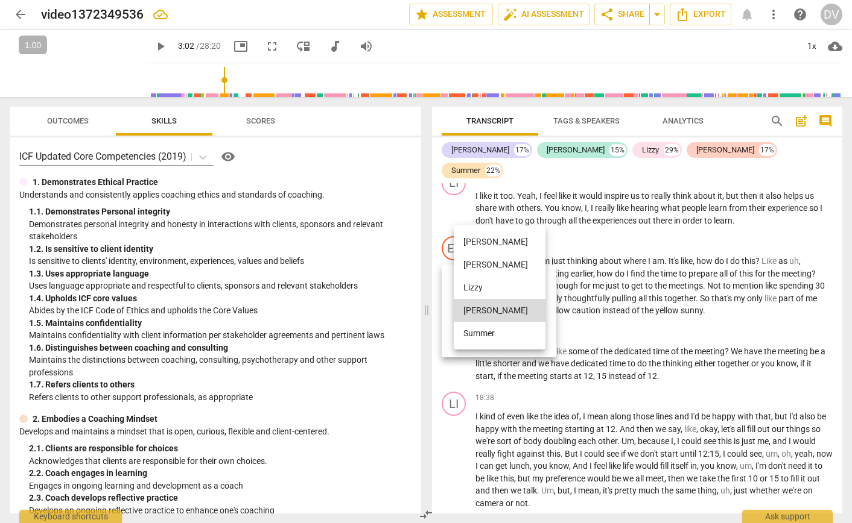
click at [482, 267] on li "[PERSON_NAME]" at bounding box center [500, 264] width 92 height 23
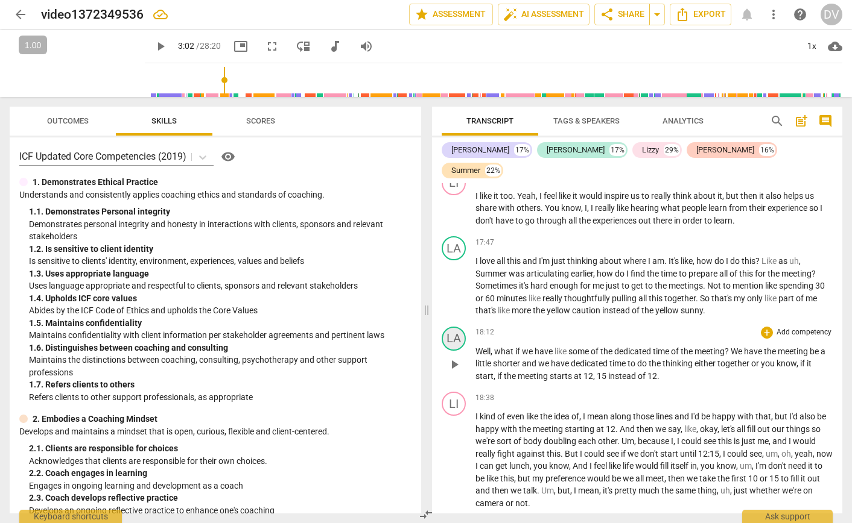
click at [455, 344] on div "LA" at bounding box center [453, 339] width 24 height 24
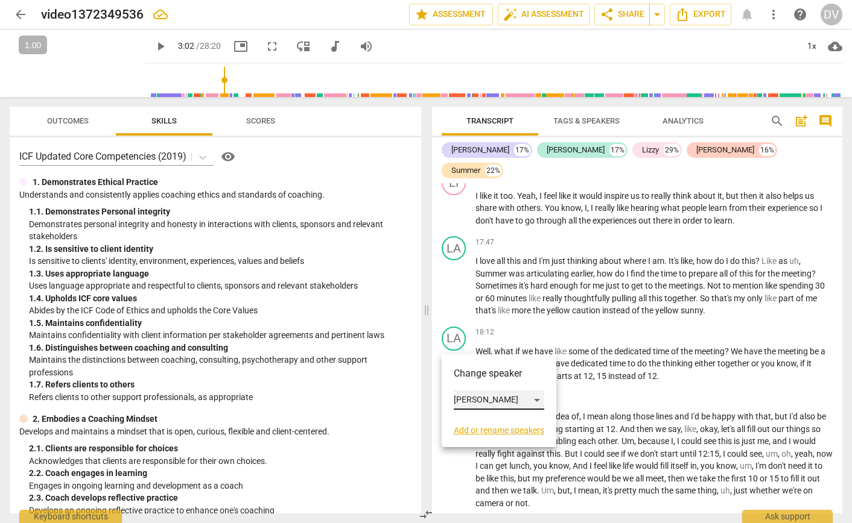
click at [473, 399] on div "[PERSON_NAME]" at bounding box center [499, 400] width 90 height 19
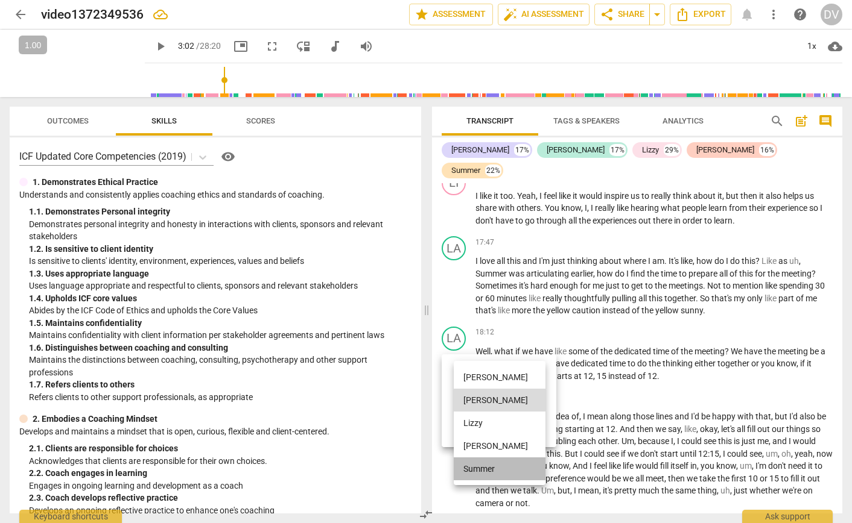
click at [481, 467] on li "Summer" at bounding box center [500, 469] width 92 height 23
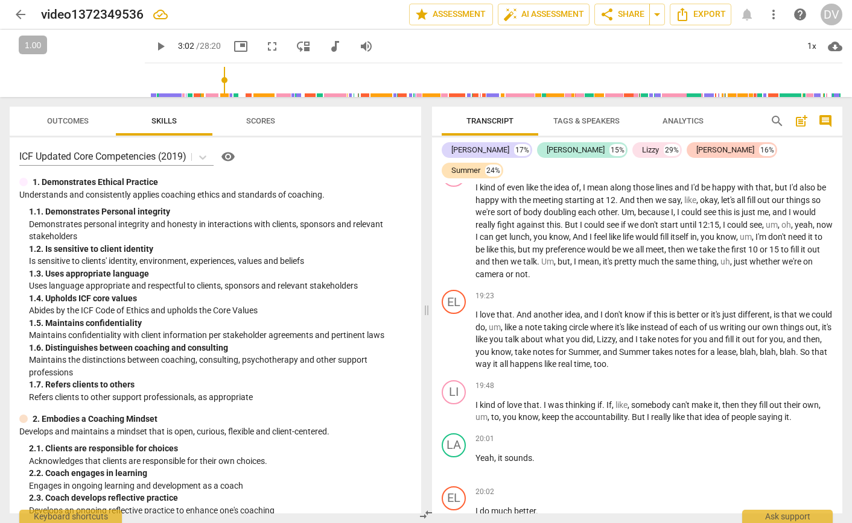
scroll to position [4146, 0]
click at [455, 308] on div "EL" at bounding box center [453, 301] width 24 height 24
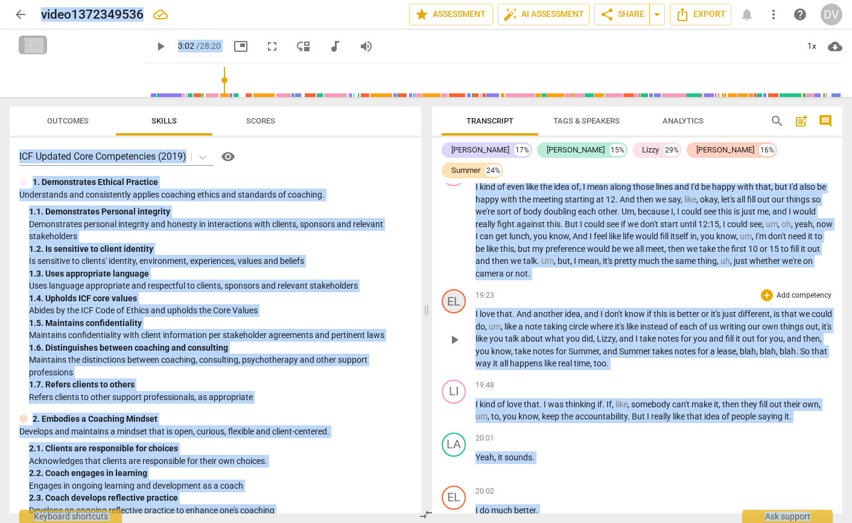
click at [455, 308] on div "EL" at bounding box center [453, 301] width 24 height 24
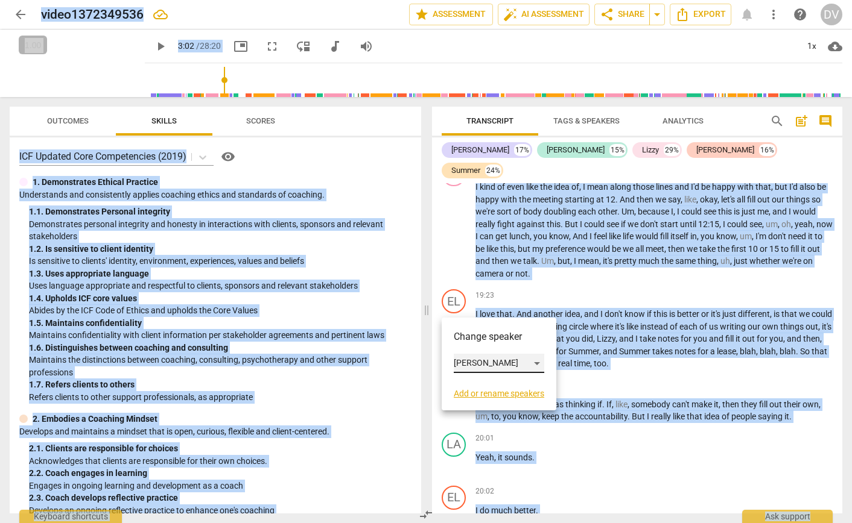
click at [471, 360] on div "[PERSON_NAME]" at bounding box center [499, 363] width 90 height 19
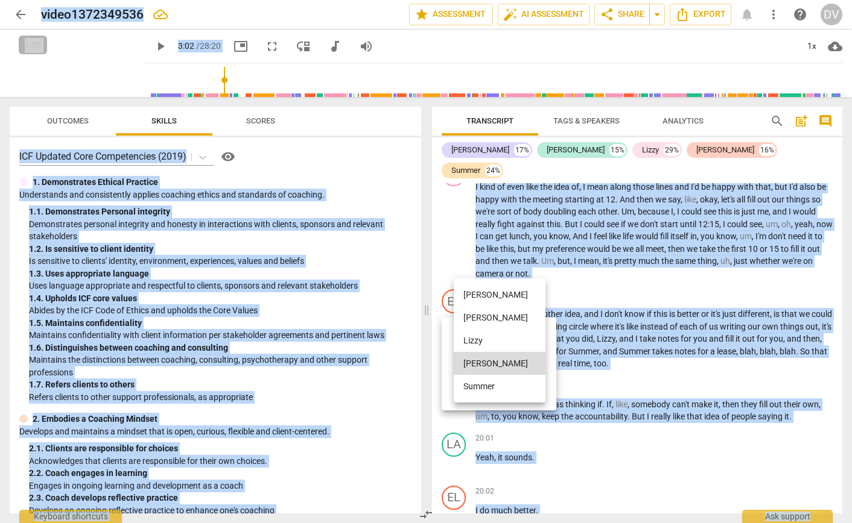
click at [475, 322] on li "[PERSON_NAME]" at bounding box center [500, 317] width 92 height 23
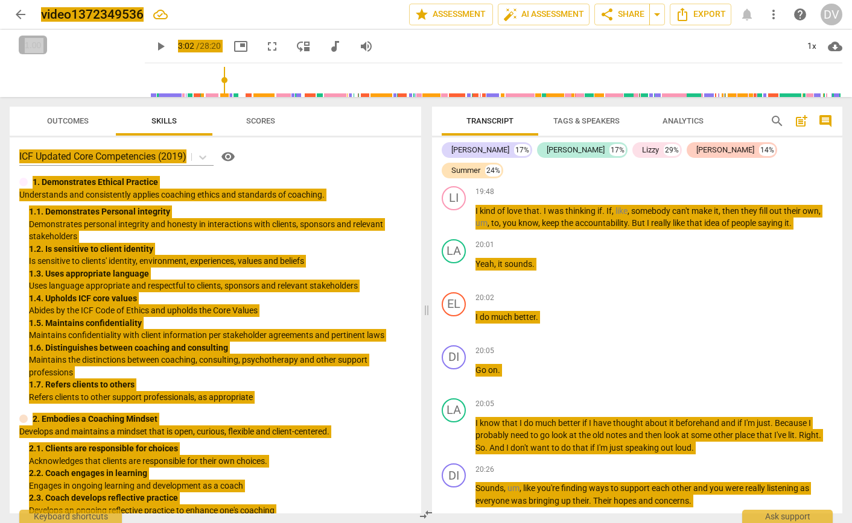
scroll to position [4342, 0]
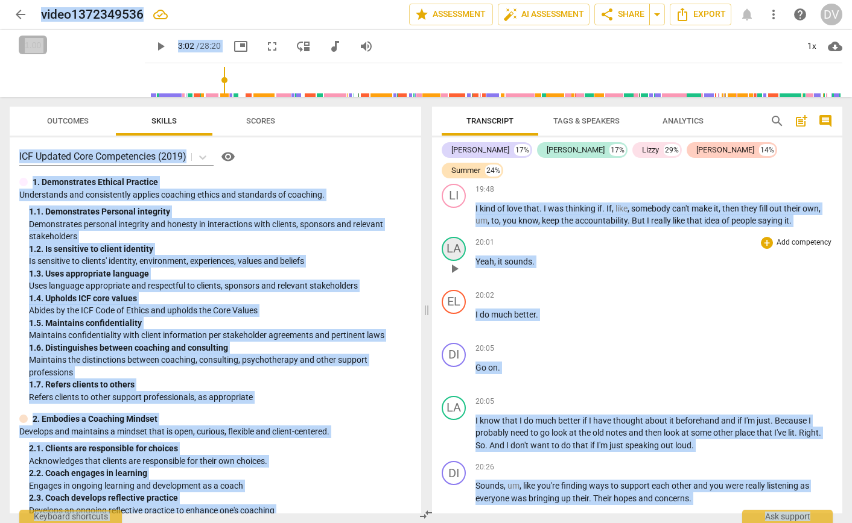
click at [454, 253] on div "LA" at bounding box center [453, 249] width 24 height 24
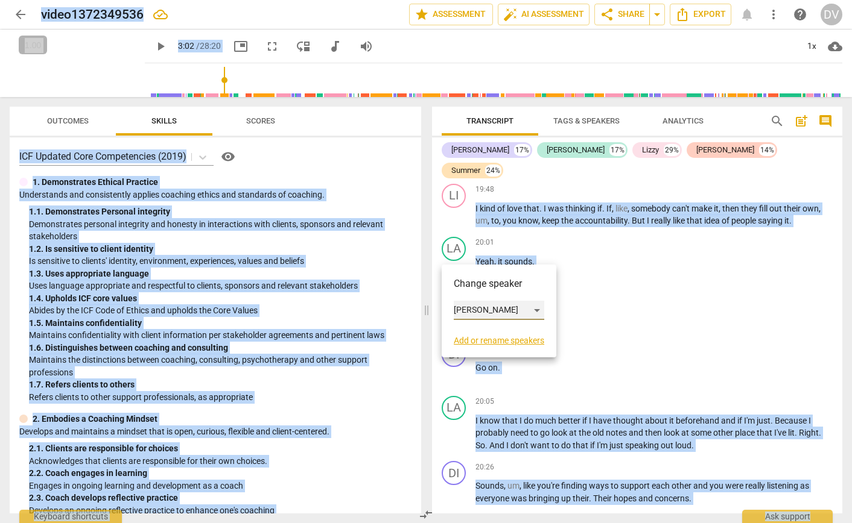
click at [470, 314] on div "[PERSON_NAME]" at bounding box center [499, 310] width 90 height 19
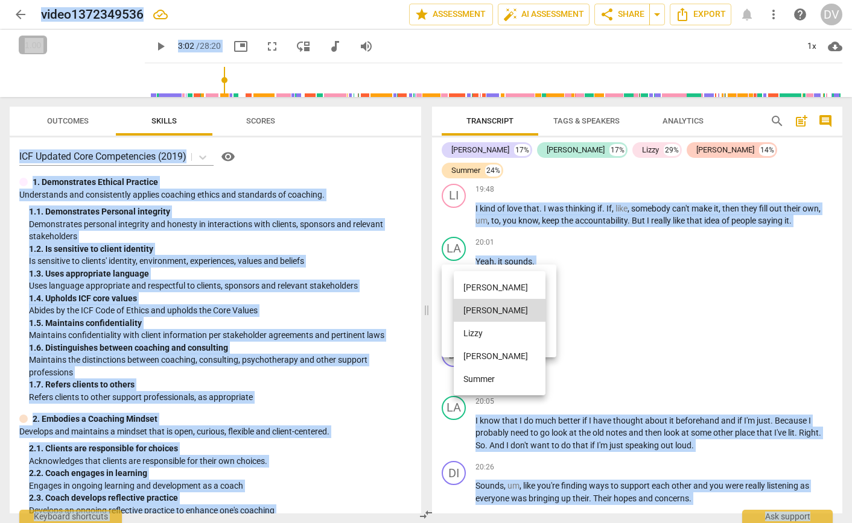
click at [473, 288] on li "[PERSON_NAME]" at bounding box center [500, 287] width 92 height 23
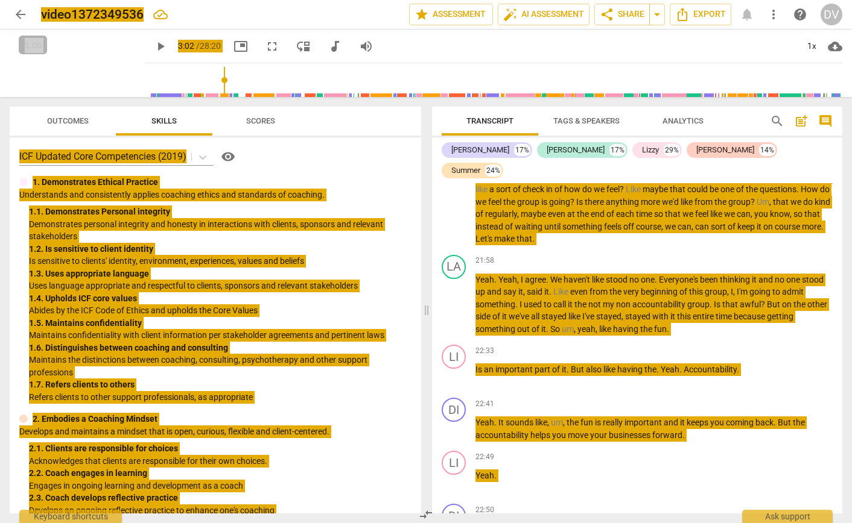
scroll to position [4876, 0]
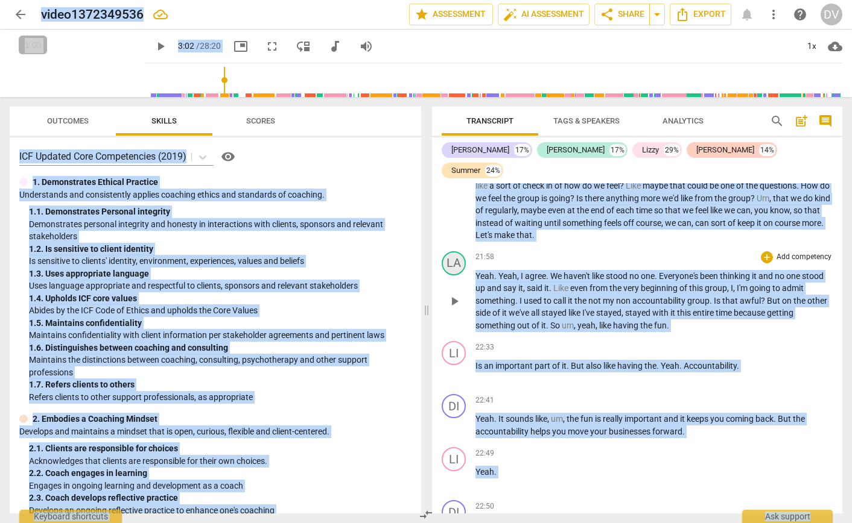
click at [452, 269] on div "LA" at bounding box center [453, 263] width 24 height 24
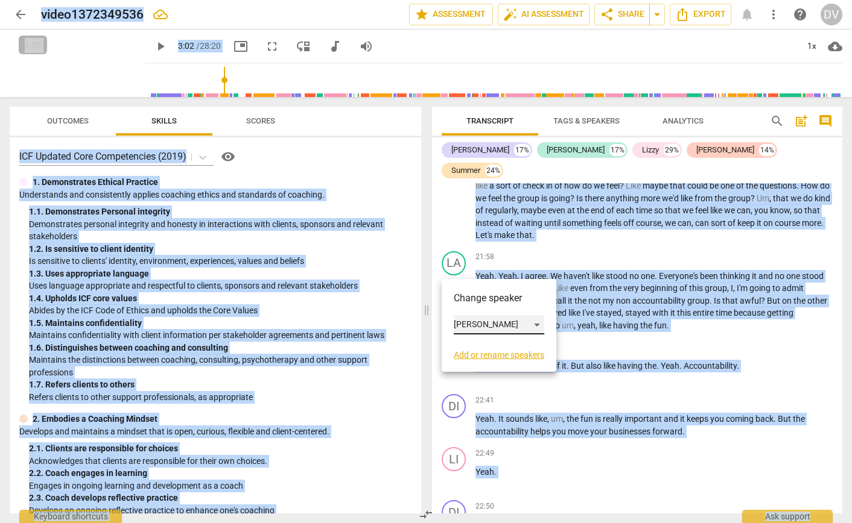
click at [467, 324] on div "[PERSON_NAME]" at bounding box center [499, 324] width 90 height 19
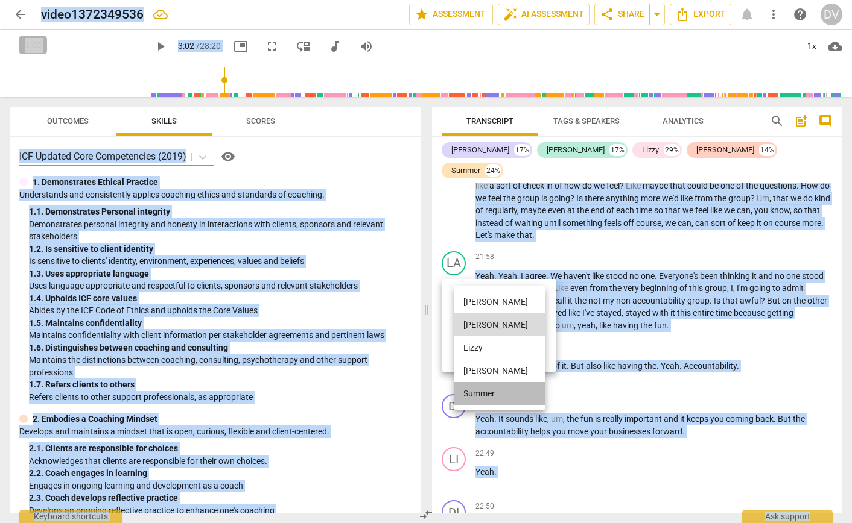
click at [470, 394] on li "Summer" at bounding box center [500, 393] width 92 height 23
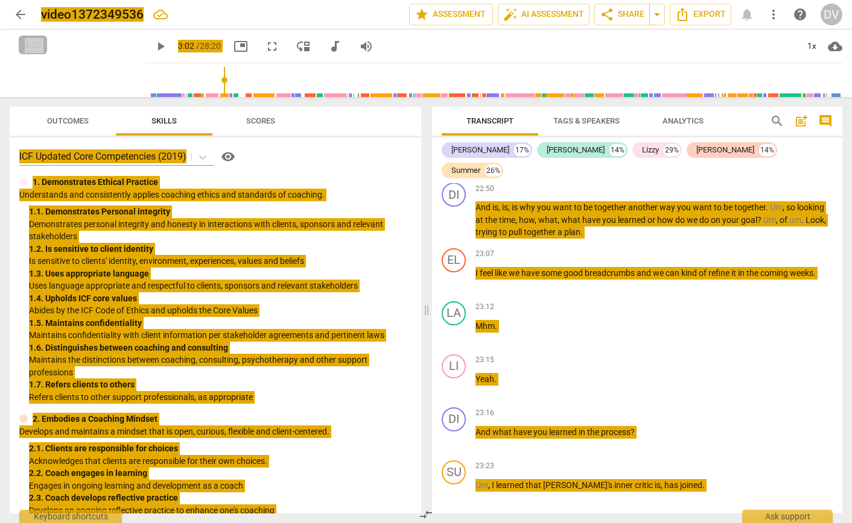
scroll to position [5200, 0]
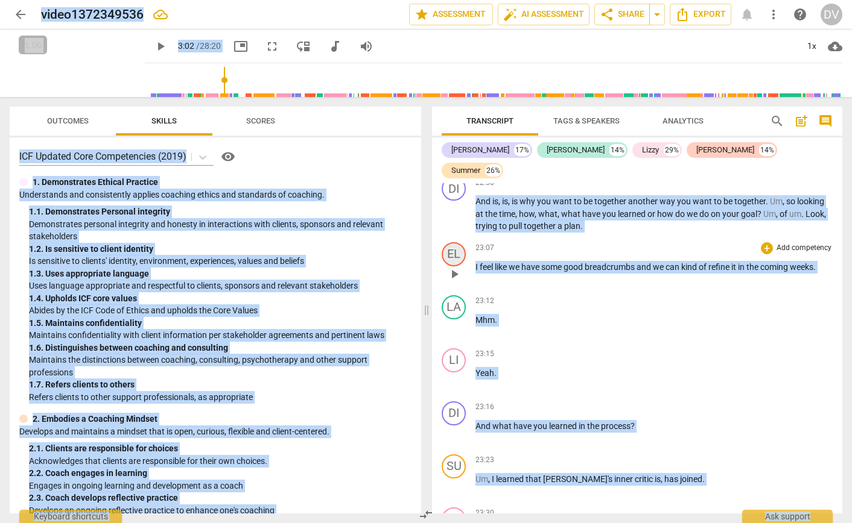
click at [452, 261] on div "EL" at bounding box center [453, 254] width 24 height 24
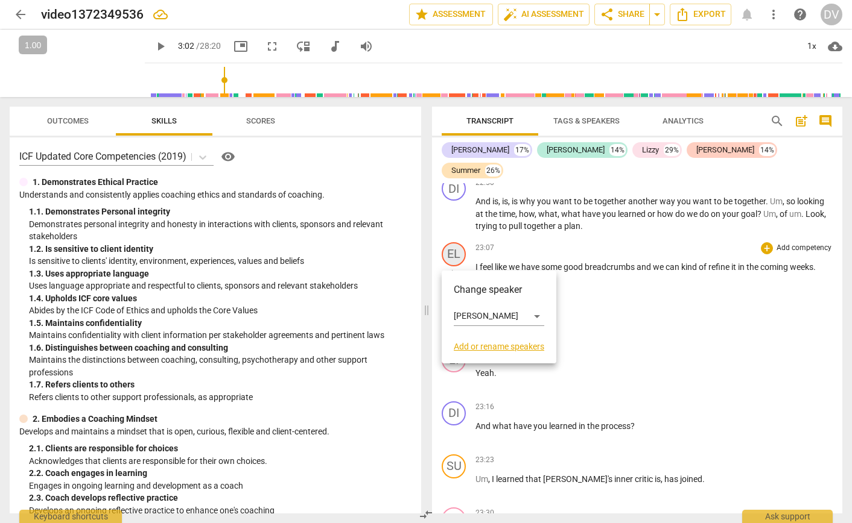
click at [452, 261] on div at bounding box center [426, 261] width 852 height 523
click at [452, 261] on div "EL" at bounding box center [453, 254] width 24 height 24
click at [472, 312] on div "[PERSON_NAME]" at bounding box center [499, 316] width 90 height 19
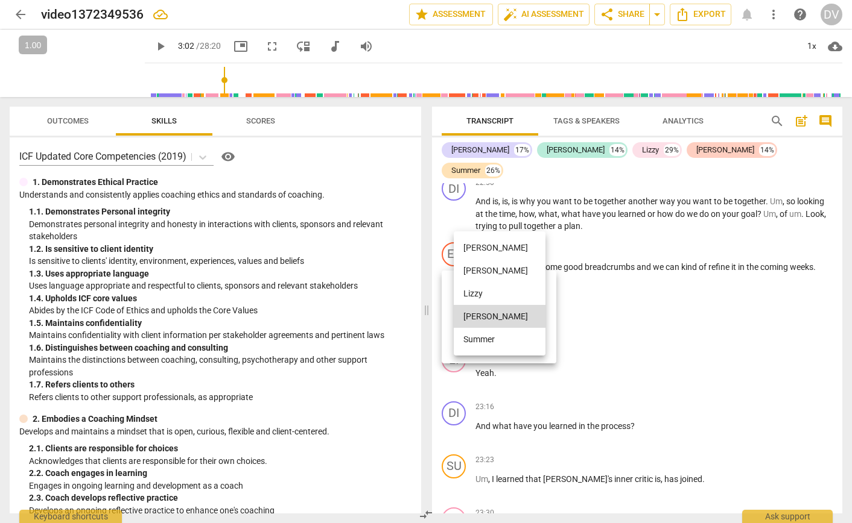
click at [479, 275] on li "[PERSON_NAME]" at bounding box center [500, 270] width 92 height 23
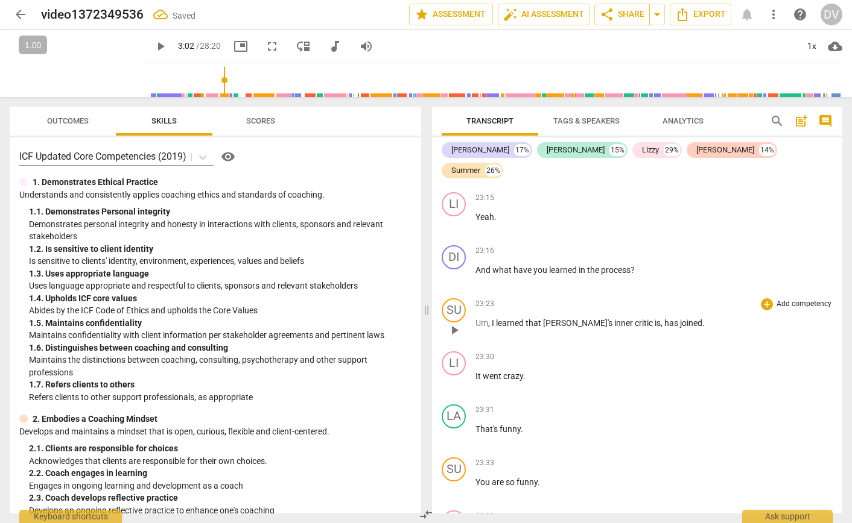
scroll to position [5357, 0]
click at [452, 314] on div "SU" at bounding box center [453, 310] width 24 height 24
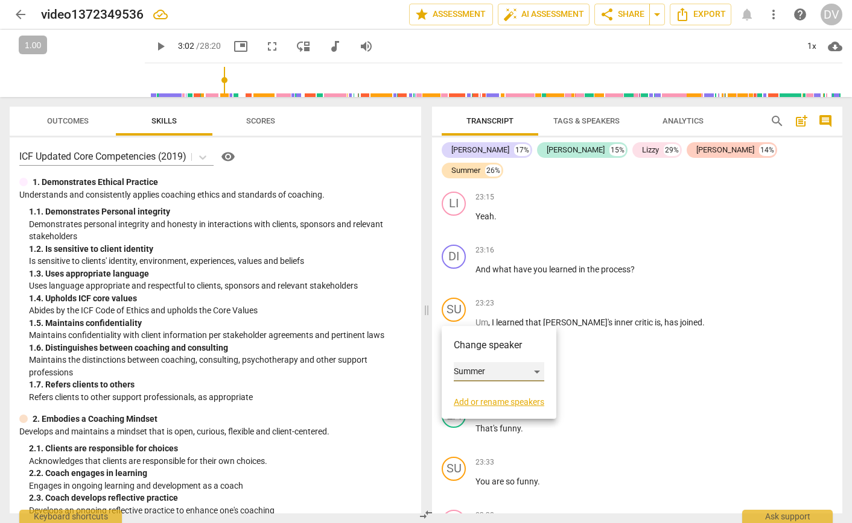
click at [467, 370] on div "Summer" at bounding box center [499, 371] width 90 height 19
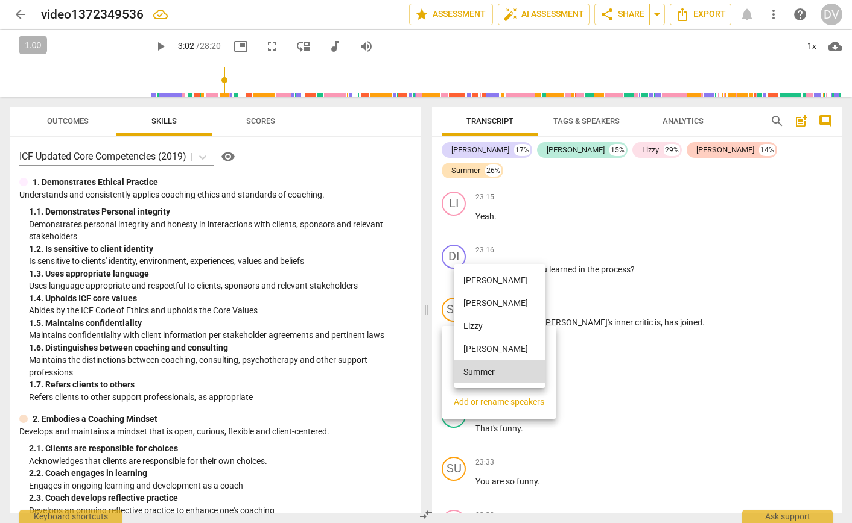
click at [476, 349] on li "[PERSON_NAME]" at bounding box center [500, 349] width 92 height 23
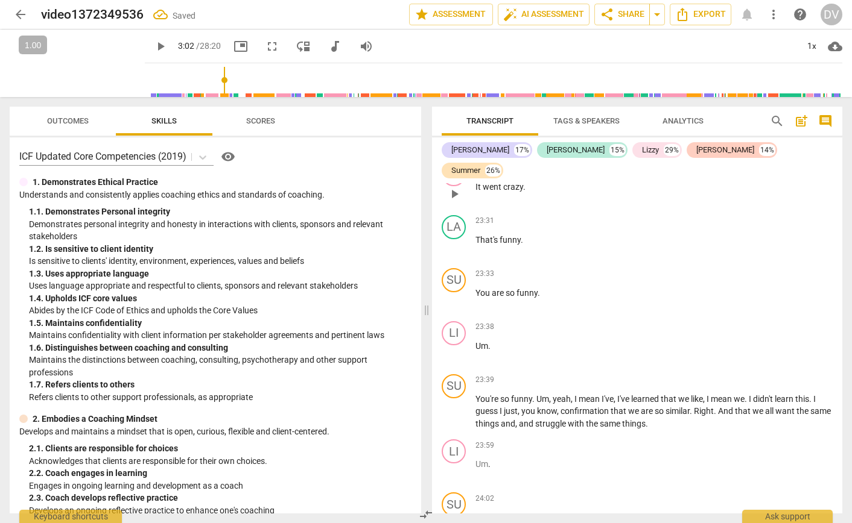
scroll to position [5597, 0]
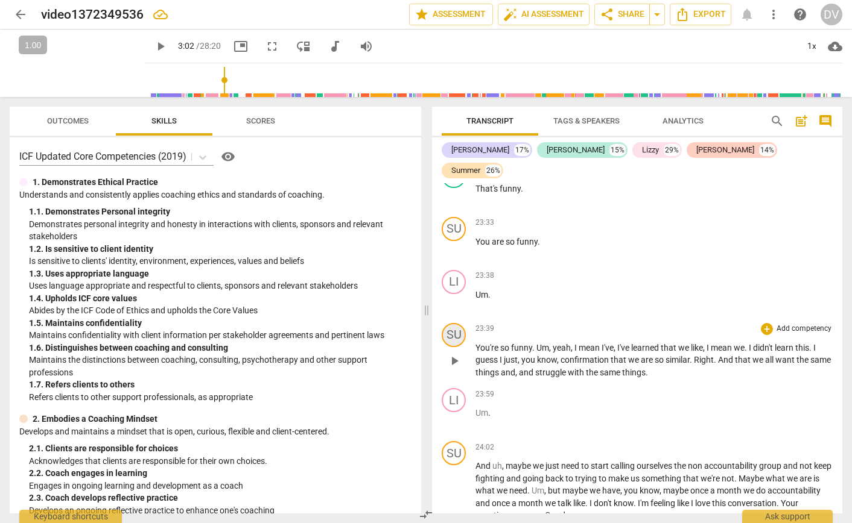
click at [454, 343] on div "SU" at bounding box center [453, 335] width 24 height 24
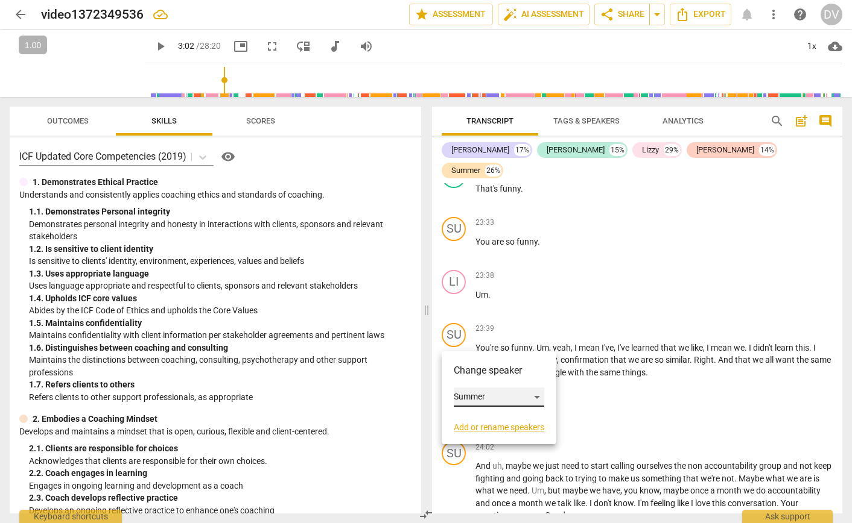
click at [475, 394] on div "Summer" at bounding box center [499, 397] width 90 height 19
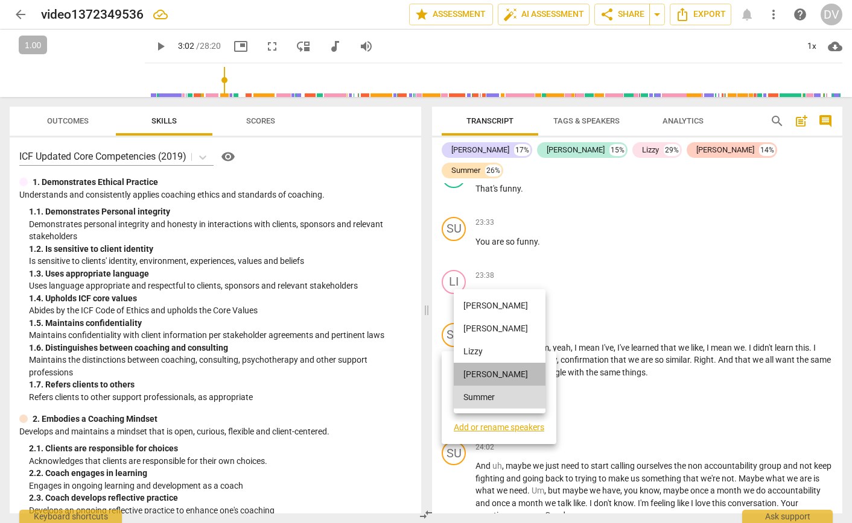
click at [473, 380] on li "[PERSON_NAME]" at bounding box center [500, 374] width 92 height 23
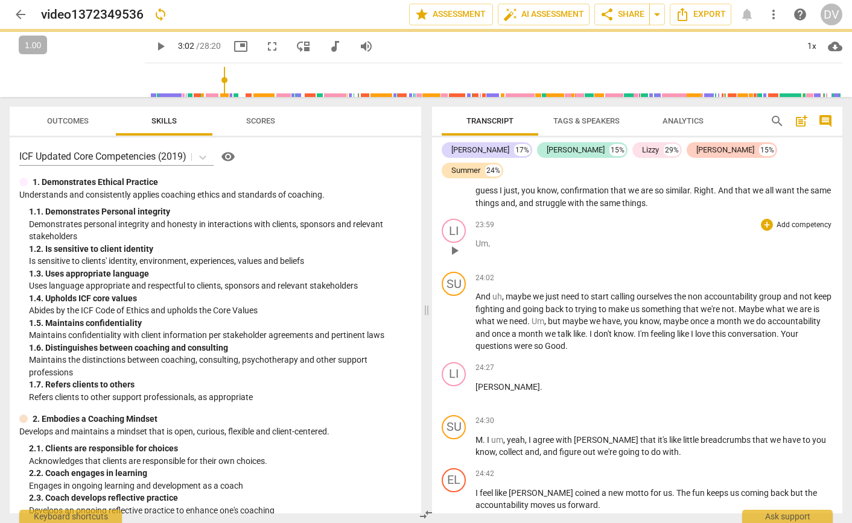
scroll to position [5770, 0]
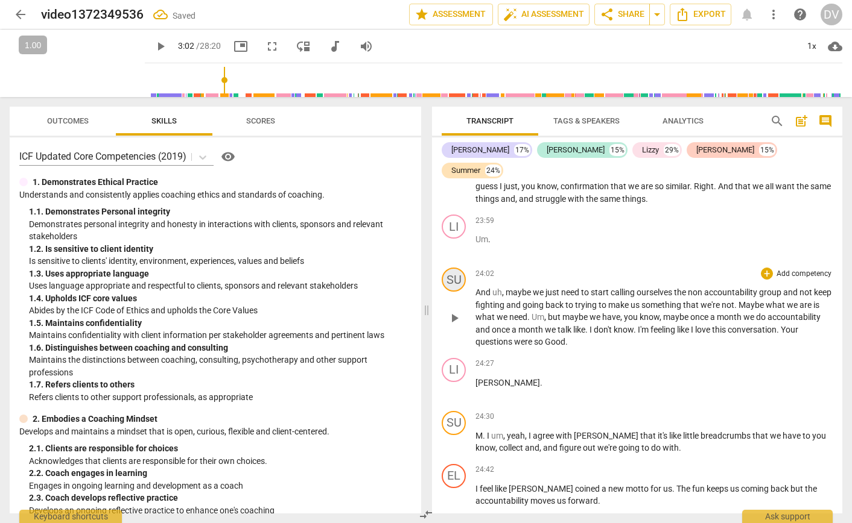
click at [457, 282] on div "SU" at bounding box center [453, 280] width 24 height 24
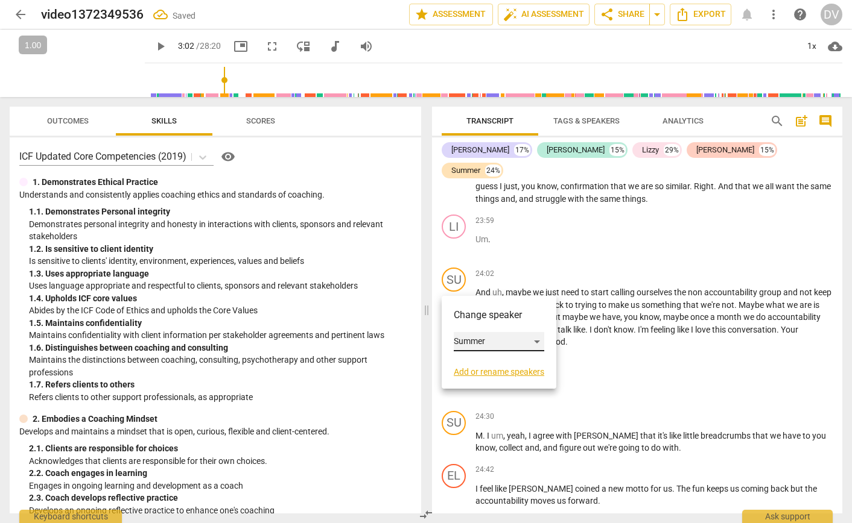
click at [477, 343] on div "Summer" at bounding box center [499, 341] width 90 height 19
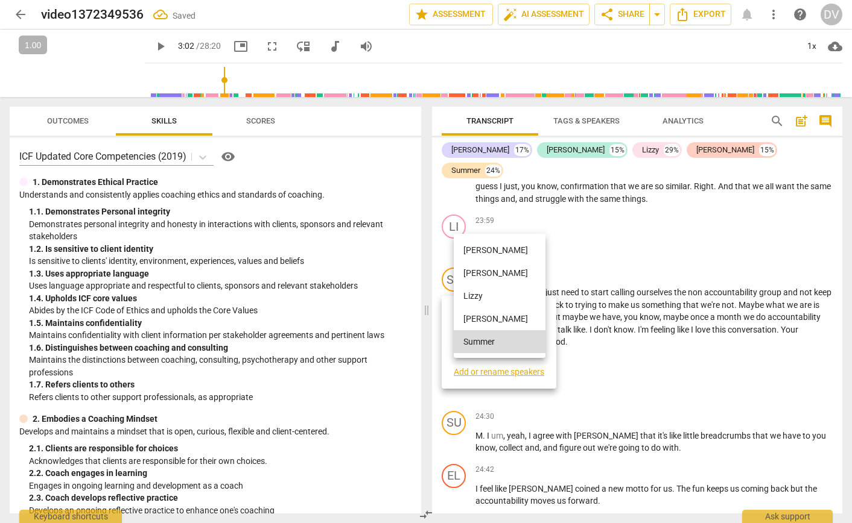
click at [480, 320] on li "[PERSON_NAME]" at bounding box center [500, 319] width 92 height 23
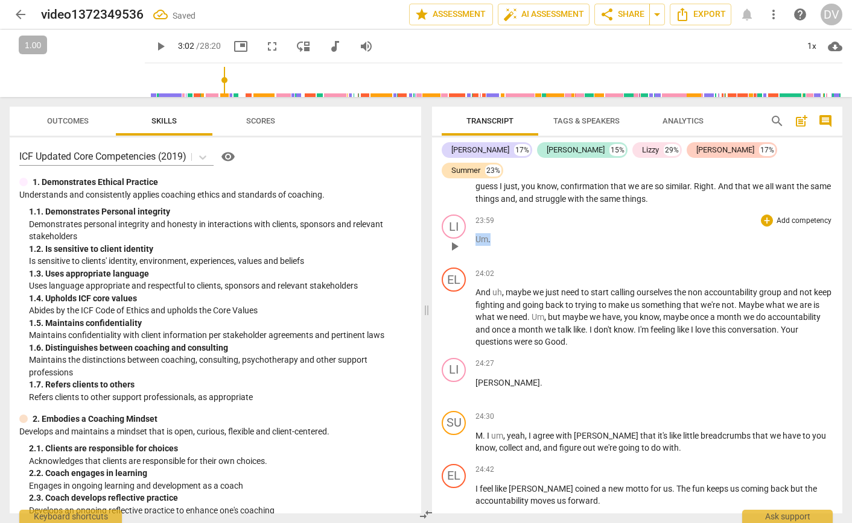
drag, startPoint x: 499, startPoint y: 245, endPoint x: 474, endPoint y: 243, distance: 24.8
click at [474, 243] on div "LI play_arrow pause 23:59 + Add competency keyboard_arrow_right Um ." at bounding box center [637, 236] width 410 height 53
click at [613, 335] on span "don't" at bounding box center [603, 330] width 20 height 10
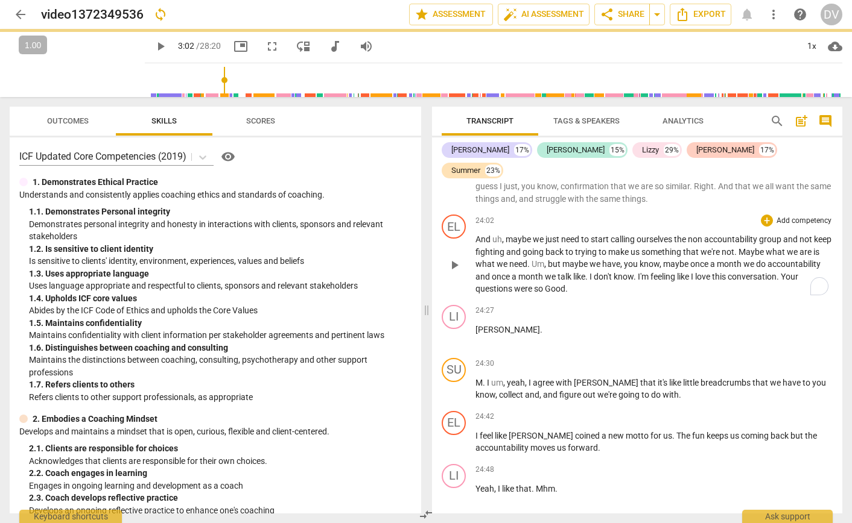
scroll to position [5717, 0]
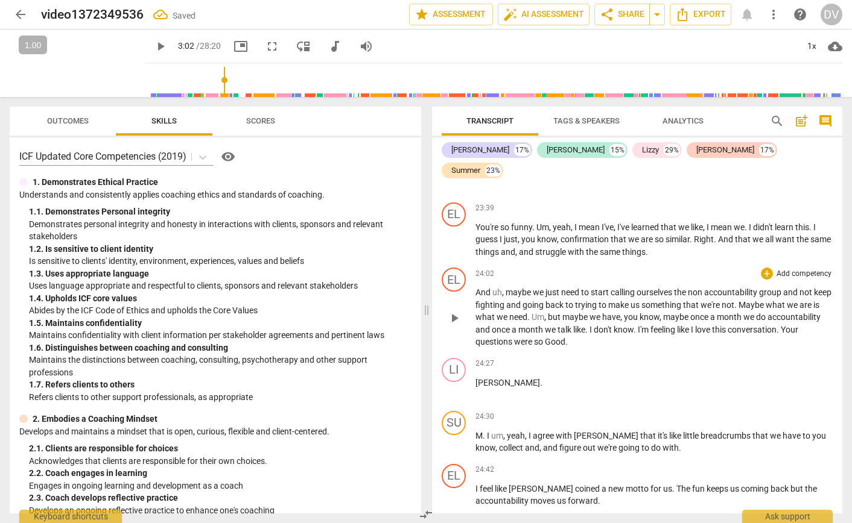
click at [651, 346] on p "And uh , maybe we just need to start calling ourselves the non accountability g…" at bounding box center [653, 317] width 357 height 62
drag, startPoint x: 505, startPoint y: 390, endPoint x: 471, endPoint y: 385, distance: 34.7
click at [473, 387] on div "LI play_arrow pause 24:27 + Add competency keyboard_arrow_right [PERSON_NAME] ." at bounding box center [637, 379] width 410 height 53
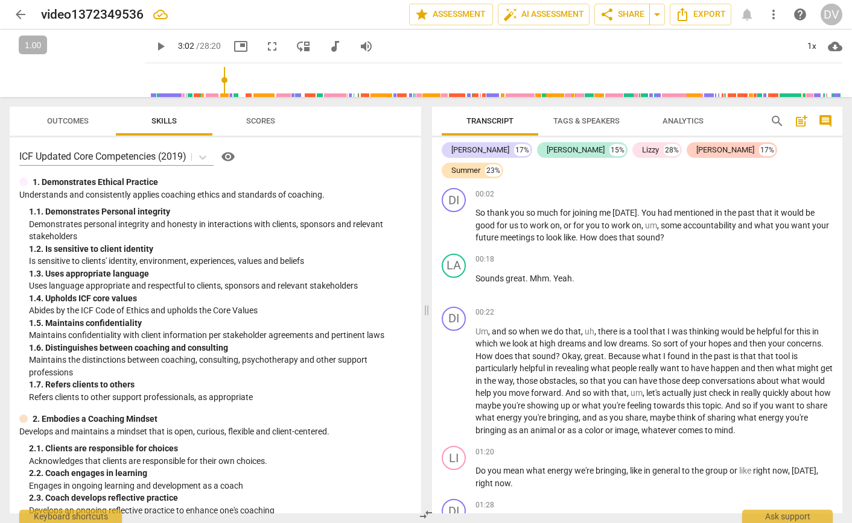
scroll to position [5717, 0]
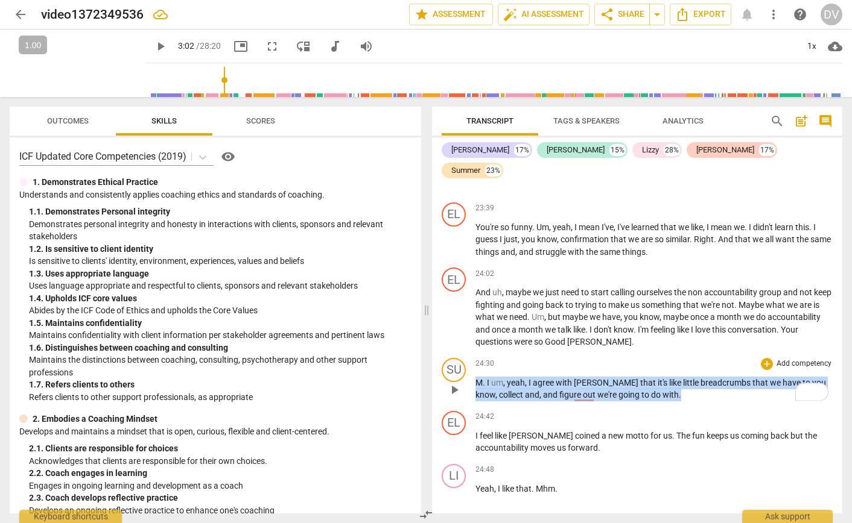
drag, startPoint x: 475, startPoint y: 388, endPoint x: 666, endPoint y: 400, distance: 191.0
click at [666, 400] on p "M . I um , yeah , I agree with Laura that it's like little breadcrumbs that we …" at bounding box center [653, 389] width 357 height 25
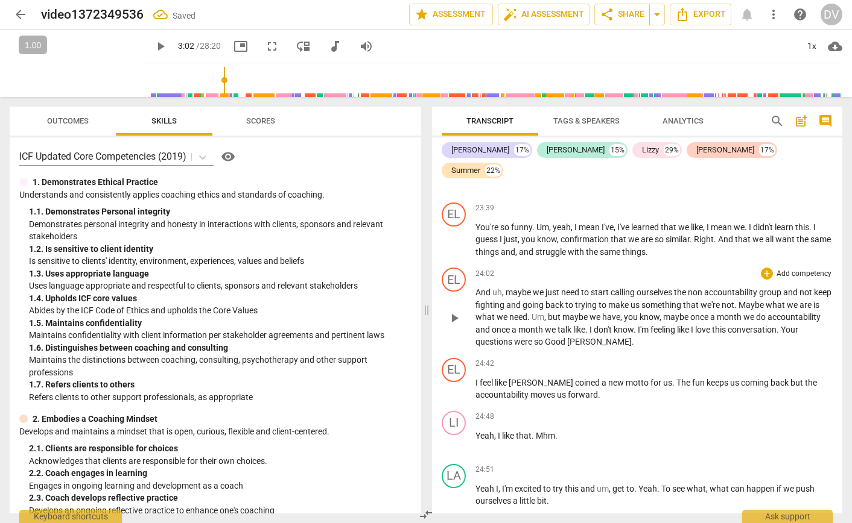
click at [685, 345] on p "And uh , maybe we just need to start calling ourselves the non accountability g…" at bounding box center [653, 317] width 357 height 62
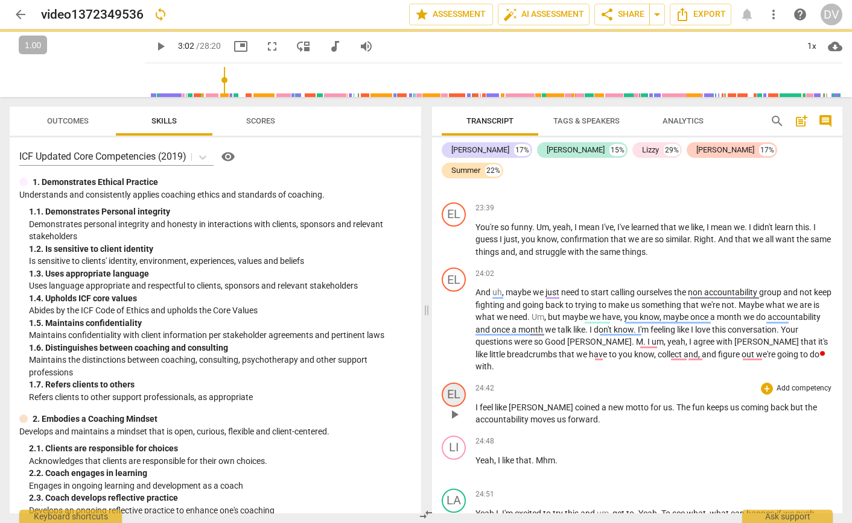
click at [453, 385] on div "EL" at bounding box center [453, 395] width 24 height 24
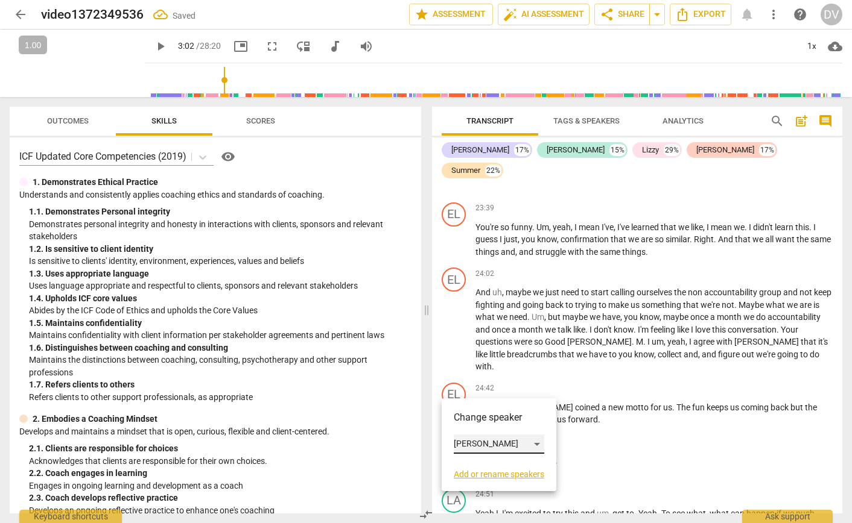
click at [460, 442] on div "[PERSON_NAME]" at bounding box center [499, 444] width 90 height 19
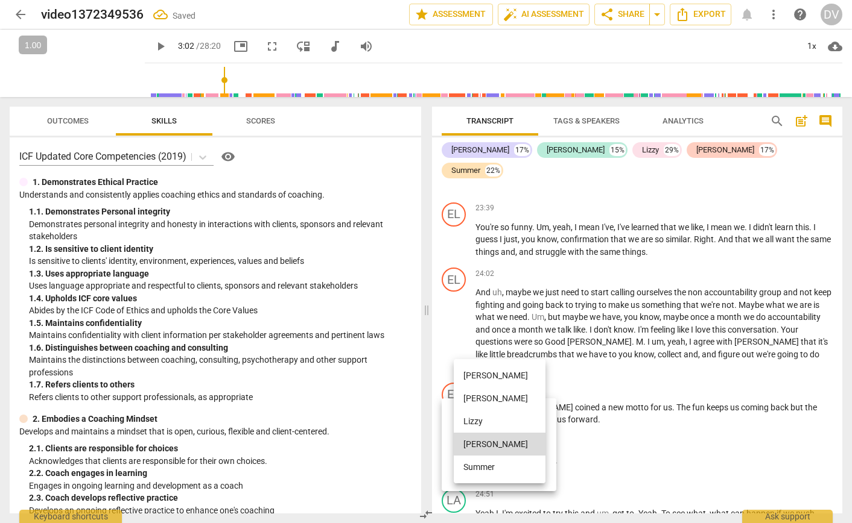
click at [476, 402] on li "[PERSON_NAME]" at bounding box center [500, 398] width 92 height 23
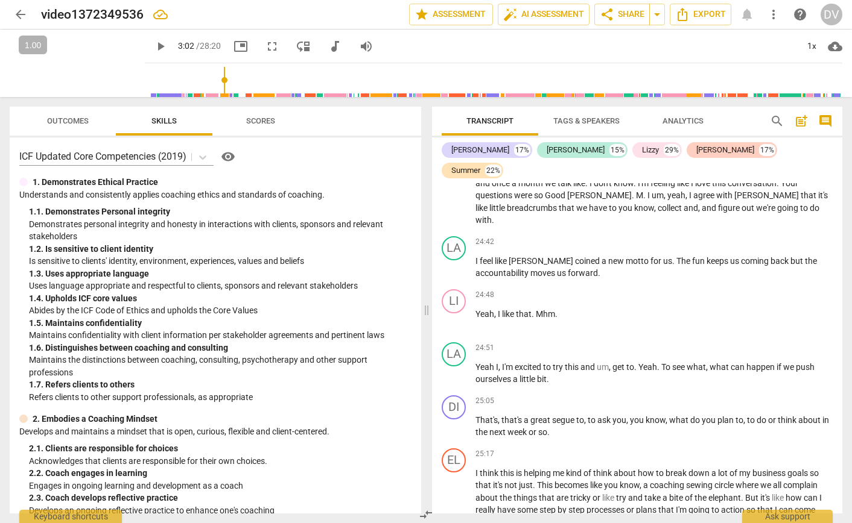
scroll to position [5875, 0]
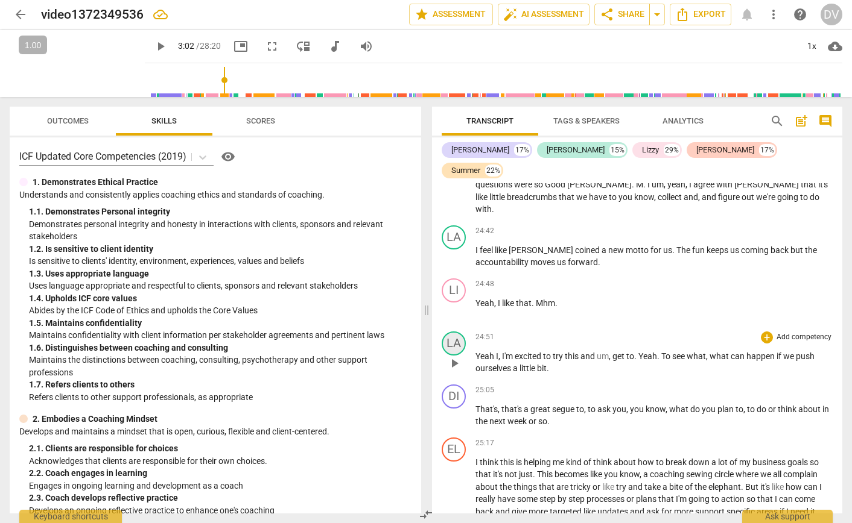
click at [454, 334] on div "LA" at bounding box center [453, 344] width 24 height 24
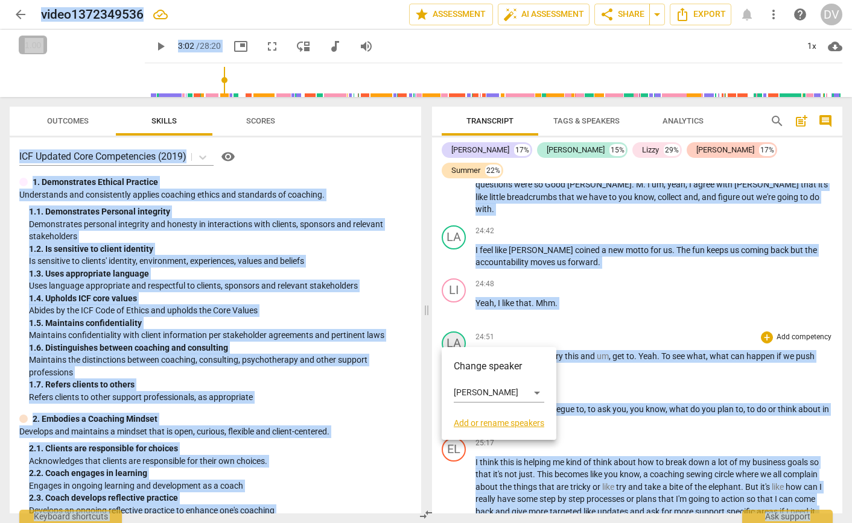
click at [454, 334] on div at bounding box center [426, 261] width 852 height 523
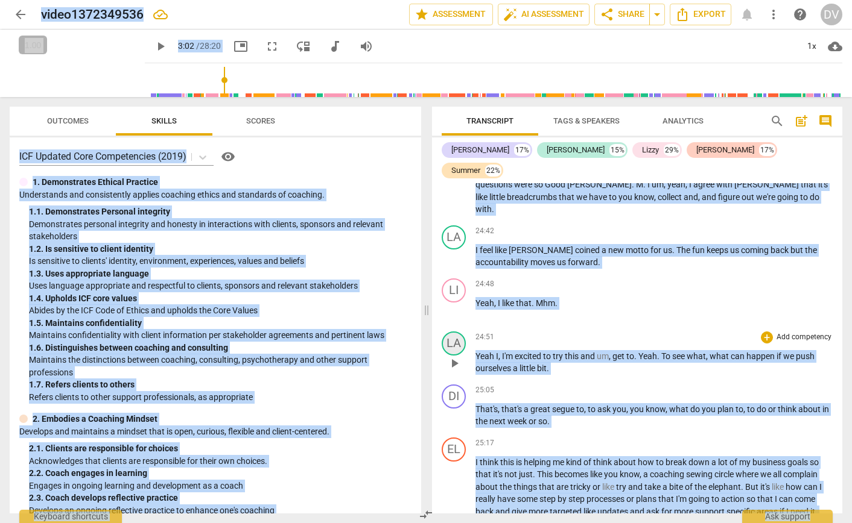
click at [454, 334] on div "LA" at bounding box center [453, 344] width 24 height 24
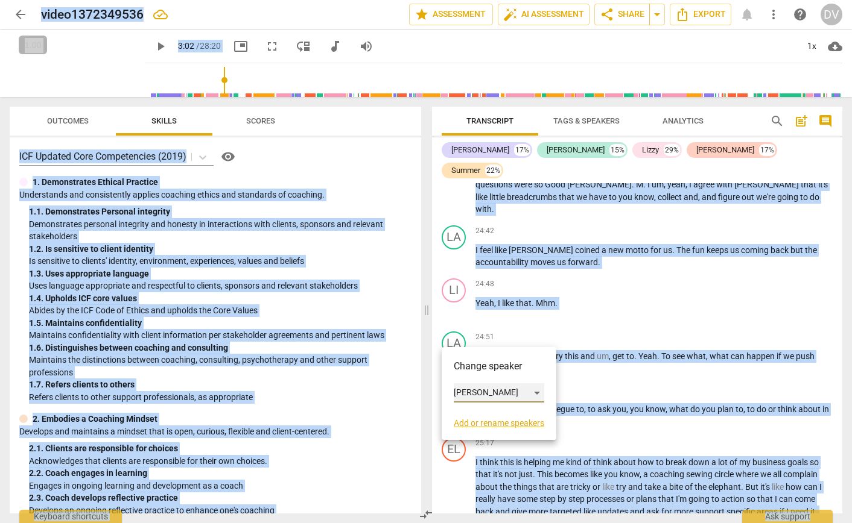
click at [480, 391] on div "[PERSON_NAME]" at bounding box center [499, 393] width 90 height 19
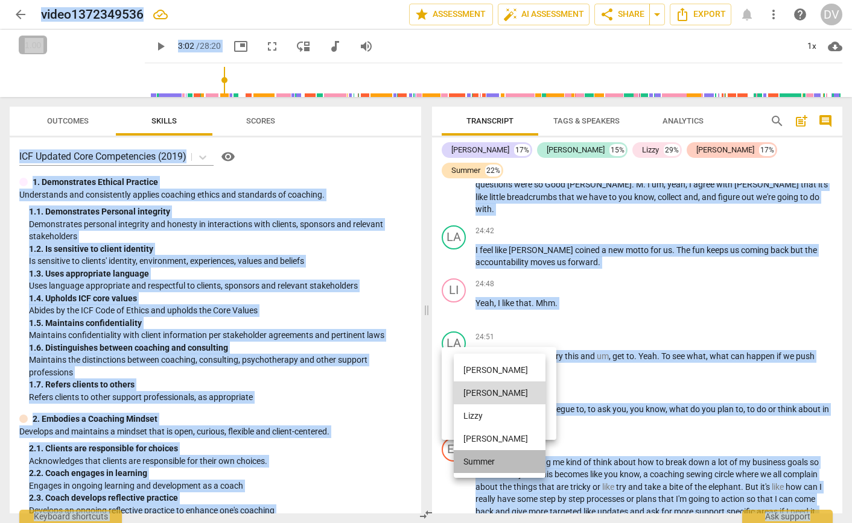
click at [489, 458] on li "Summer" at bounding box center [500, 462] width 92 height 23
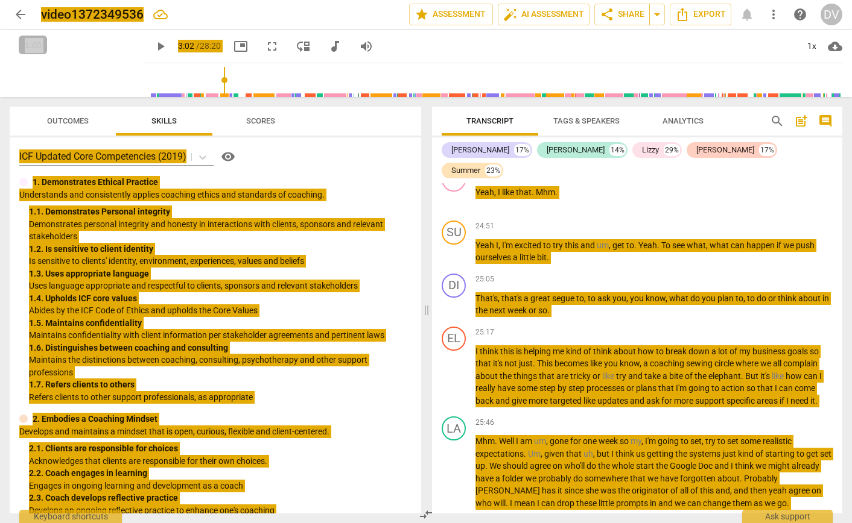
scroll to position [5986, 0]
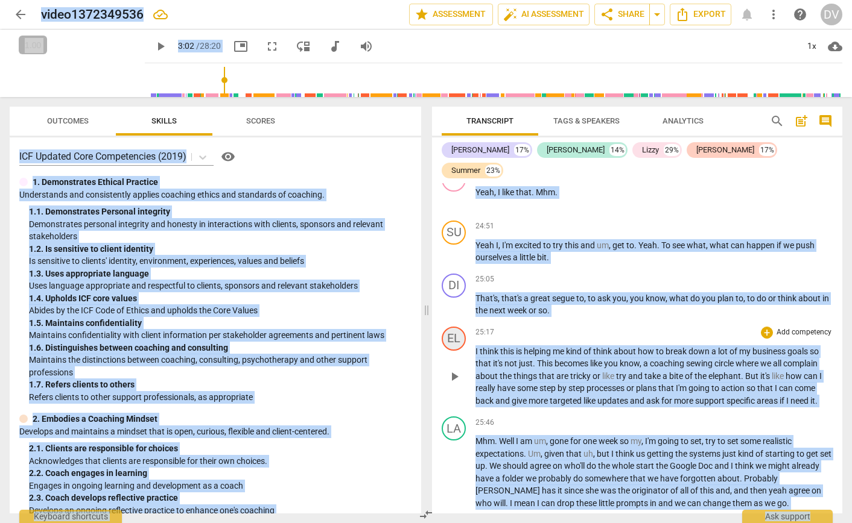
click at [457, 330] on div "EL" at bounding box center [453, 339] width 24 height 24
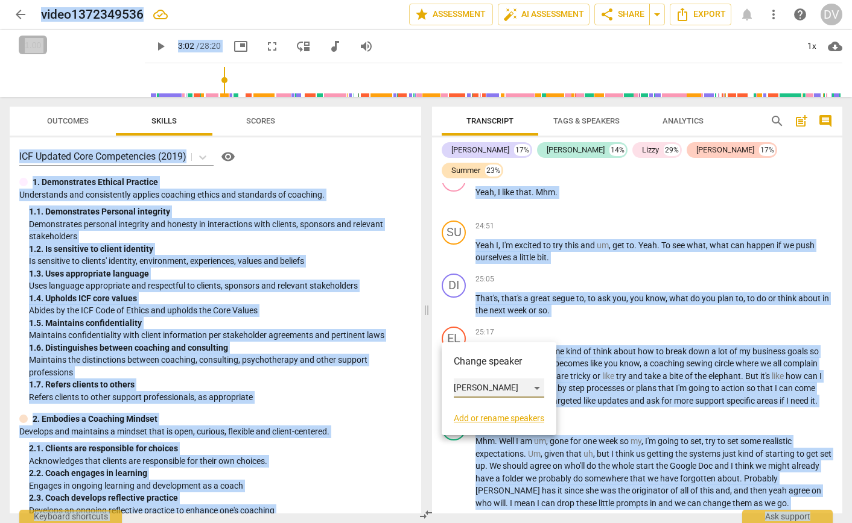
click at [470, 387] on div "[PERSON_NAME]" at bounding box center [499, 388] width 90 height 19
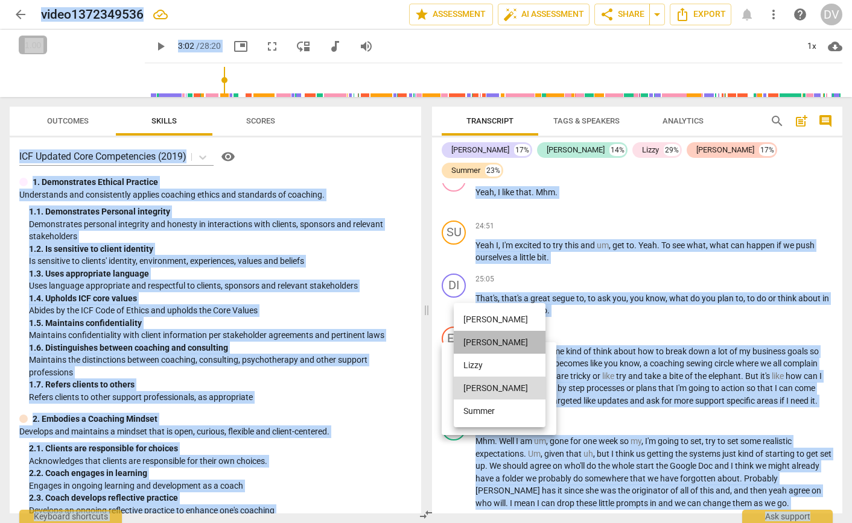
click at [481, 344] on li "[PERSON_NAME]" at bounding box center [500, 342] width 92 height 23
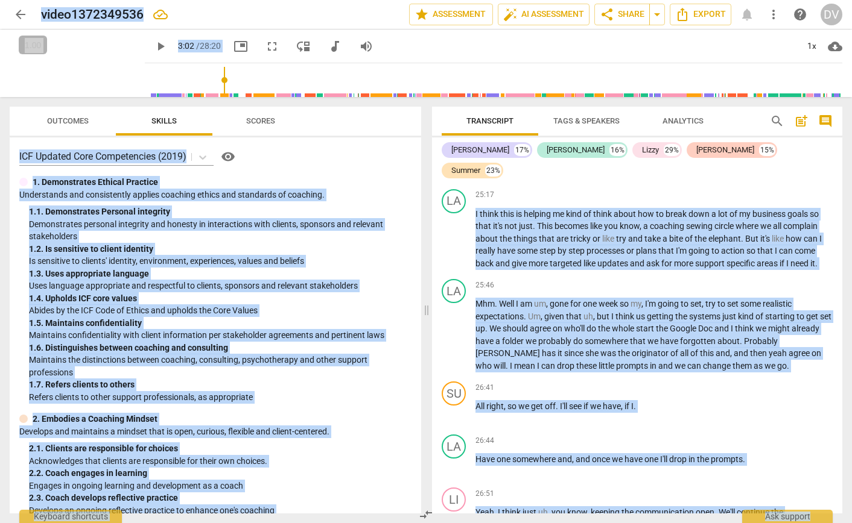
scroll to position [6126, 0]
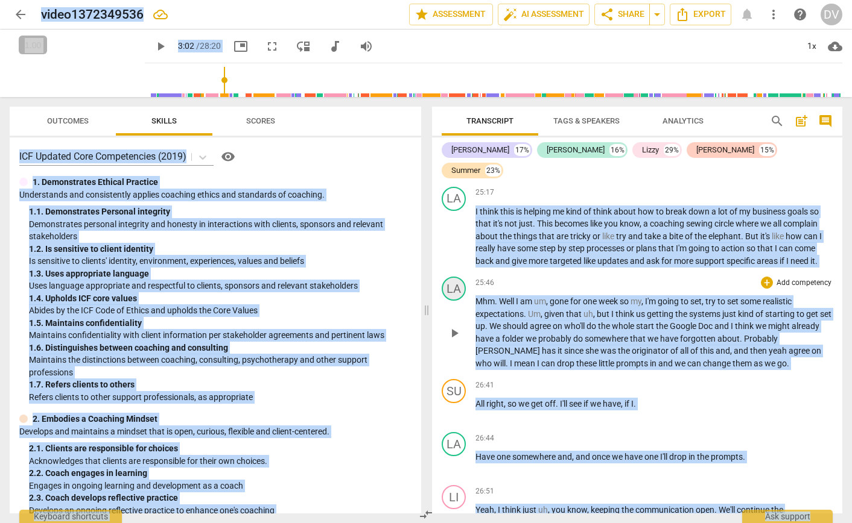
click at [453, 280] on div "LA" at bounding box center [453, 289] width 24 height 24
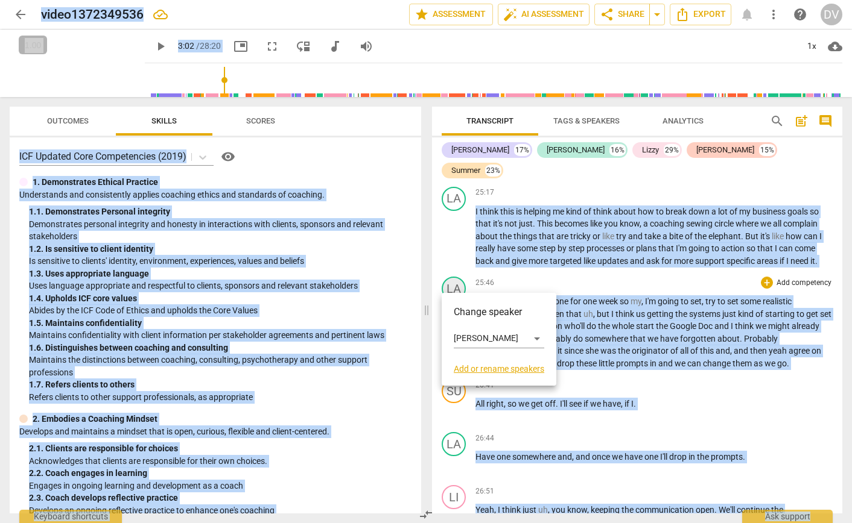
click at [453, 280] on div at bounding box center [426, 261] width 852 height 523
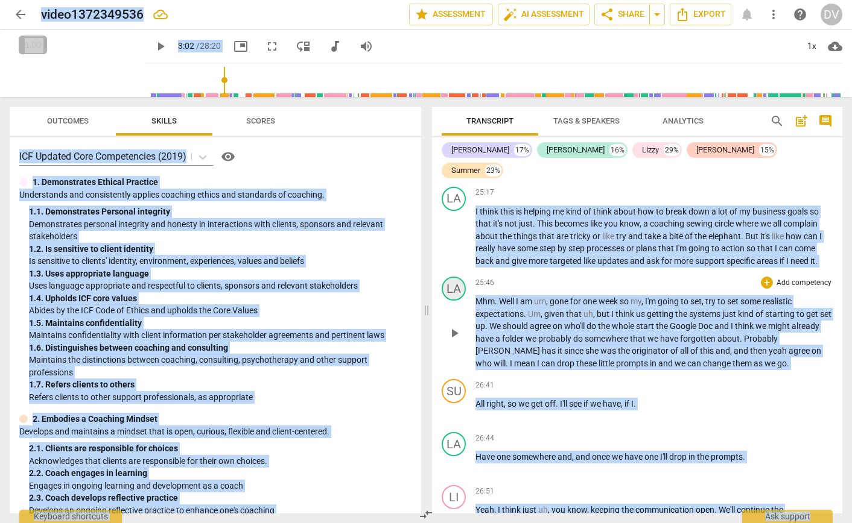
click at [453, 280] on div "LA" at bounding box center [453, 289] width 24 height 24
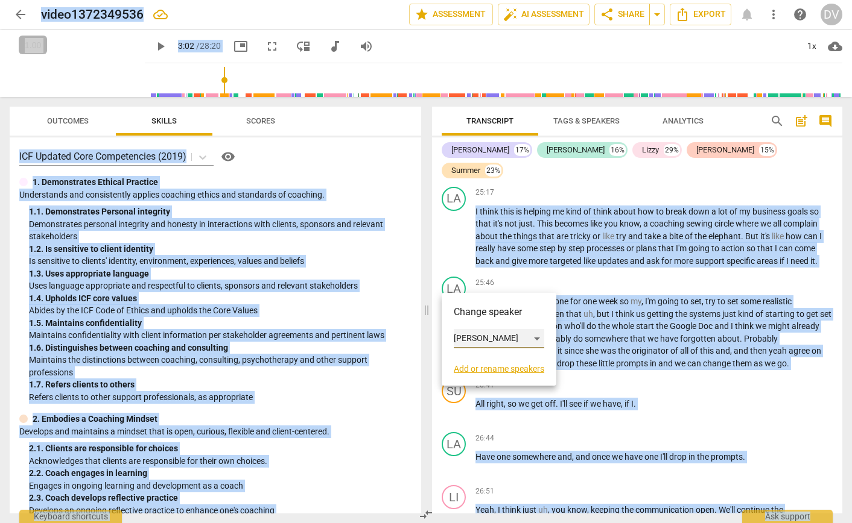
click at [467, 338] on div "[PERSON_NAME]" at bounding box center [499, 338] width 90 height 19
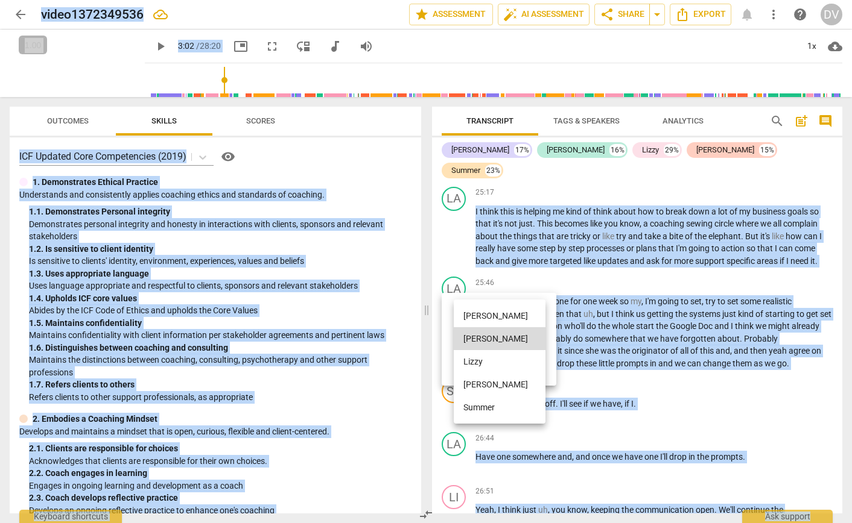
click at [484, 402] on li "Summer" at bounding box center [500, 407] width 92 height 23
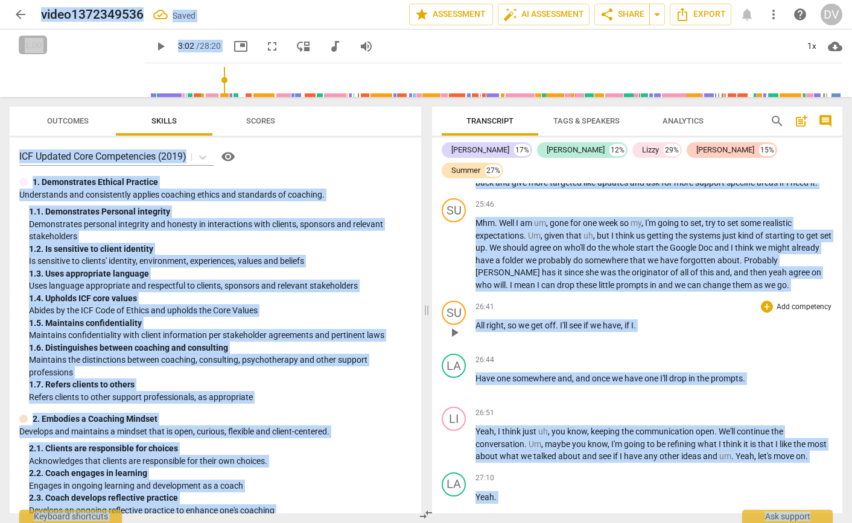
scroll to position [6226, 0]
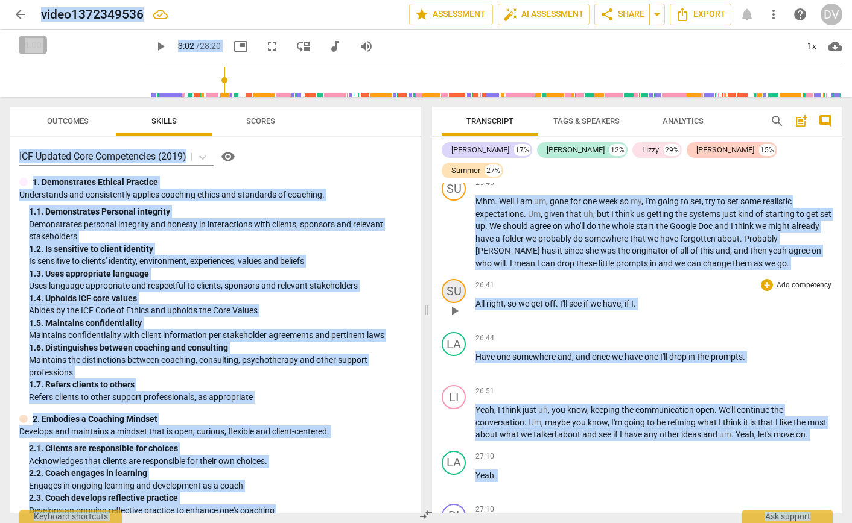
click at [451, 283] on div "SU" at bounding box center [453, 291] width 24 height 24
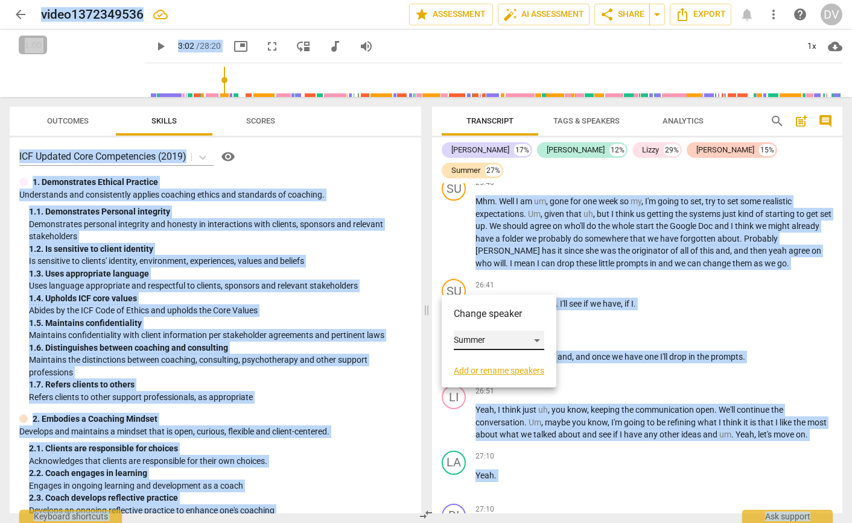
click at [469, 338] on div "Summer" at bounding box center [499, 340] width 90 height 19
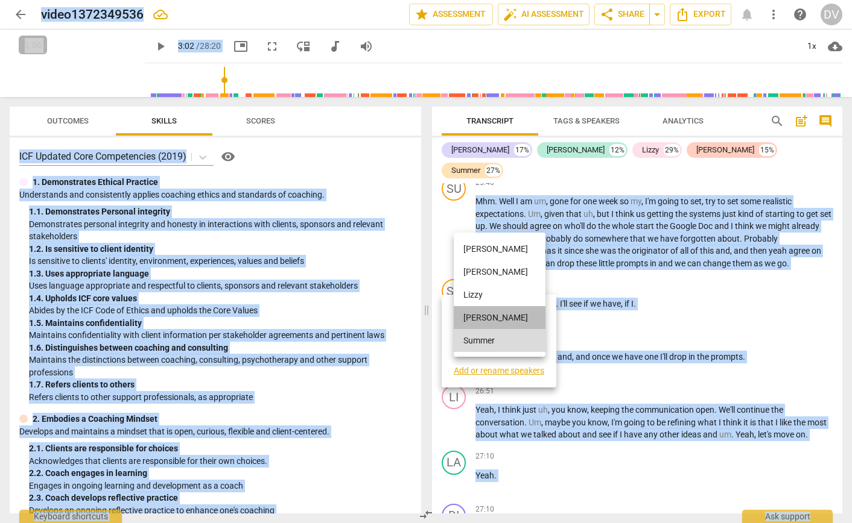
click at [478, 318] on li "[PERSON_NAME]" at bounding box center [500, 317] width 92 height 23
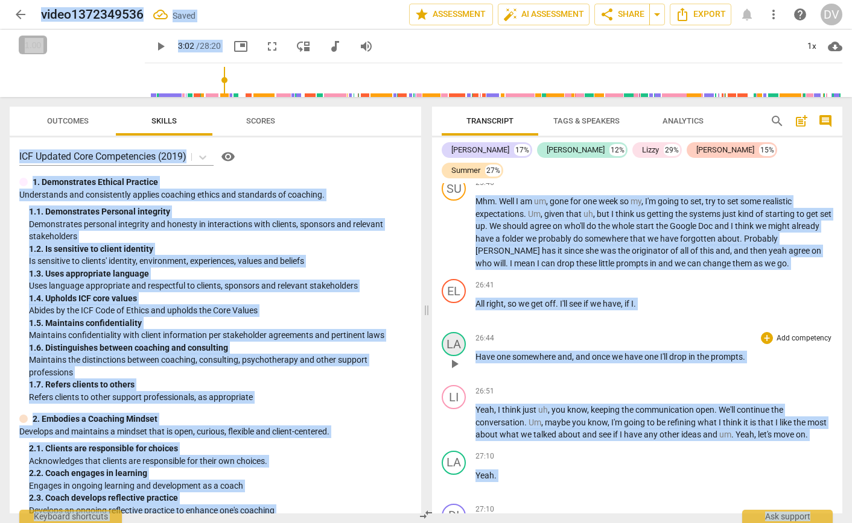
click at [451, 332] on div "LA" at bounding box center [453, 344] width 24 height 24
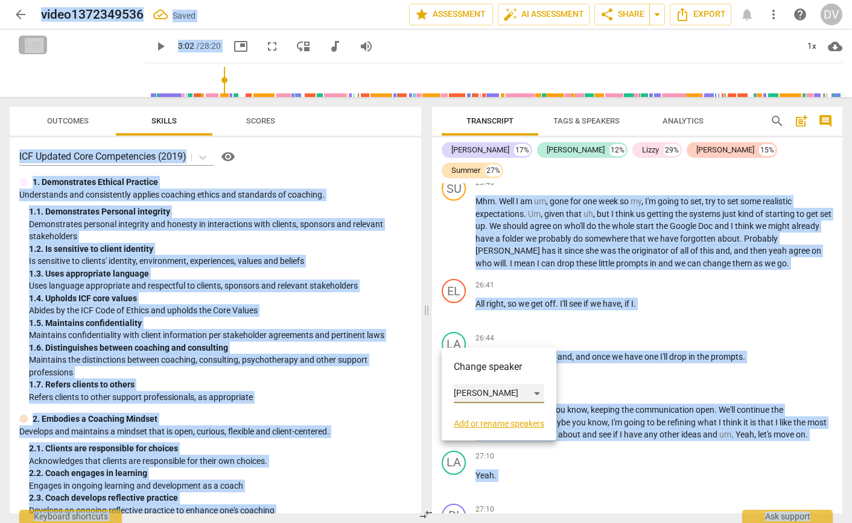
click at [462, 396] on div "[PERSON_NAME]" at bounding box center [499, 393] width 90 height 19
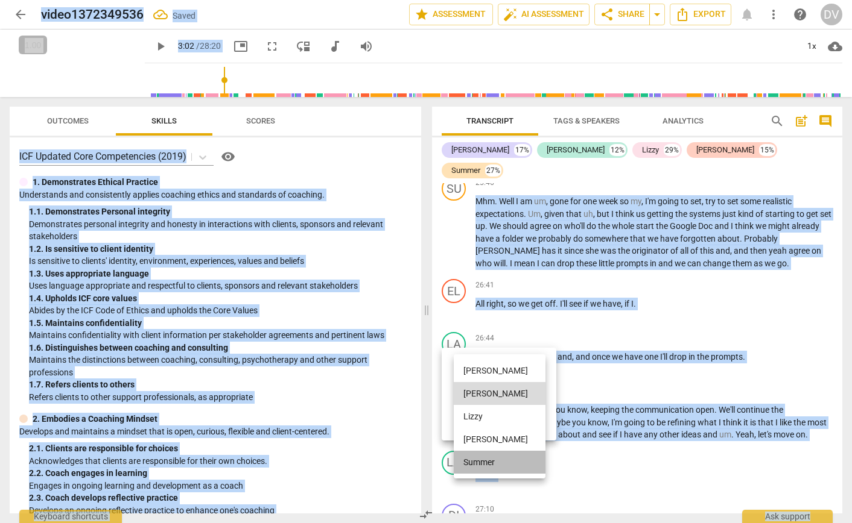
click at [478, 462] on li "Summer" at bounding box center [500, 462] width 92 height 23
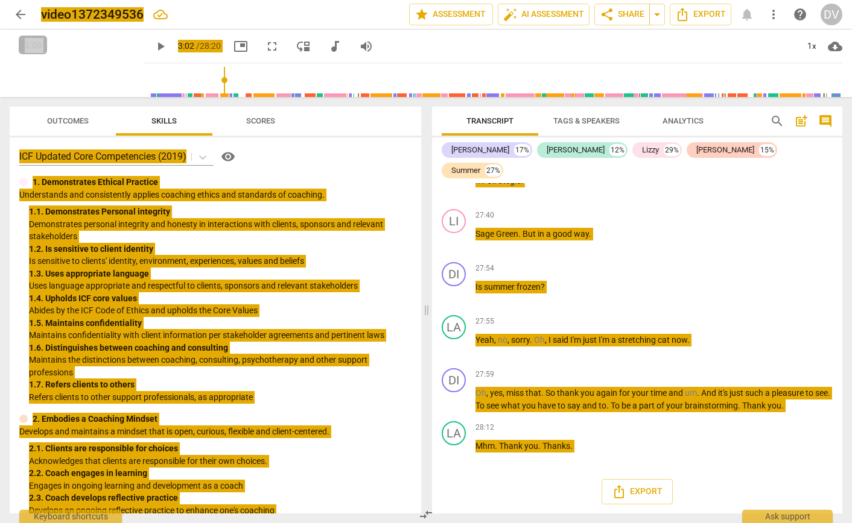
scroll to position [6697, 0]
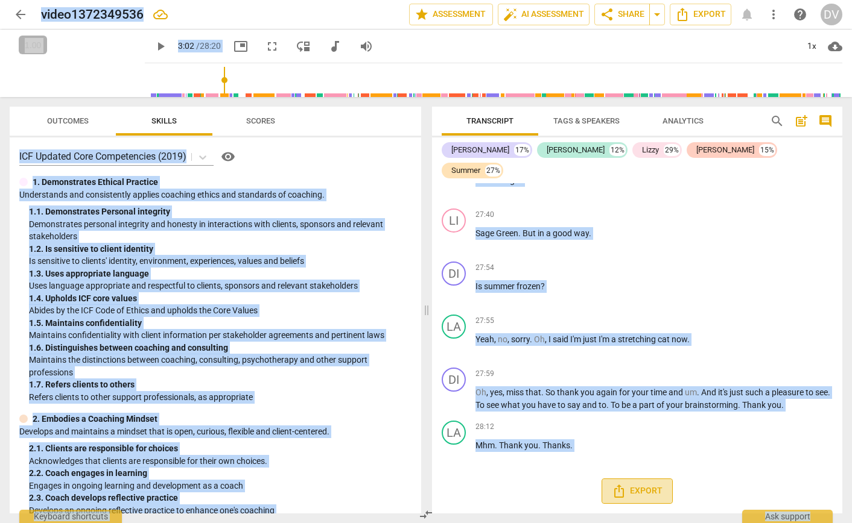
click at [633, 490] on span "Export" at bounding box center [637, 491] width 51 height 14
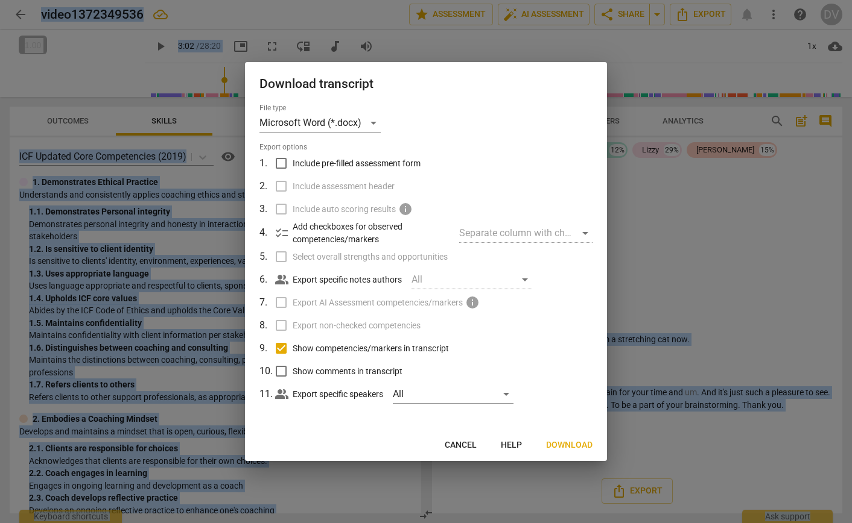
drag, startPoint x: 467, startPoint y: 443, endPoint x: 473, endPoint y: 437, distance: 9.0
click at [467, 443] on span "Cancel" at bounding box center [460, 446] width 32 height 12
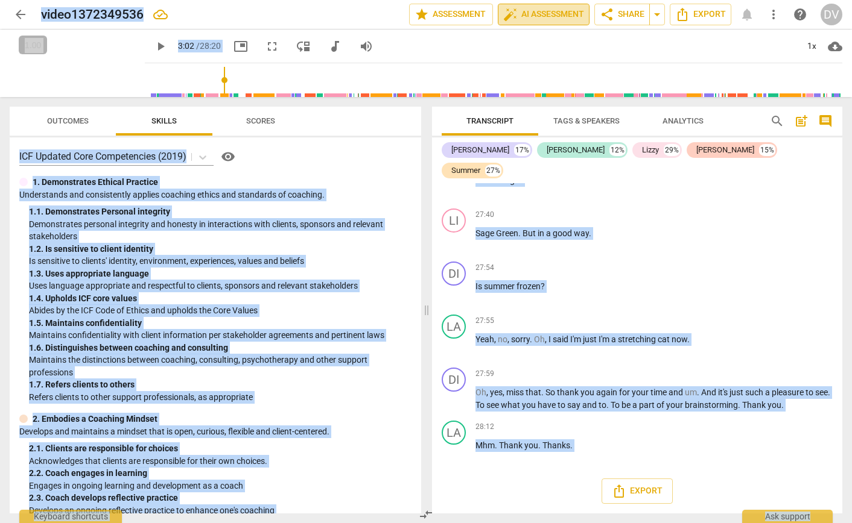
click at [545, 13] on span "auto_fix_high AI Assessment" at bounding box center [543, 14] width 81 height 14
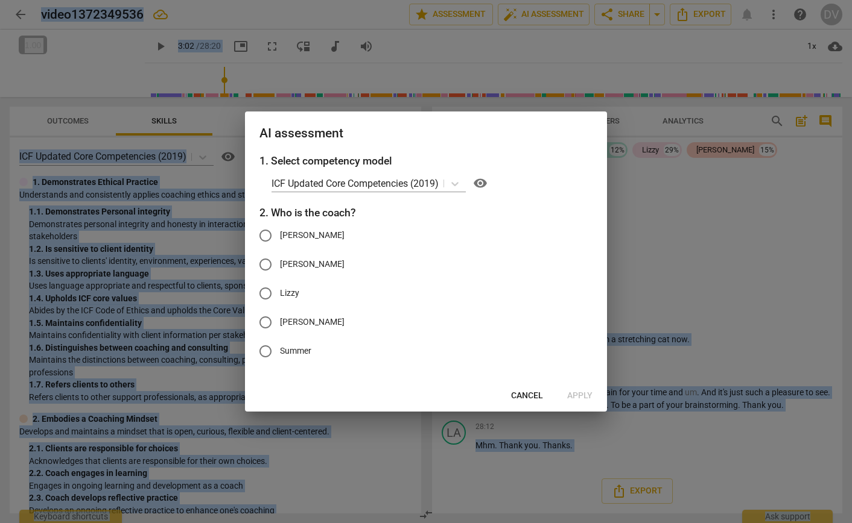
click at [265, 237] on input "[PERSON_NAME]" at bounding box center [265, 235] width 29 height 29
radio input "true"
click at [579, 394] on span "Apply" at bounding box center [579, 396] width 25 height 12
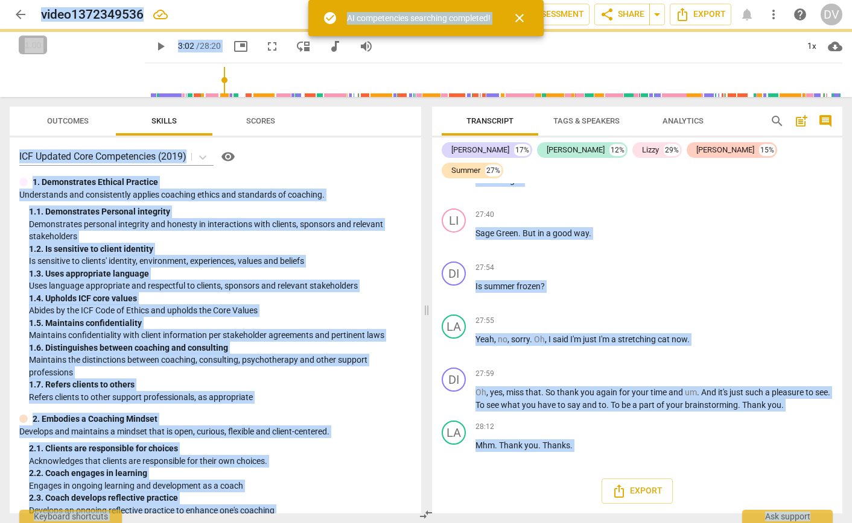
type input "182"
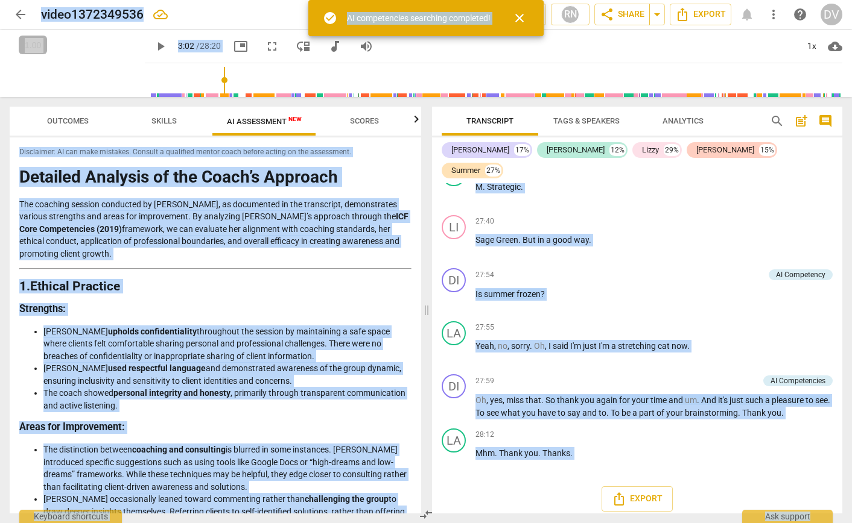
scroll to position [6708, 0]
